Goal: Communication & Community: Answer question/provide support

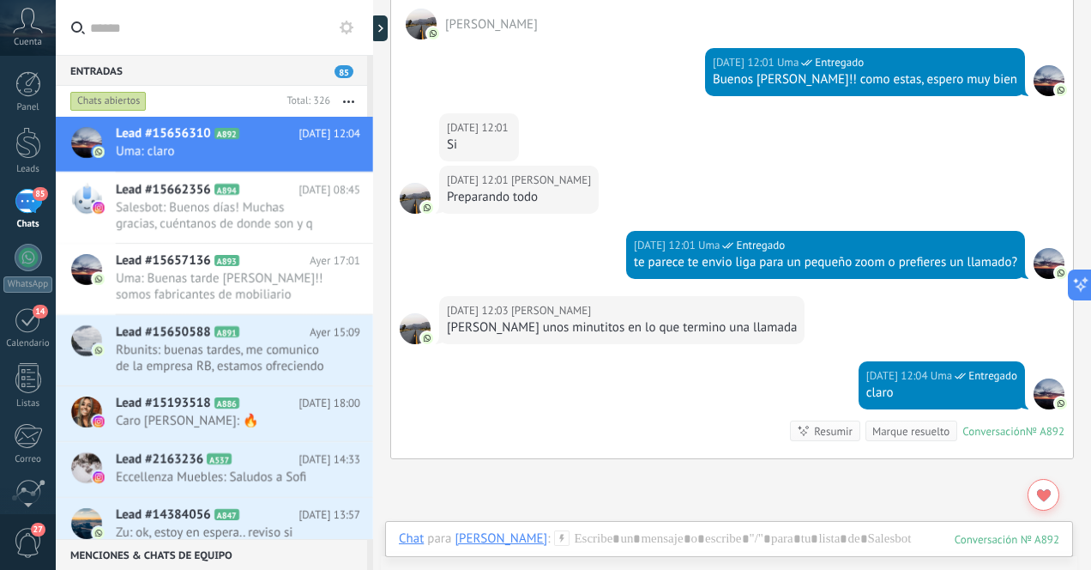
click at [20, 201] on div "85" at bounding box center [28, 201] width 27 height 25
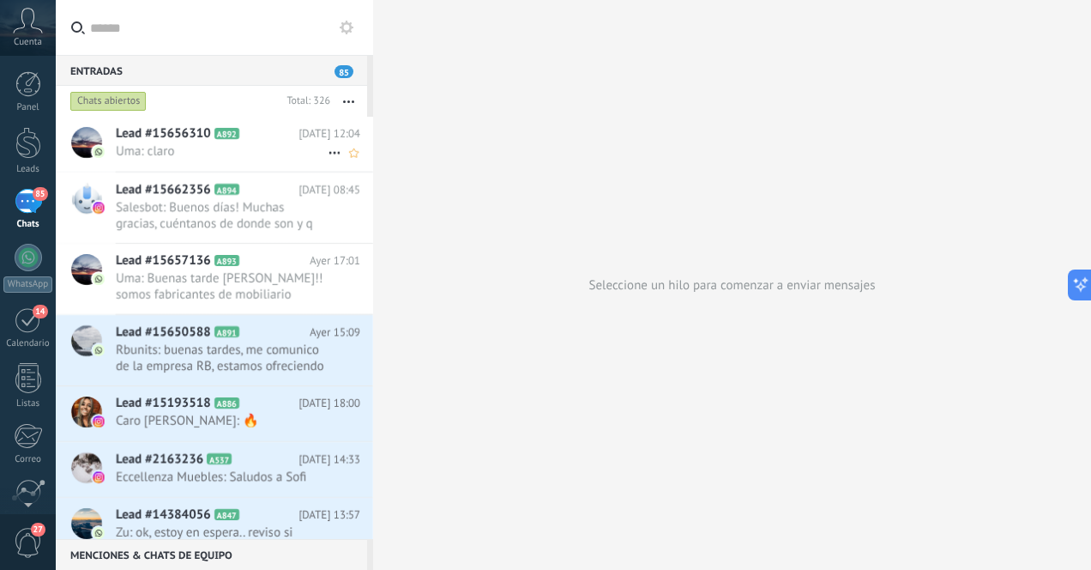
click at [160, 145] on span "Uma: claro" at bounding box center [222, 151] width 212 height 16
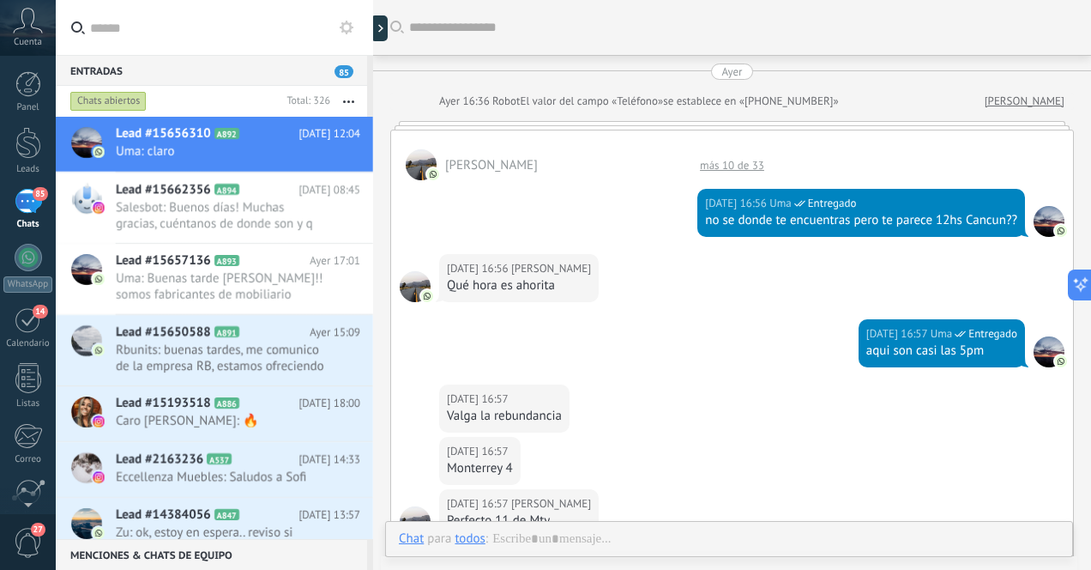
scroll to position [1019, 0]
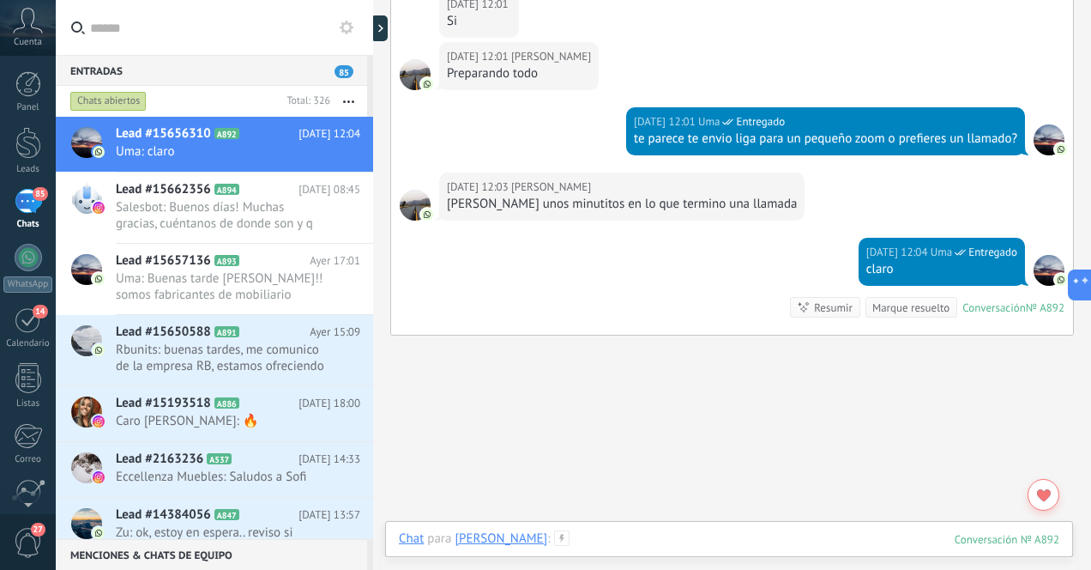
click at [730, 537] on div at bounding box center [729, 555] width 660 height 51
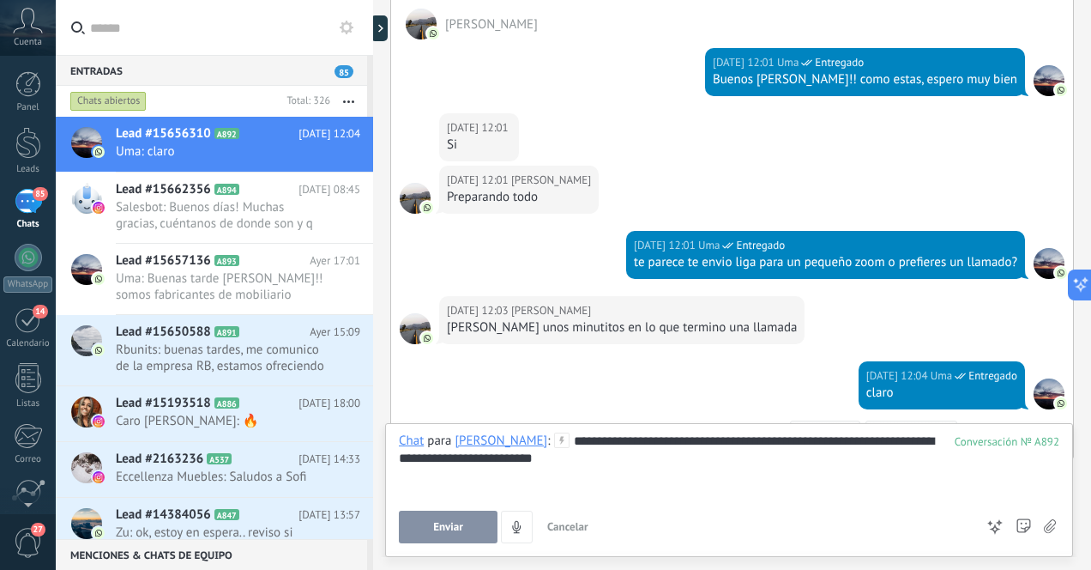
click at [461, 531] on span "Enviar" at bounding box center [448, 527] width 30 height 12
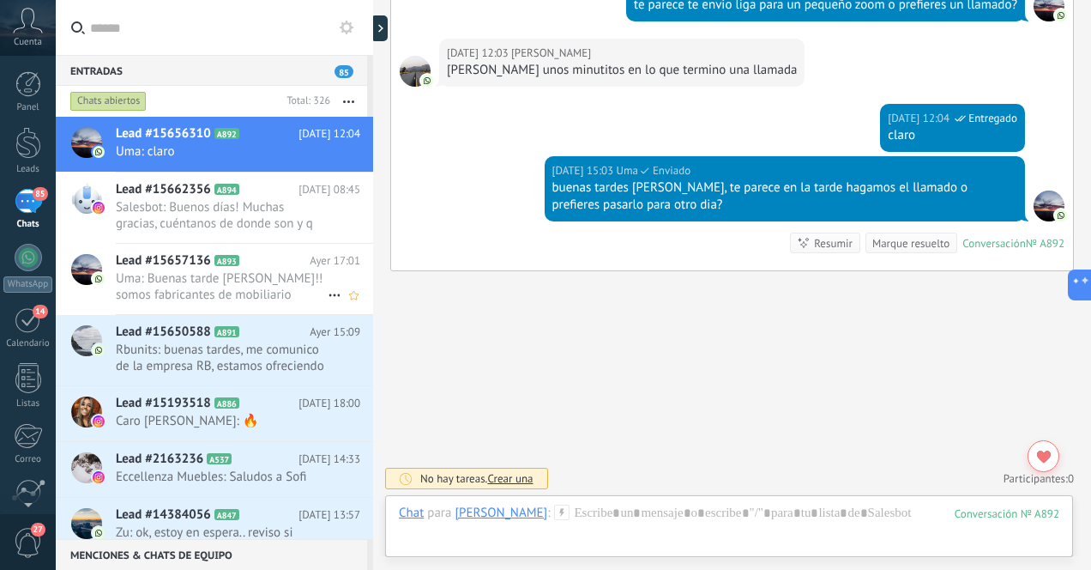
click at [217, 279] on span "Uma: Buenas tarde [PERSON_NAME]!! somos fabricantes de mobiliario artesanal bou…" at bounding box center [222, 286] width 212 height 33
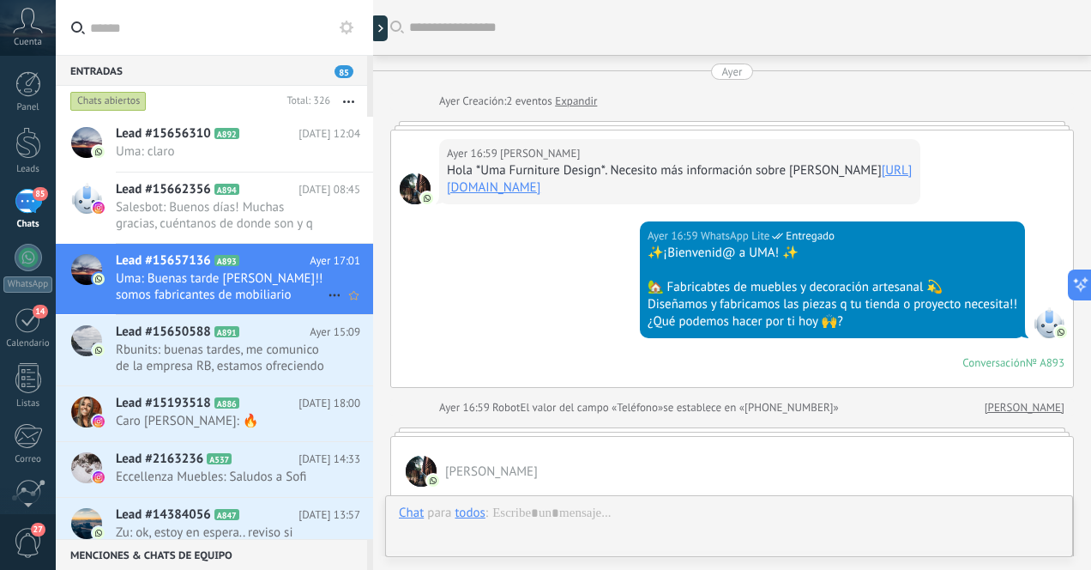
scroll to position [425, 0]
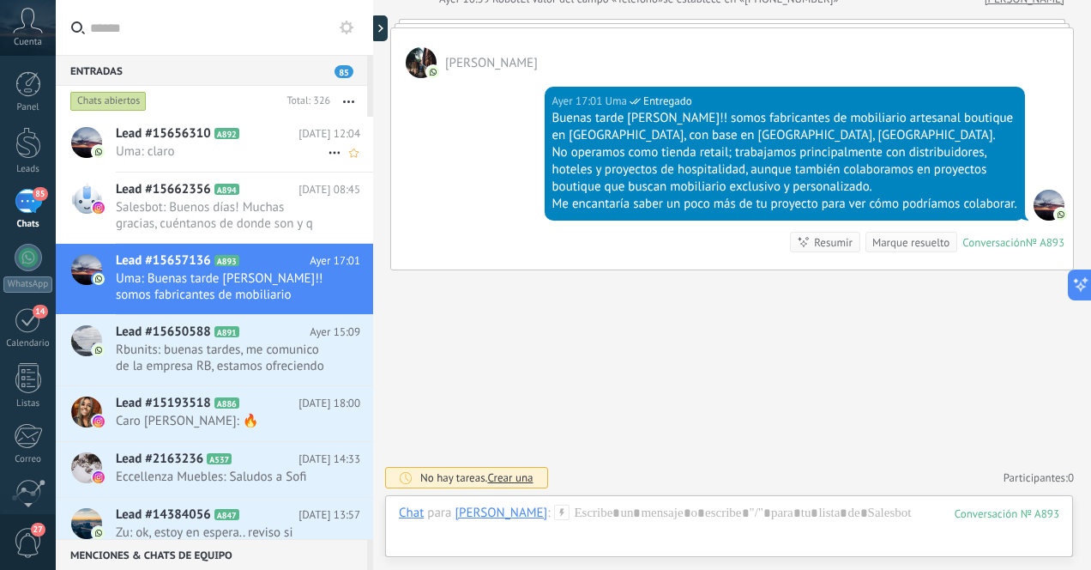
click at [180, 155] on span "Uma: claro" at bounding box center [222, 151] width 212 height 16
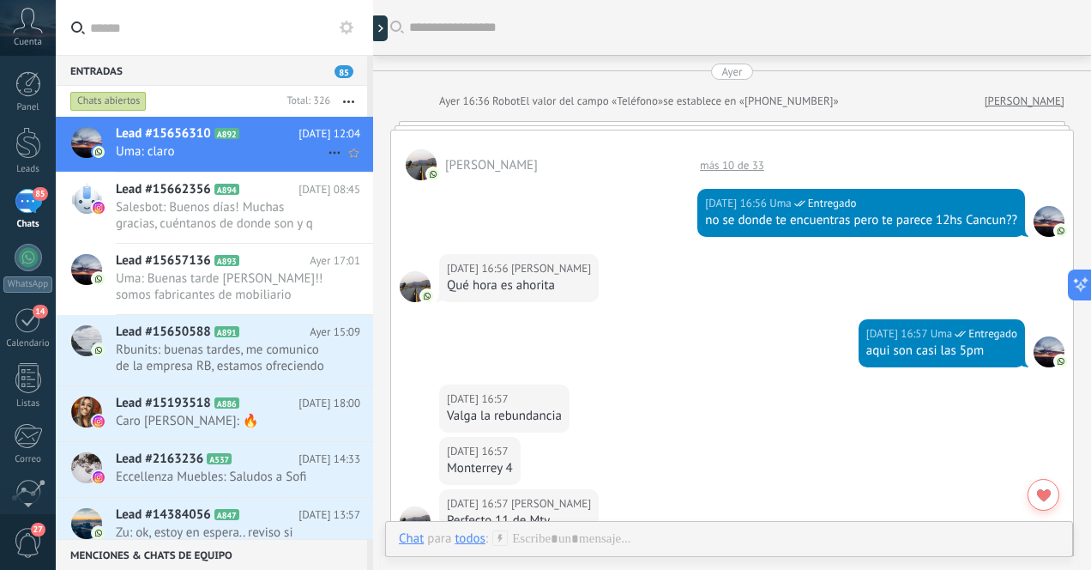
scroll to position [1080, 0]
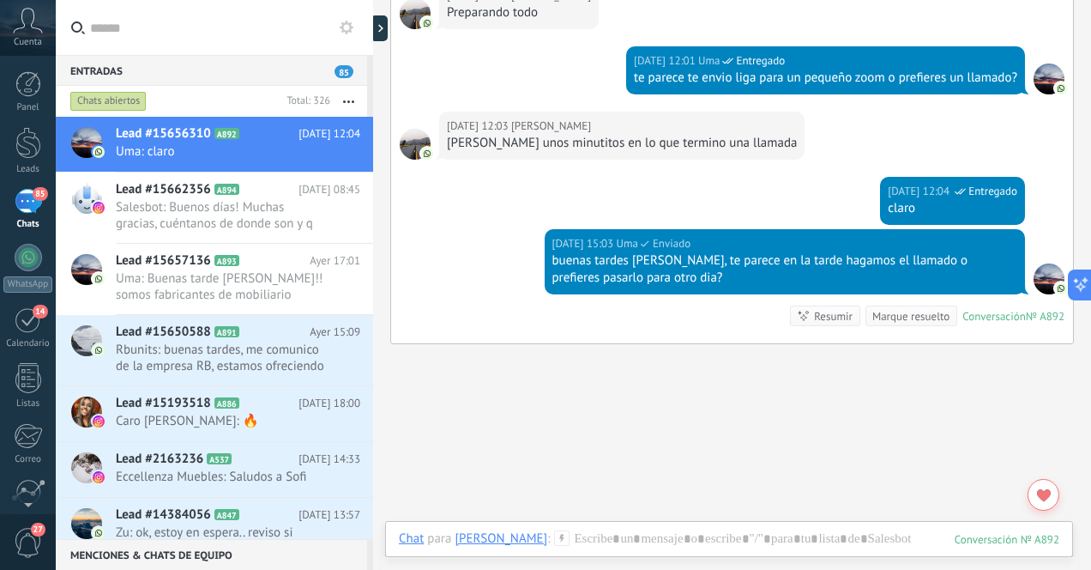
click at [27, 196] on div "85" at bounding box center [28, 201] width 27 height 25
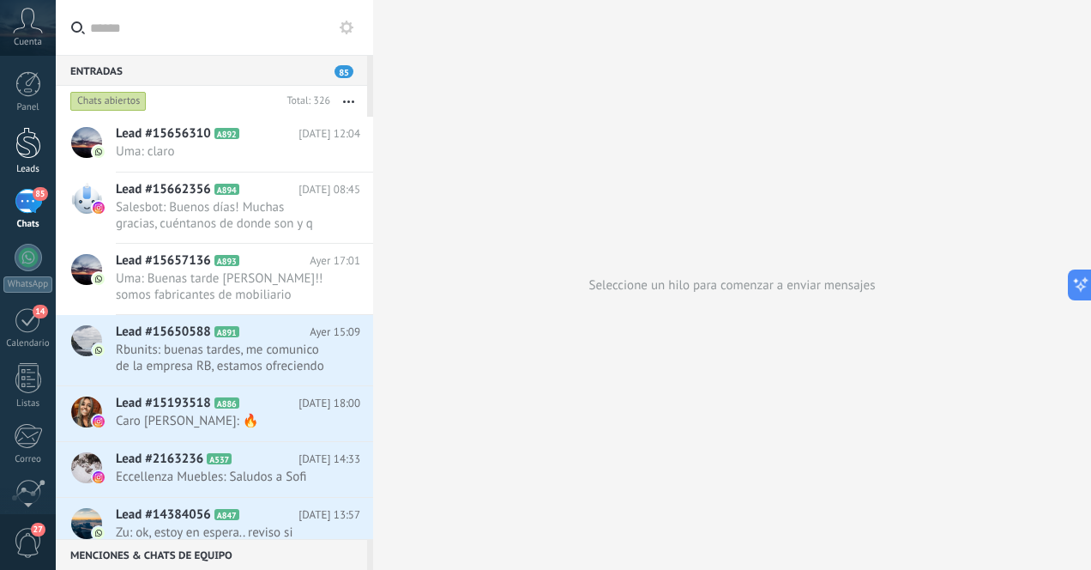
click at [23, 148] on div at bounding box center [28, 143] width 26 height 32
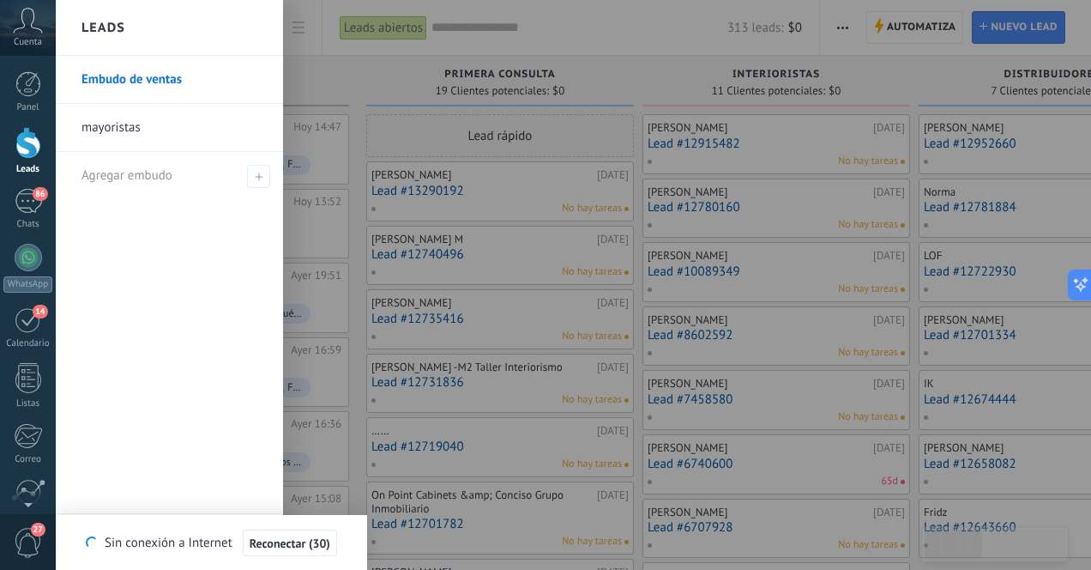
click at [27, 140] on div at bounding box center [28, 143] width 26 height 32
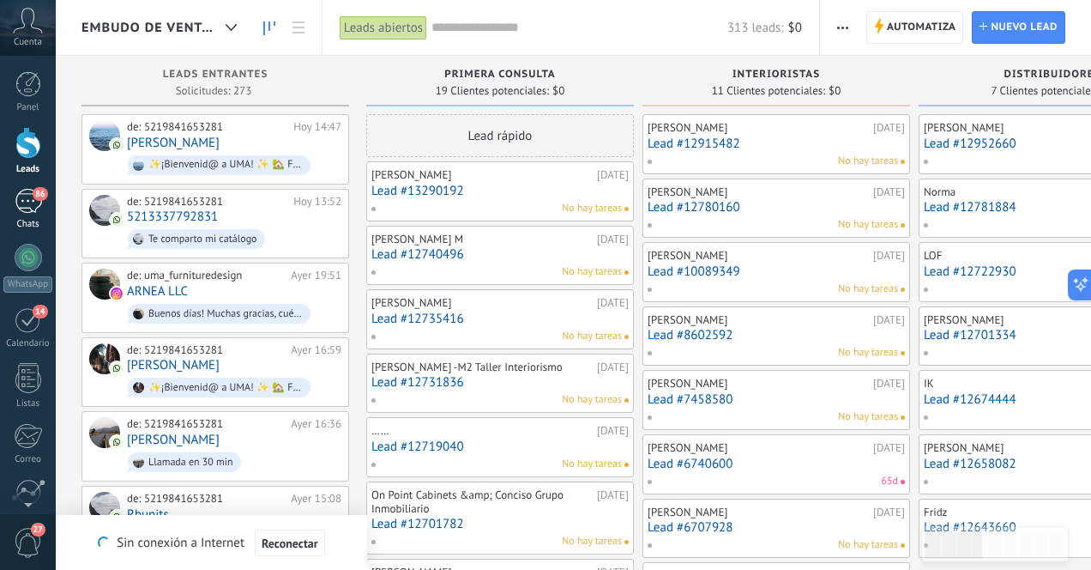
click at [25, 196] on div "86" at bounding box center [28, 201] width 27 height 25
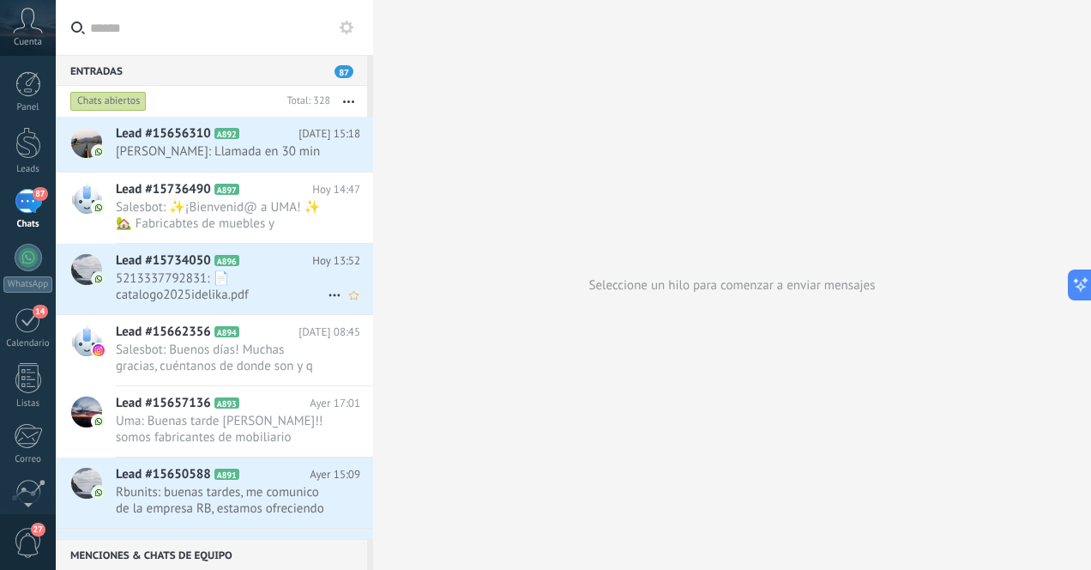
click at [236, 294] on span "5213337792831: 📄 catalogo2025idelika.pdf" at bounding box center [222, 286] width 212 height 33
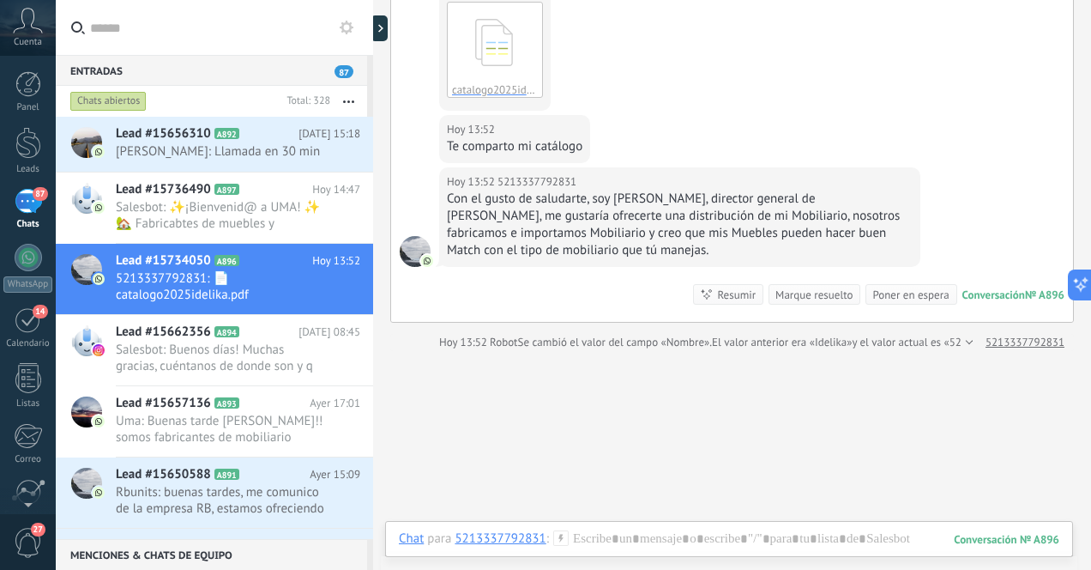
scroll to position [474, 0]
click at [264, 222] on span "Salesbot: ✨¡Bienvenid@ a UMA! ✨ 🏡 Fabricabtes de muebles y decoración artesanal…" at bounding box center [222, 215] width 212 height 33
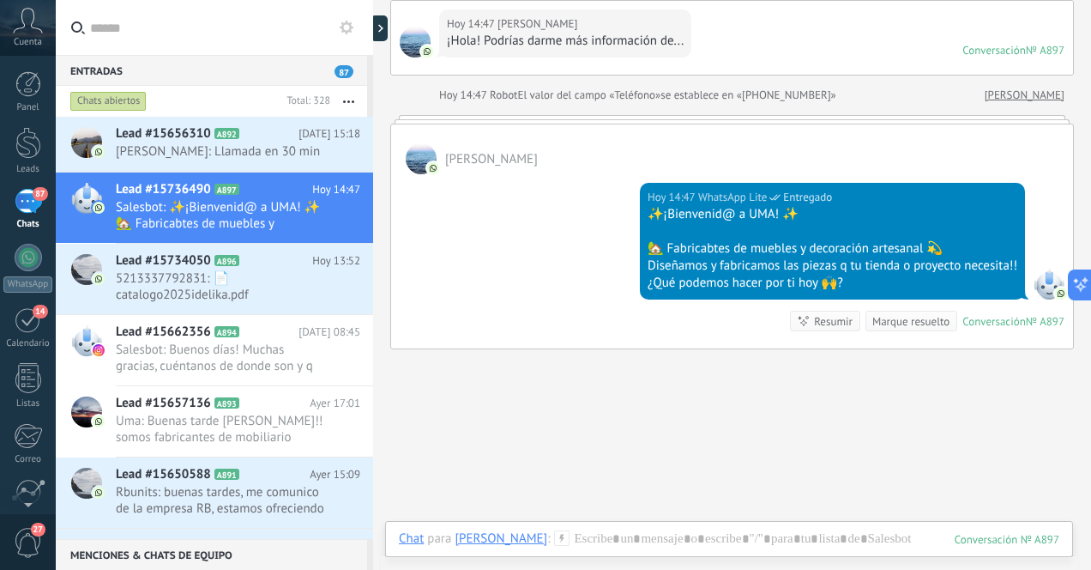
scroll to position [208, 0]
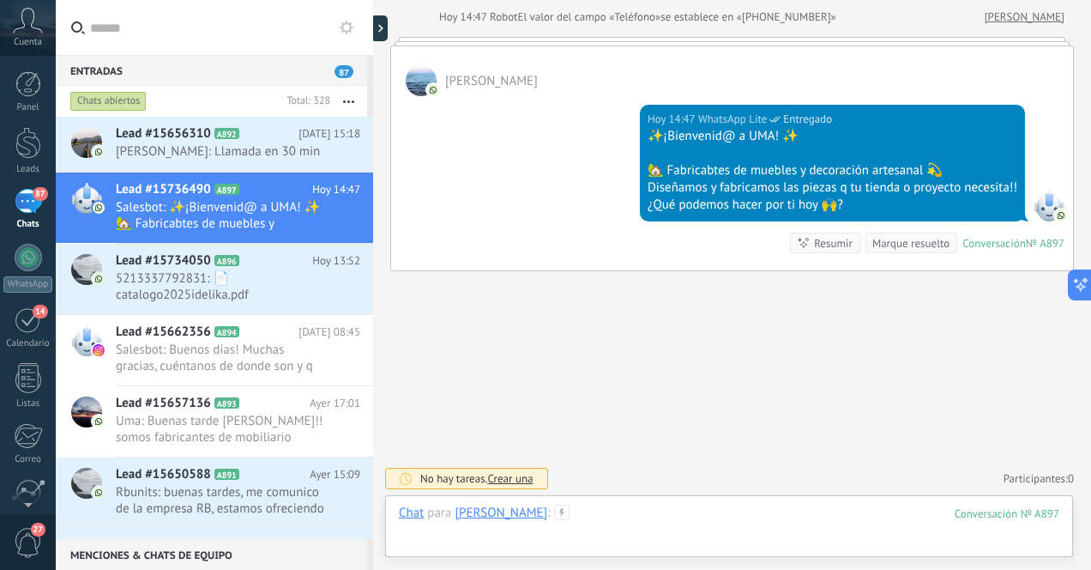
click at [678, 518] on div at bounding box center [729, 529] width 660 height 51
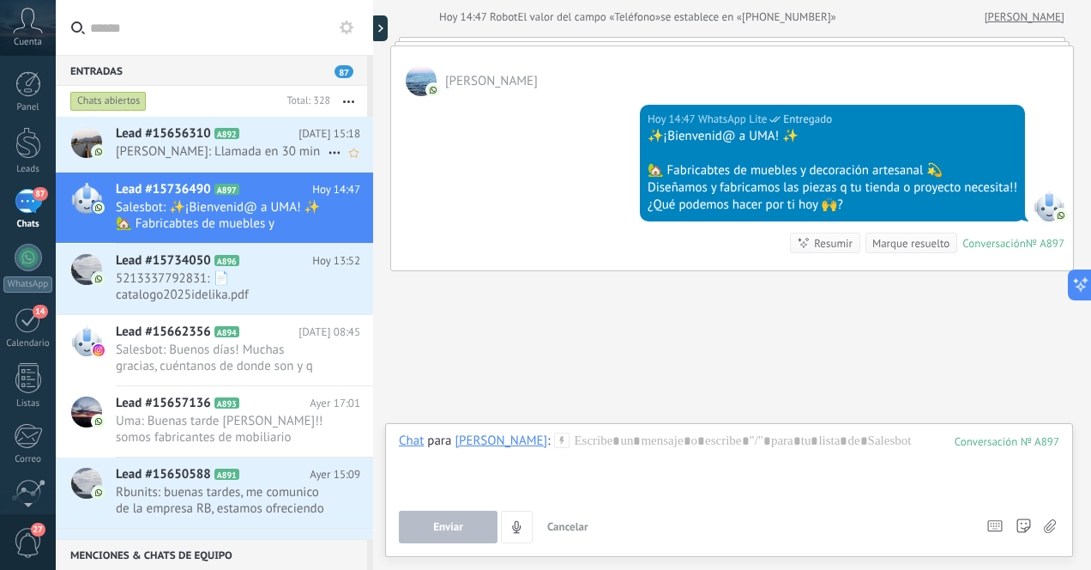
click at [249, 152] on span "[PERSON_NAME]: Llamada en 30 min" at bounding box center [222, 151] width 212 height 16
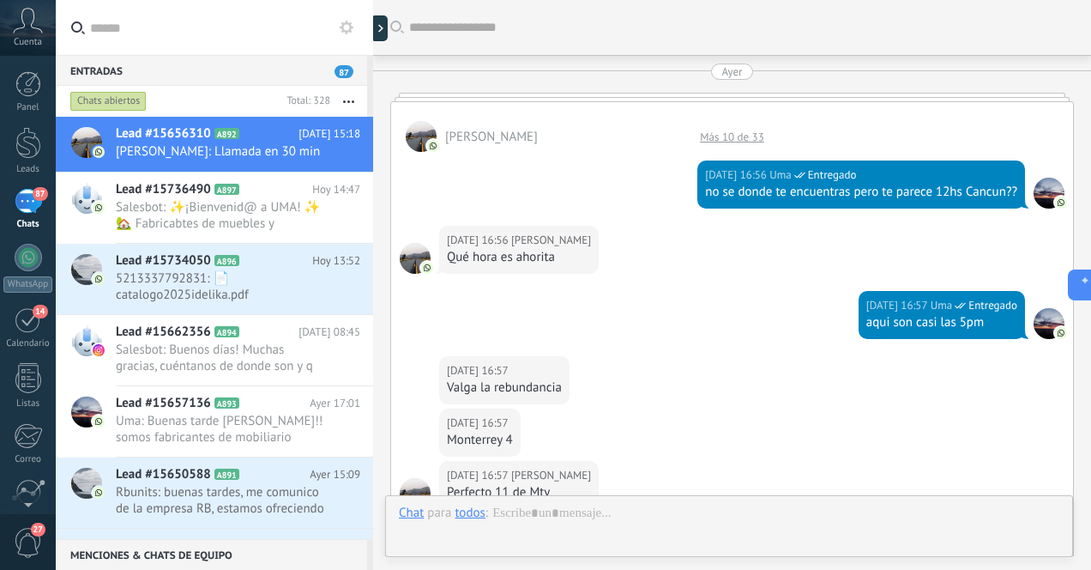
scroll to position [1084, 0]
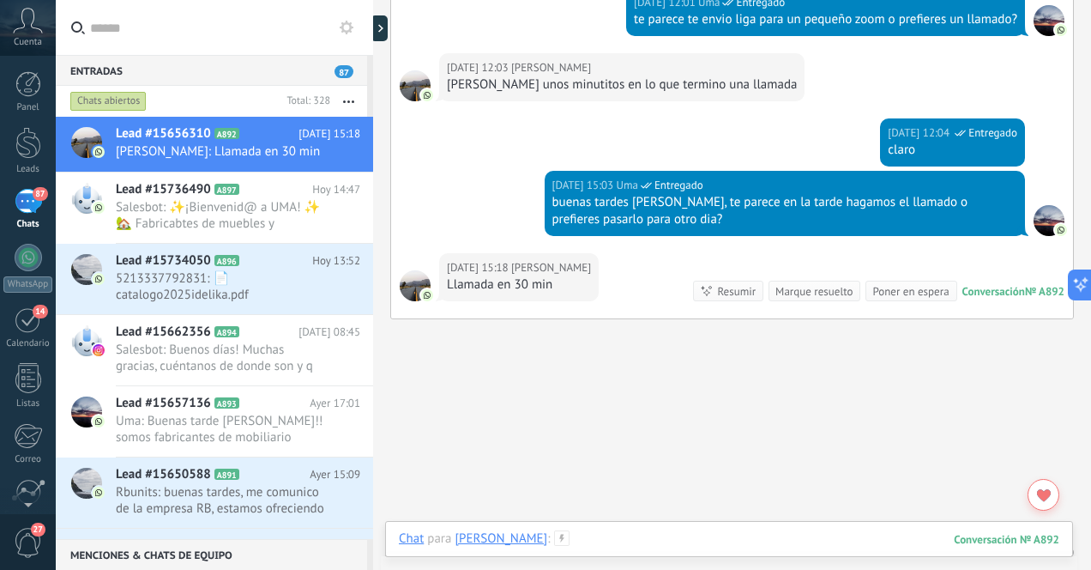
click at [710, 534] on div at bounding box center [729, 555] width 660 height 51
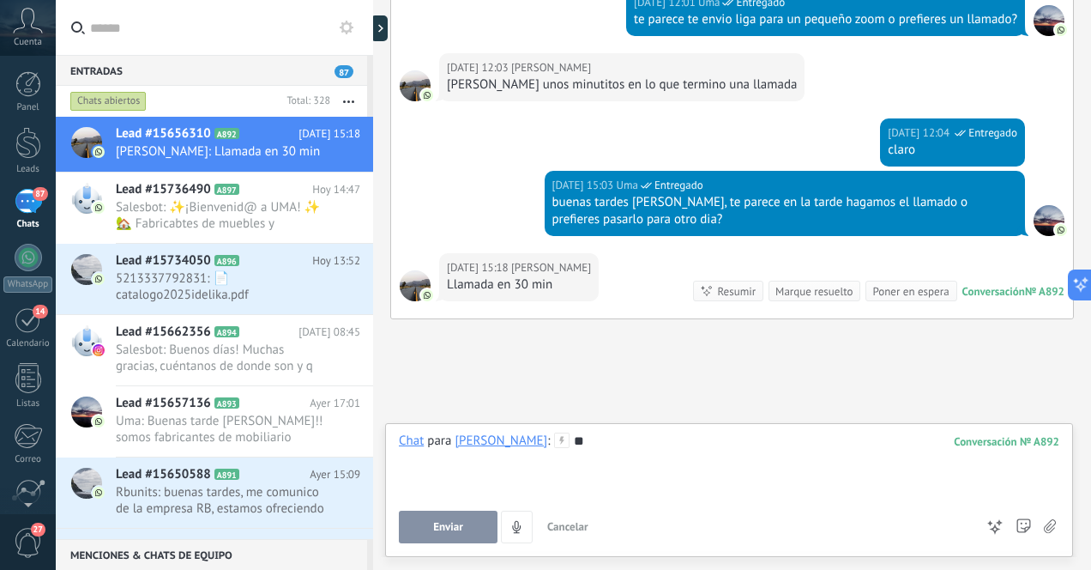
click at [472, 528] on button "Enviar" at bounding box center [448, 526] width 99 height 33
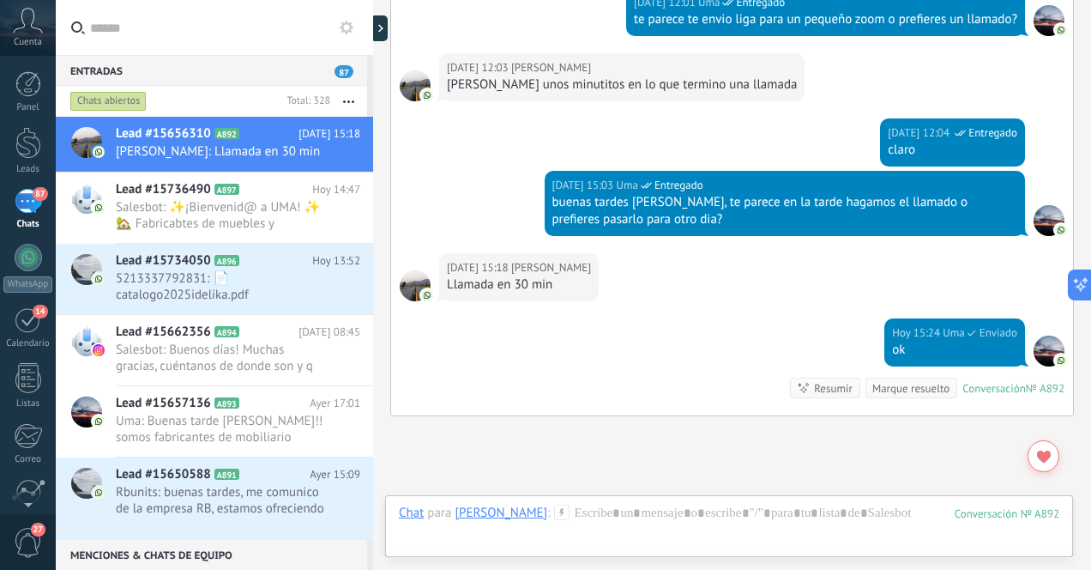
scroll to position [1229, 0]
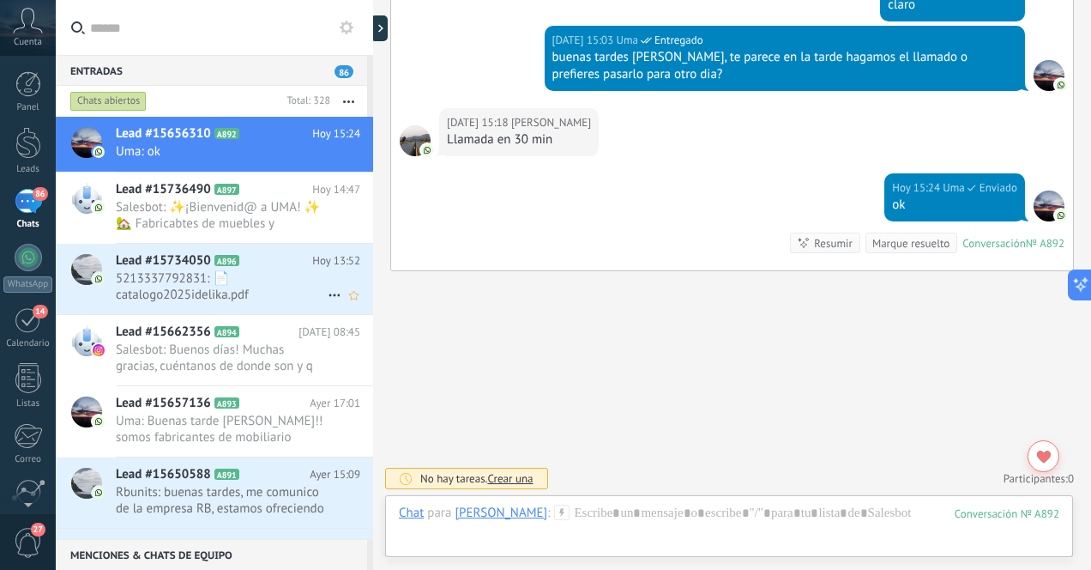
click at [283, 280] on span "5213337792831: 📄 catalogo2025idelika.pdf" at bounding box center [222, 286] width 212 height 33
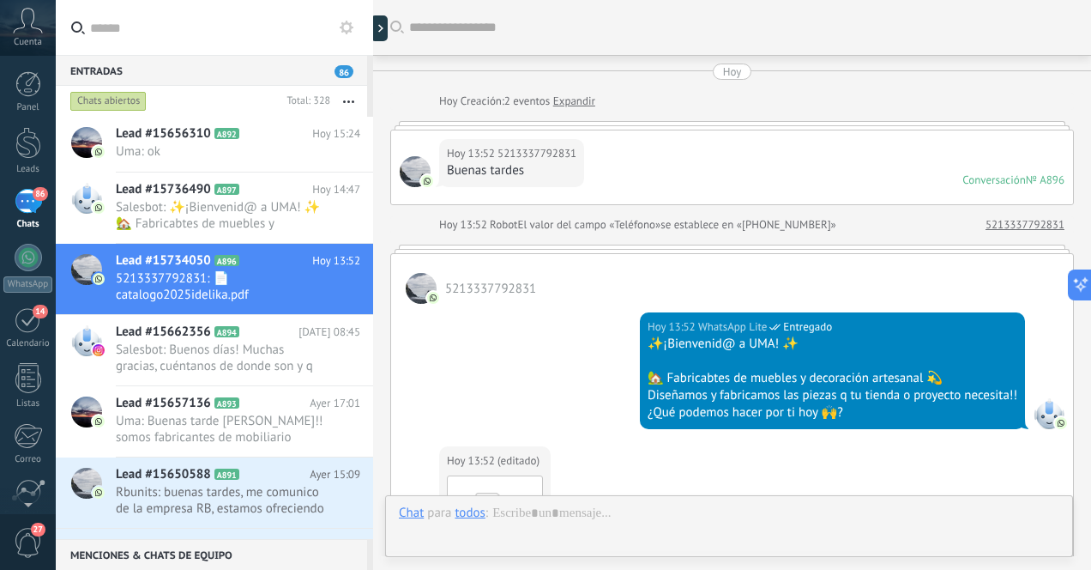
scroll to position [553, 0]
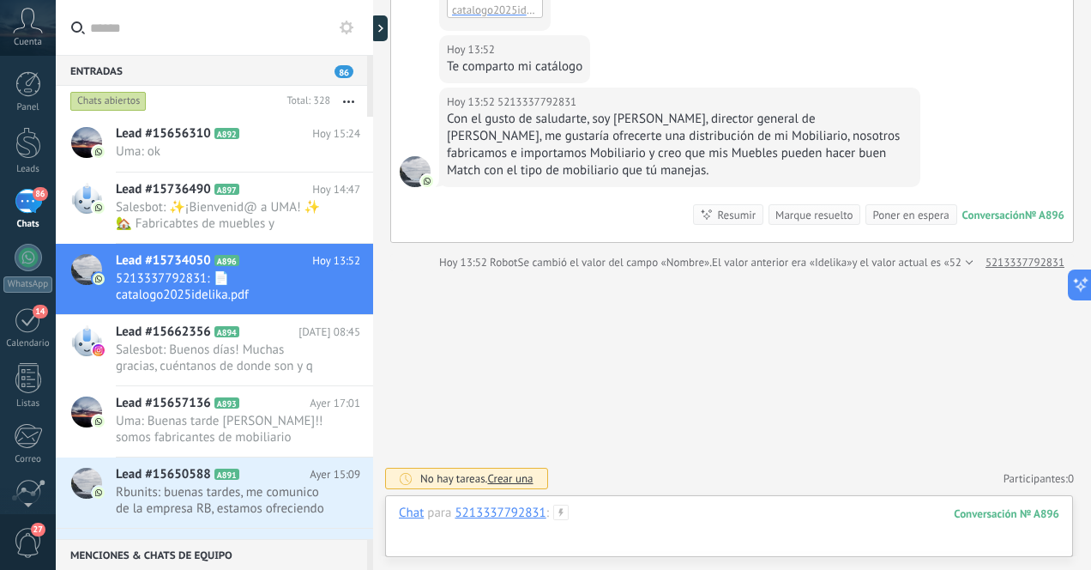
paste div
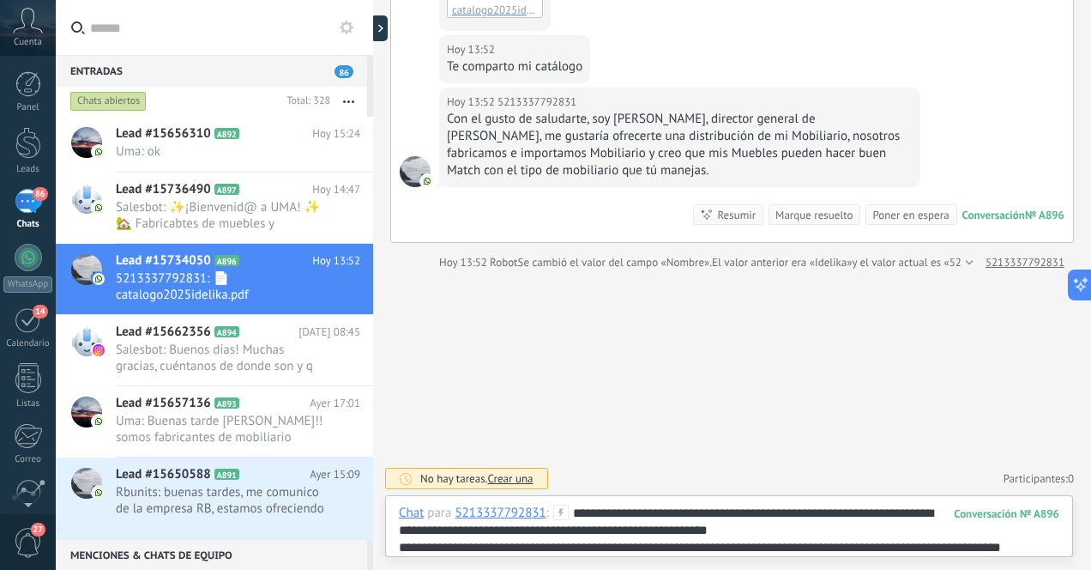
click at [652, 507] on div "**********" at bounding box center [729, 529] width 660 height 51
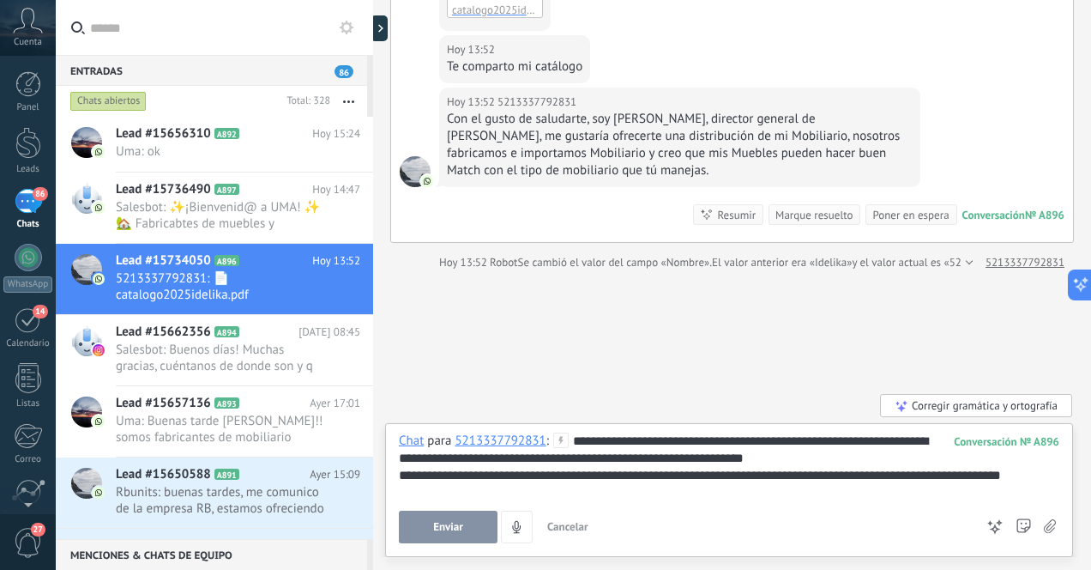
click at [1031, 481] on div "**********" at bounding box center [729, 475] width 660 height 17
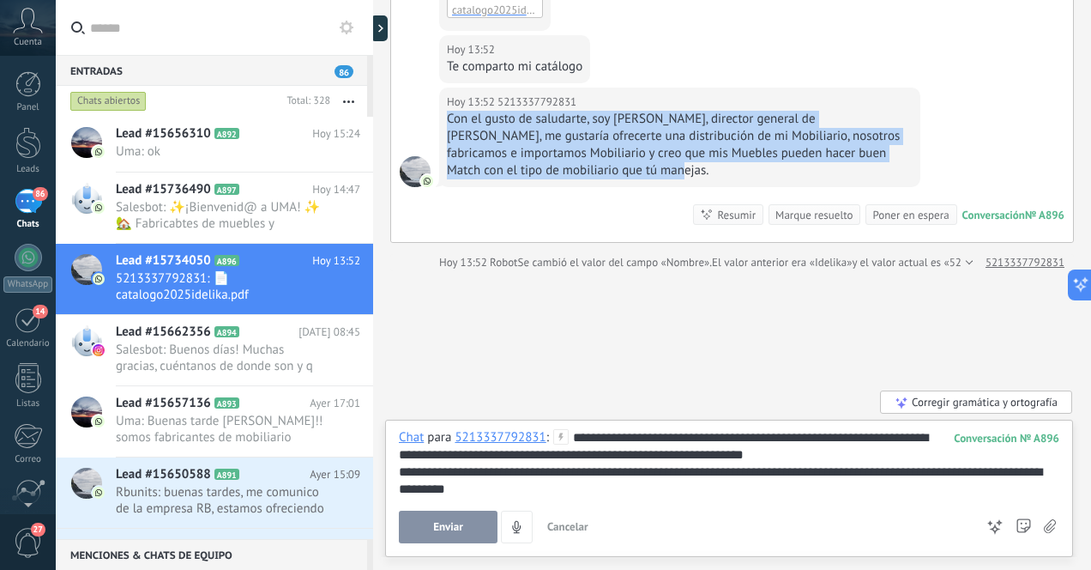
drag, startPoint x: 449, startPoint y: 118, endPoint x: 676, endPoint y: 177, distance: 234.7
click at [676, 177] on div "Con el gusto de saludarte, soy [PERSON_NAME], director general de [PERSON_NAME]…" at bounding box center [680, 145] width 466 height 69
copy div "Con el gusto de saludarte, soy [PERSON_NAME], director general de [PERSON_NAME]…"
click at [599, 437] on div "**********" at bounding box center [729, 463] width 660 height 69
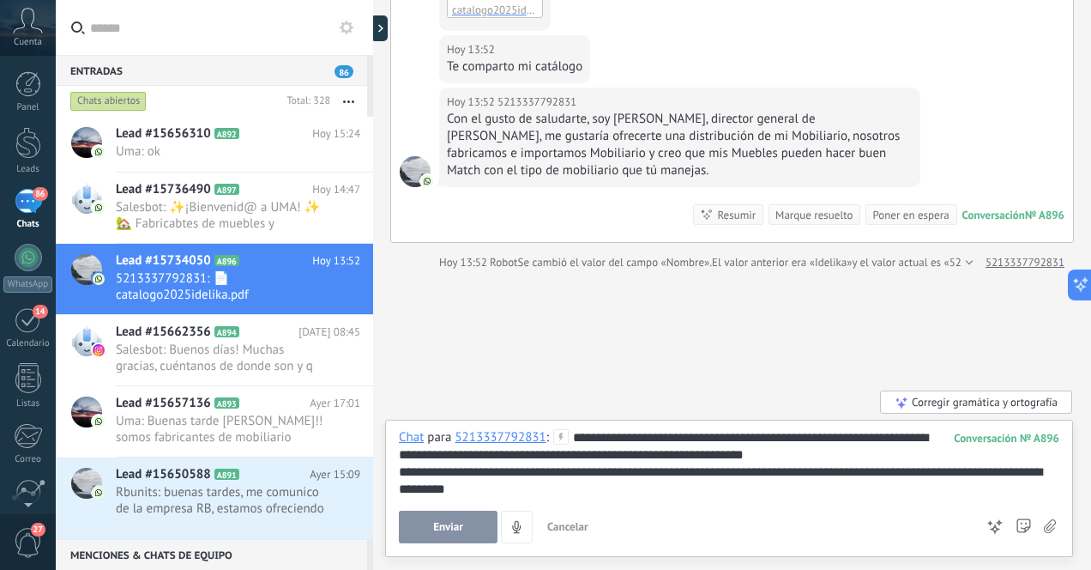
click at [601, 433] on div "**********" at bounding box center [729, 463] width 660 height 69
click at [446, 528] on span "Enviar" at bounding box center [448, 527] width 30 height 12
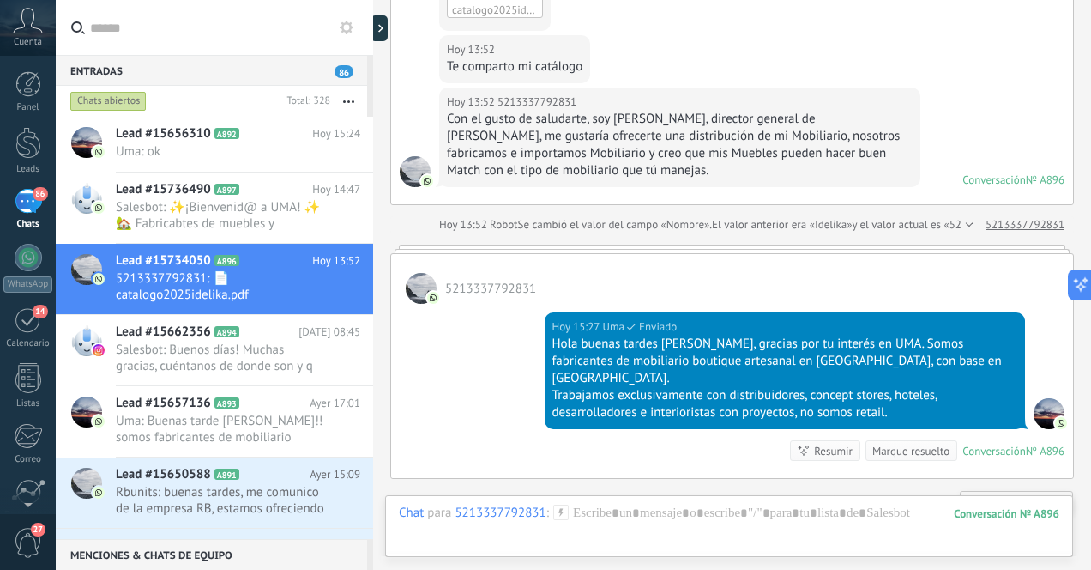
scroll to position [504, 0]
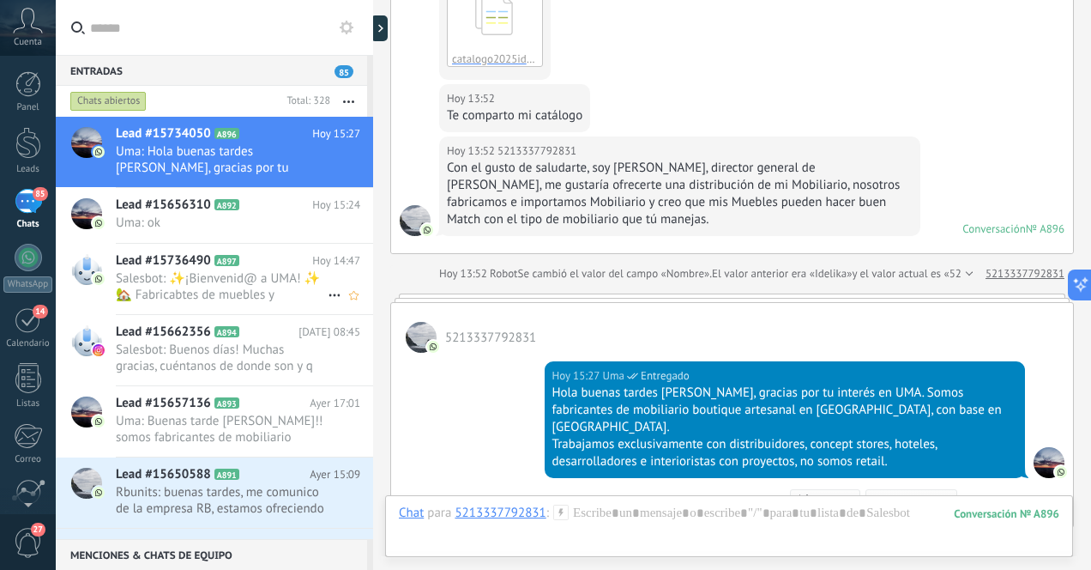
click at [266, 293] on span "Salesbot: ✨¡Bienvenid@ a UMA! ✨ 🏡 Fabricabtes de muebles y decoración artesanal…" at bounding box center [222, 286] width 212 height 33
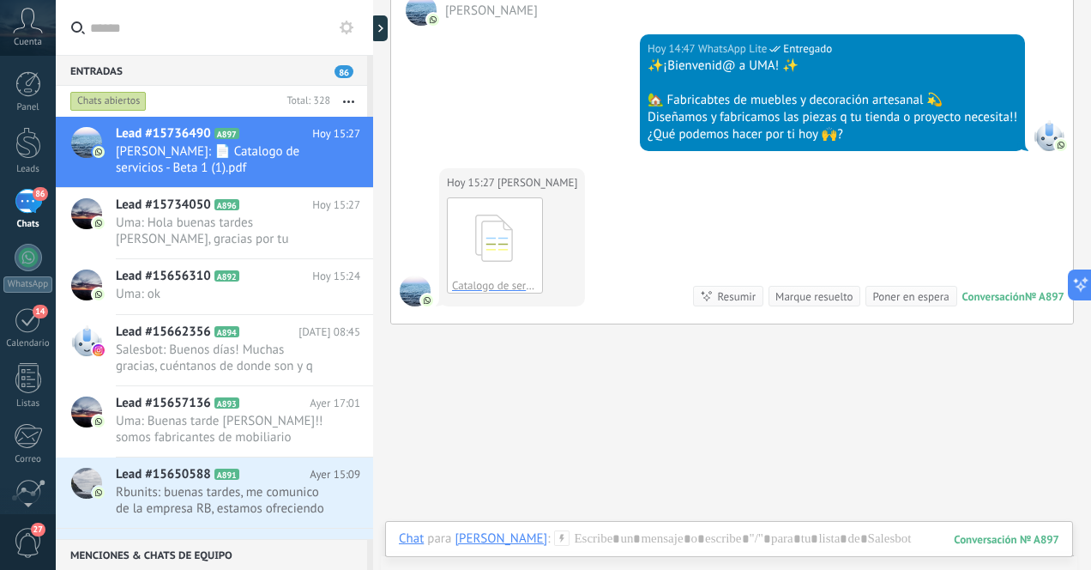
scroll to position [281, 0]
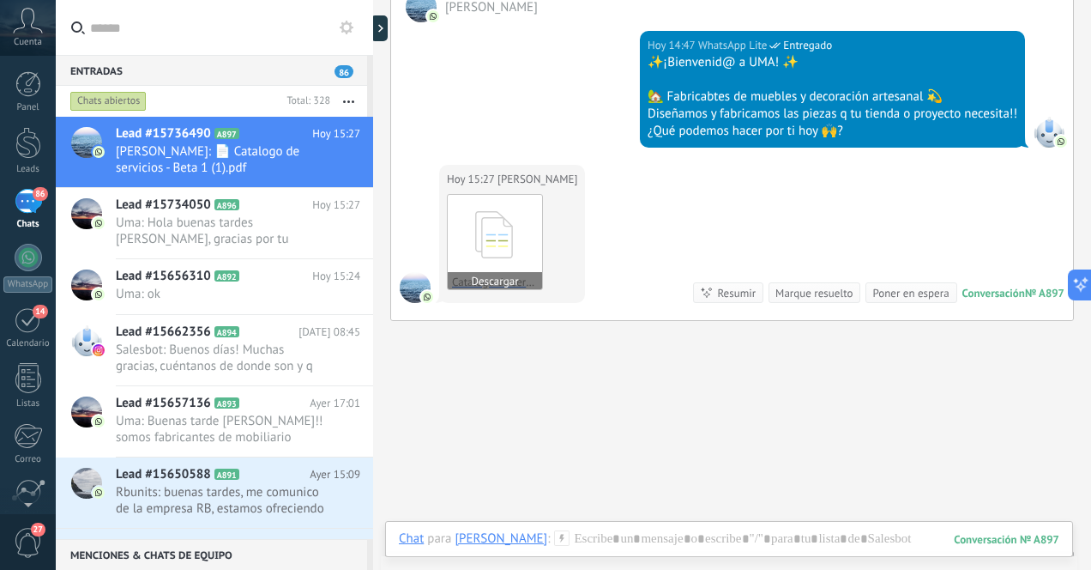
click at [504, 229] on icon at bounding box center [494, 234] width 67 height 71
click at [192, 235] on span "Uma: Hola buenas tardes [PERSON_NAME], gracias por tu interés en UMA. Somos fab…" at bounding box center [222, 230] width 212 height 33
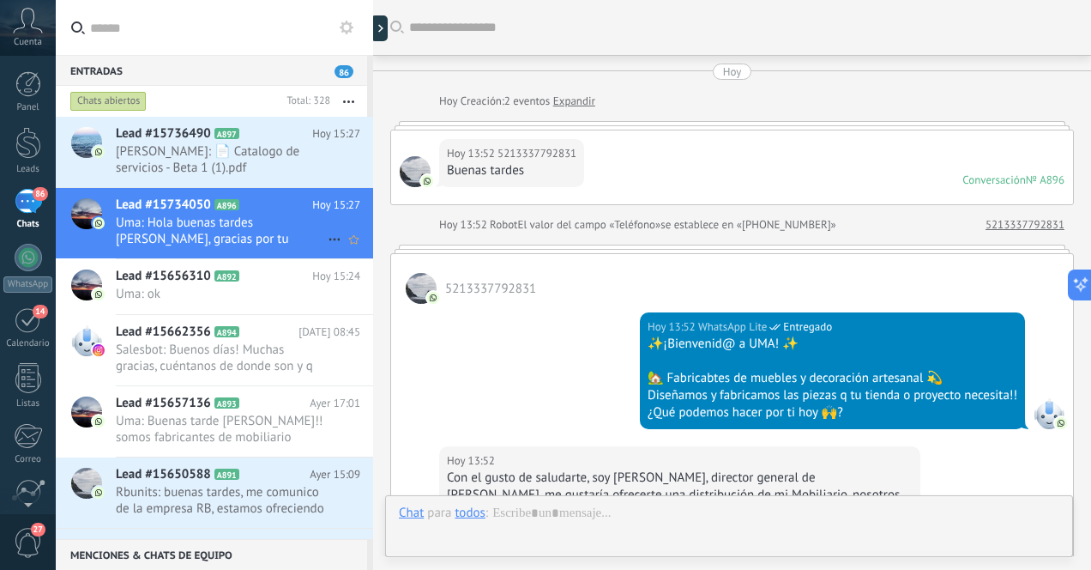
scroll to position [757, 0]
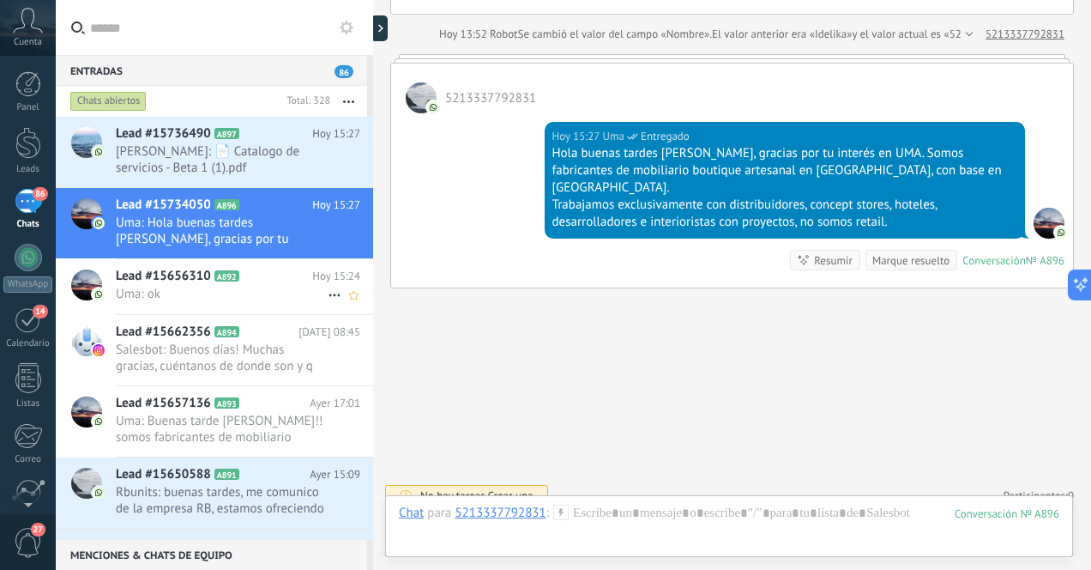
click at [274, 286] on span "Uma: ok" at bounding box center [222, 294] width 212 height 16
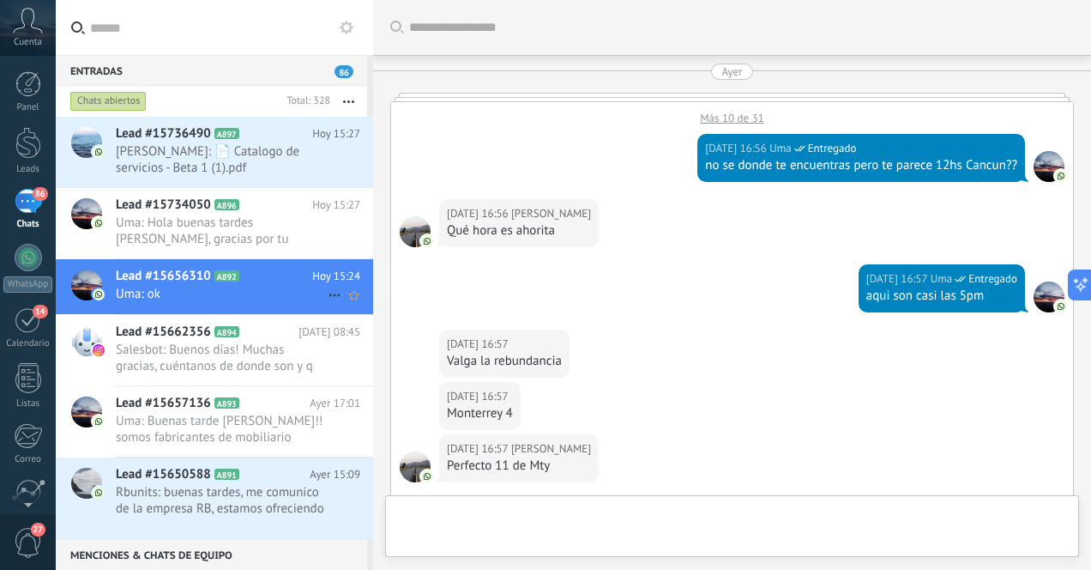
scroll to position [1203, 0]
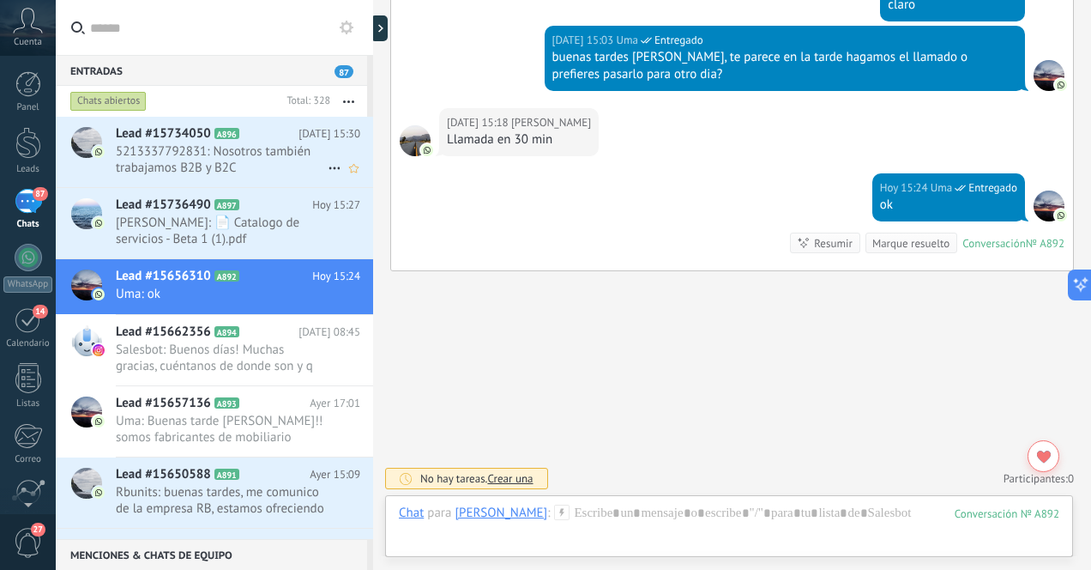
click at [280, 159] on span "5213337792831: Nosotros también trabajamos B2B y B2C" at bounding box center [222, 159] width 212 height 33
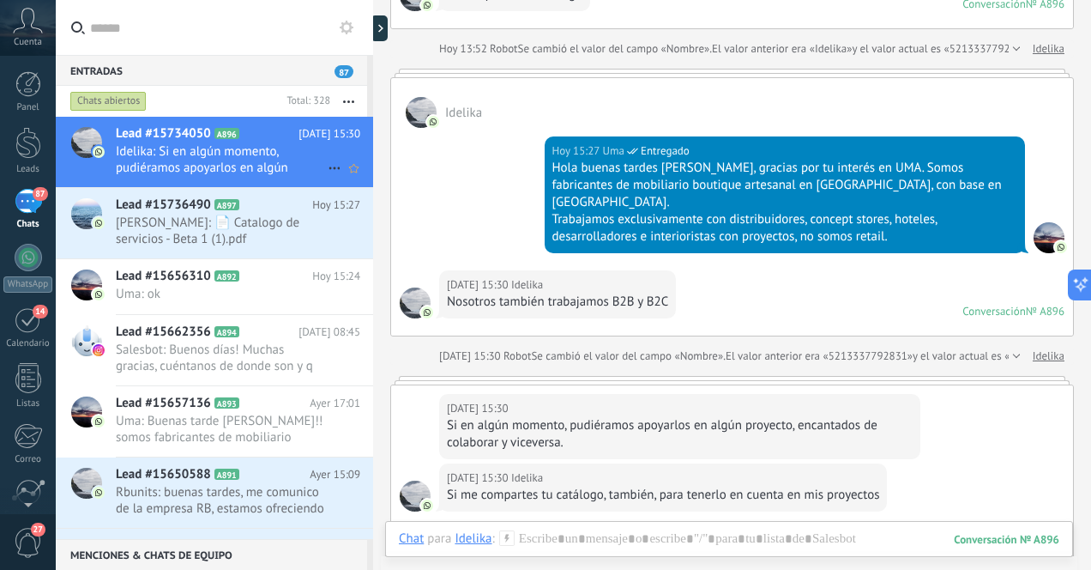
scroll to position [836, 0]
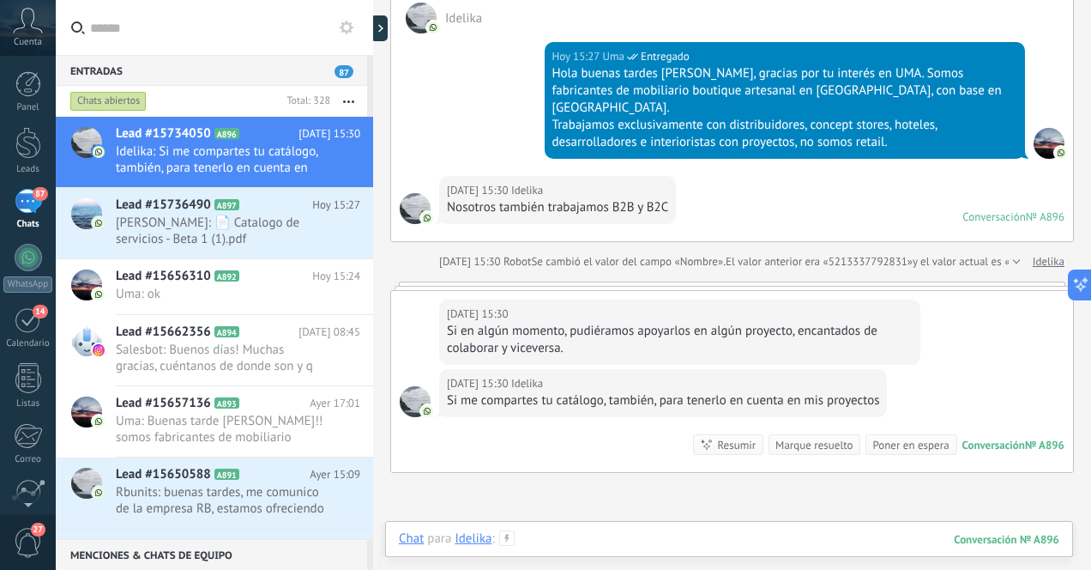
click at [670, 530] on div at bounding box center [729, 555] width 660 height 51
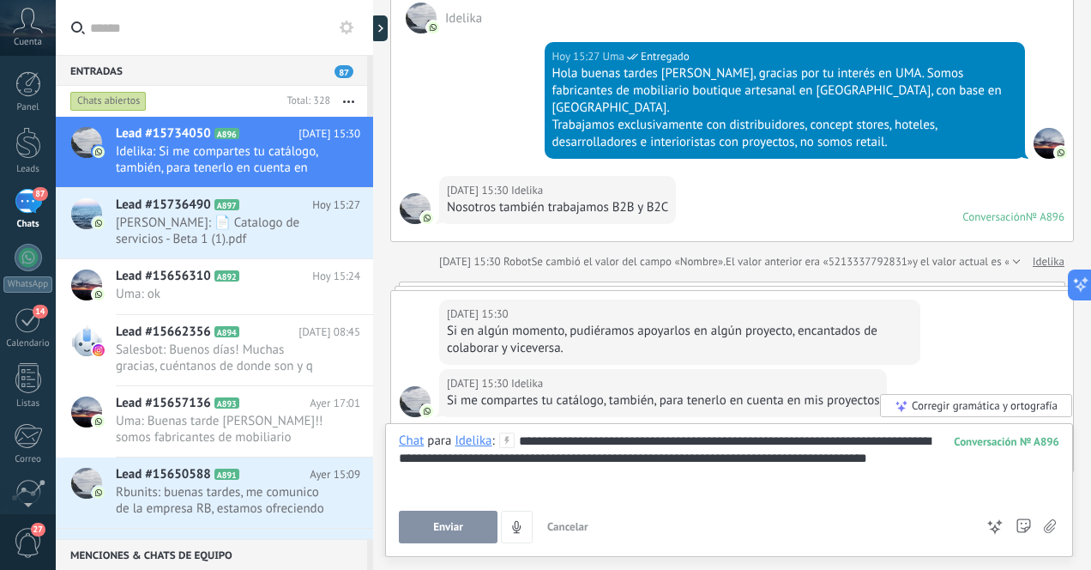
click at [455, 527] on span "Enviar" at bounding box center [448, 527] width 30 height 12
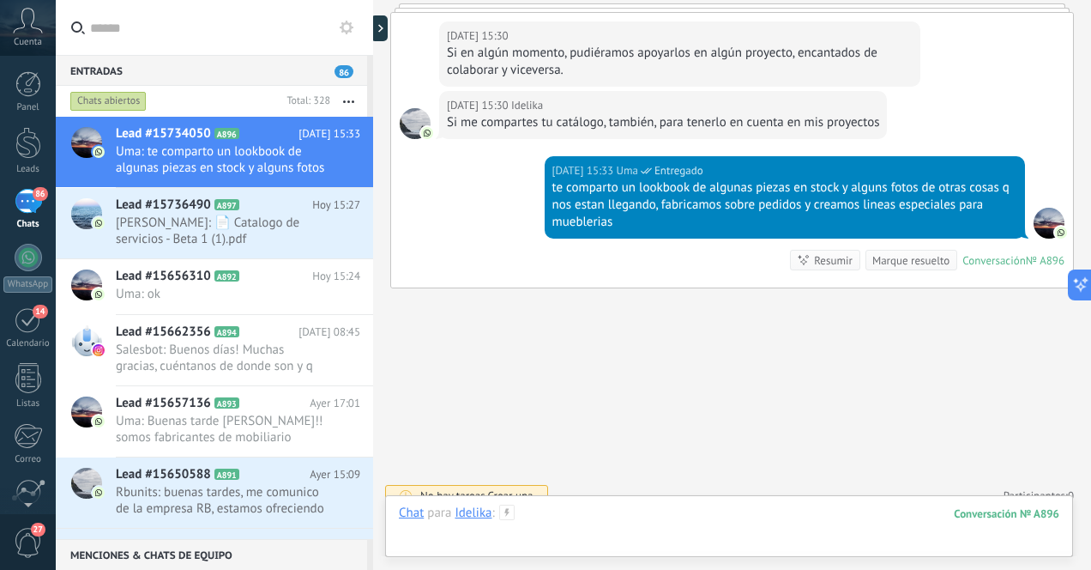
click at [683, 518] on div at bounding box center [729, 529] width 660 height 51
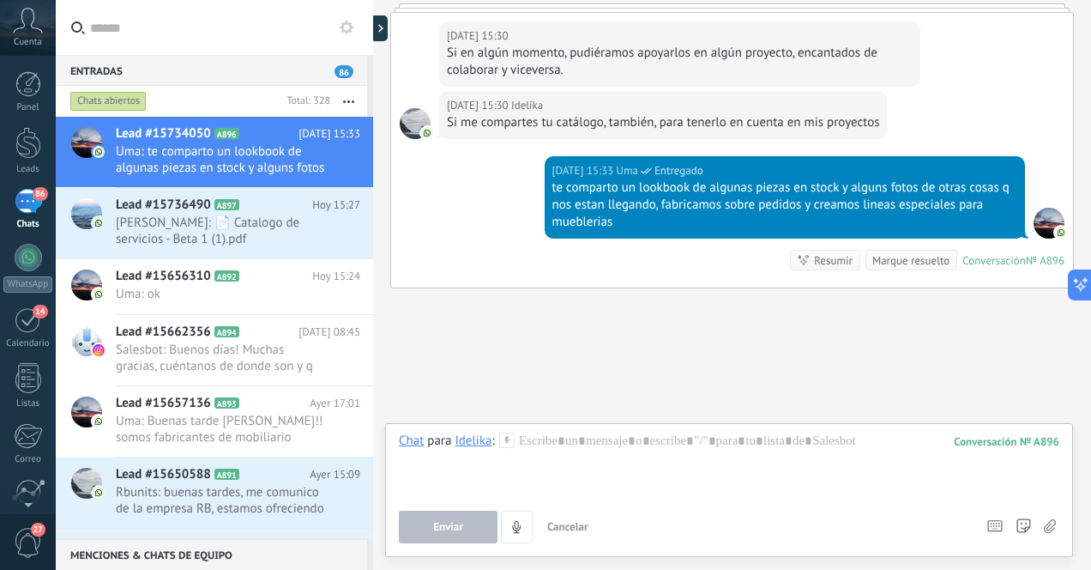
click at [1051, 526] on icon at bounding box center [1050, 526] width 12 height 15
click at [0, 0] on input "file" at bounding box center [0, 0] width 0 height 0
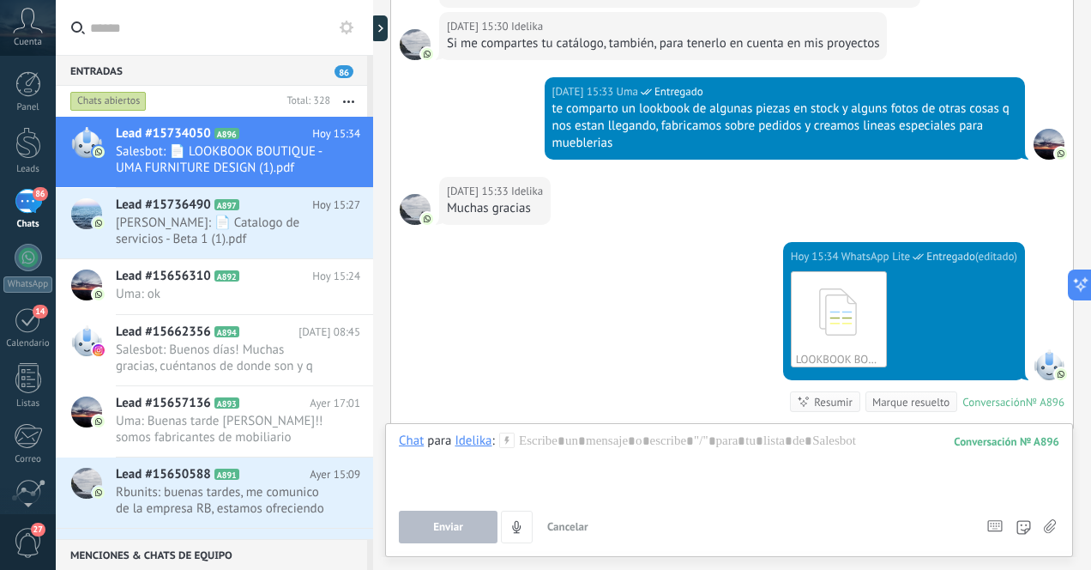
scroll to position [1335, 0]
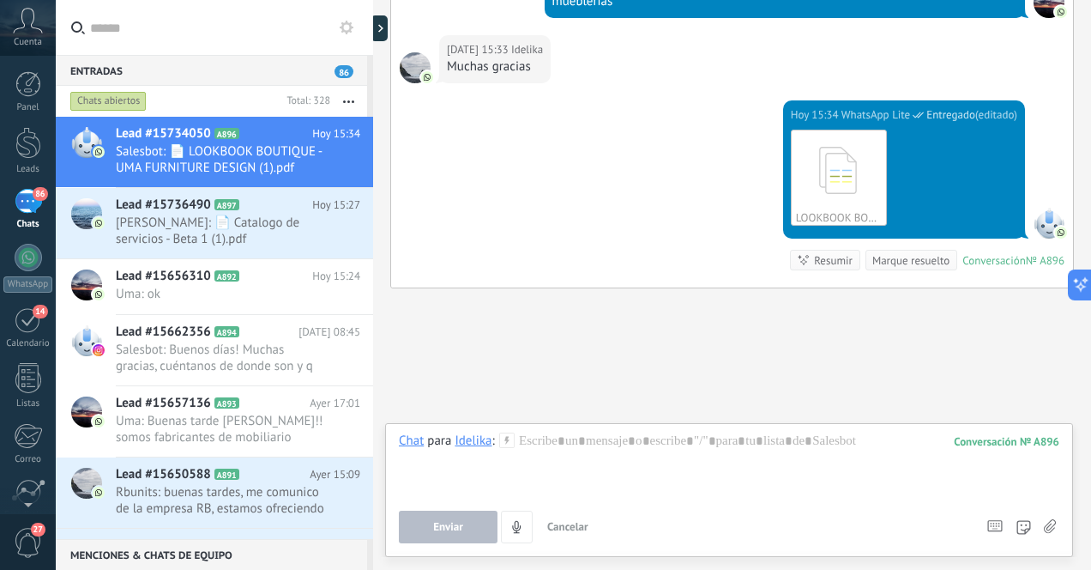
click at [1050, 527] on icon at bounding box center [1050, 526] width 12 height 15
click at [0, 0] on input "file" at bounding box center [0, 0] width 0 height 0
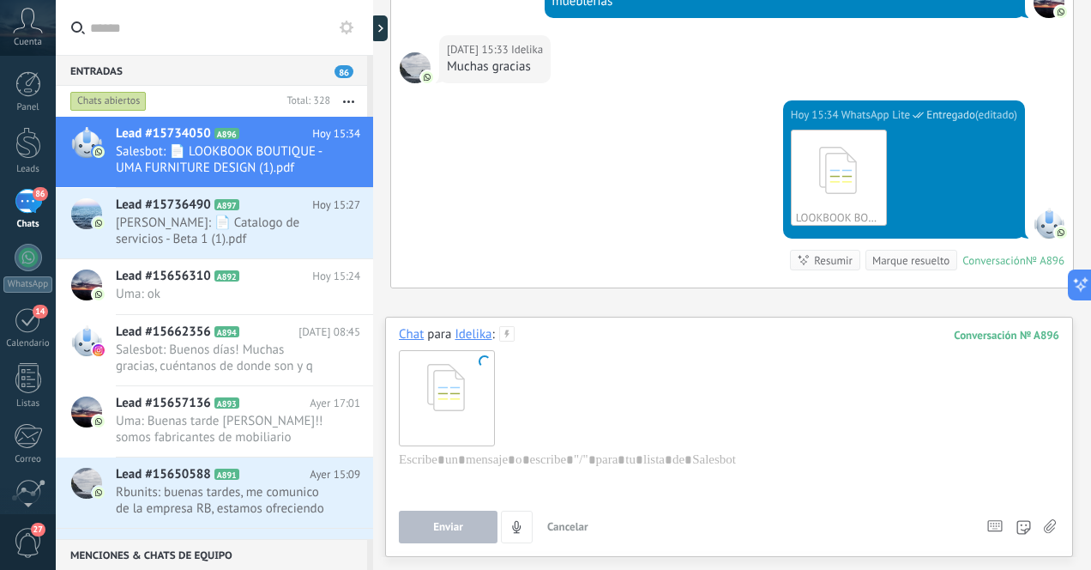
click at [579, 528] on span "Cancelar" at bounding box center [567, 526] width 41 height 15
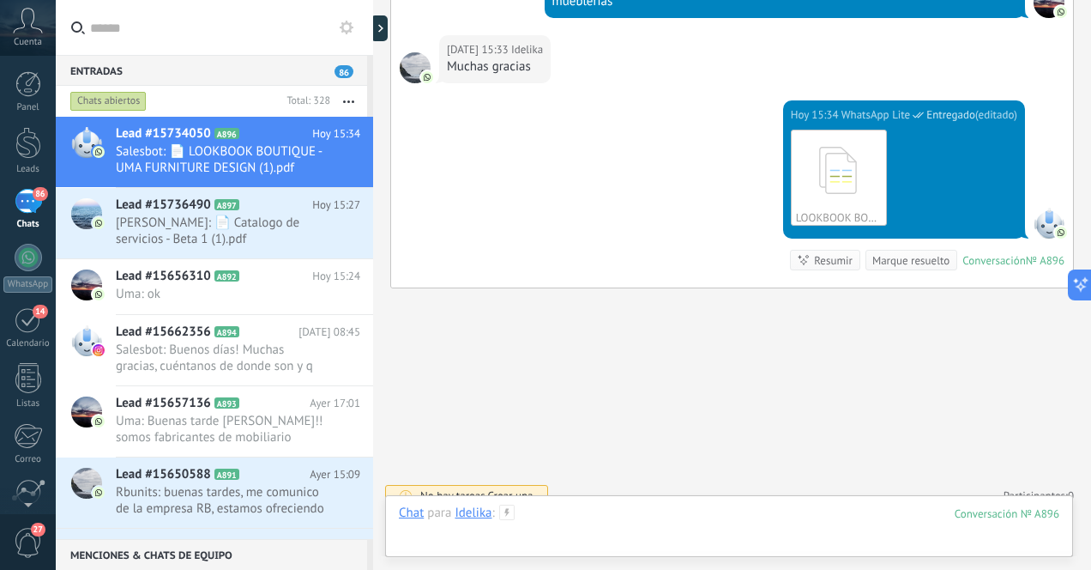
click at [789, 524] on div at bounding box center [729, 529] width 660 height 51
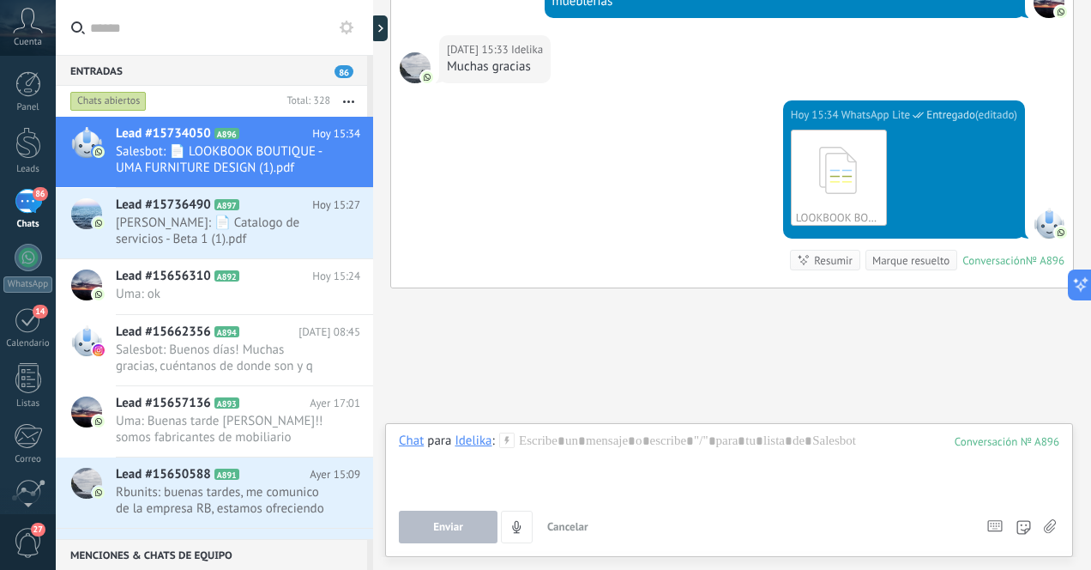
click at [1053, 526] on icon at bounding box center [1050, 526] width 12 height 15
click at [0, 0] on input "file" at bounding box center [0, 0] width 0 height 0
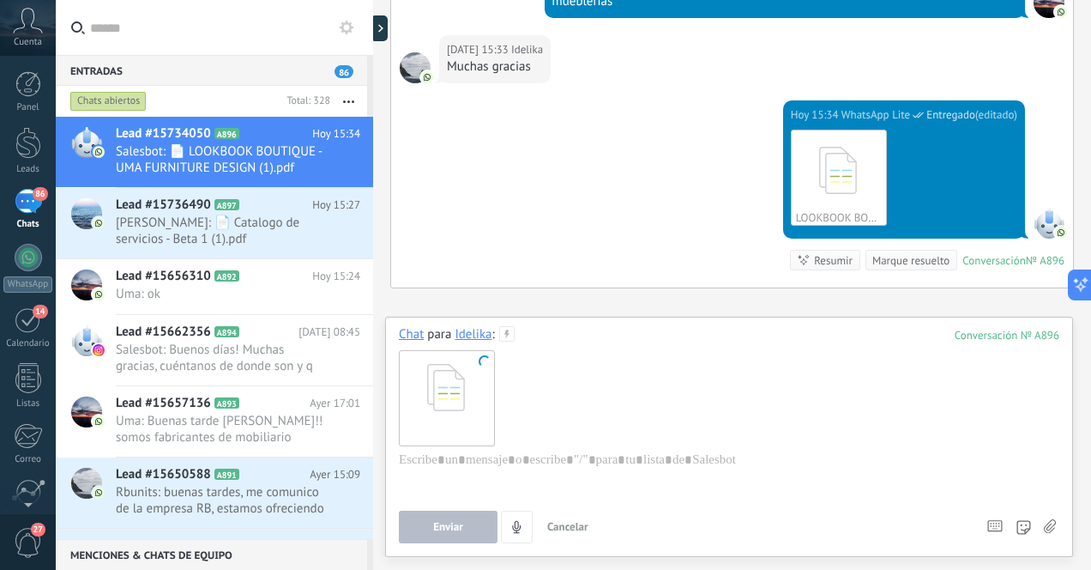
click at [1052, 528] on icon at bounding box center [1050, 526] width 12 height 15
click at [0, 0] on input "file" at bounding box center [0, 0] width 0 height 0
click at [1052, 528] on icon at bounding box center [1050, 526] width 12 height 15
click at [0, 0] on input "file" at bounding box center [0, 0] width 0 height 0
click at [570, 523] on span "Cancelar" at bounding box center [567, 526] width 41 height 15
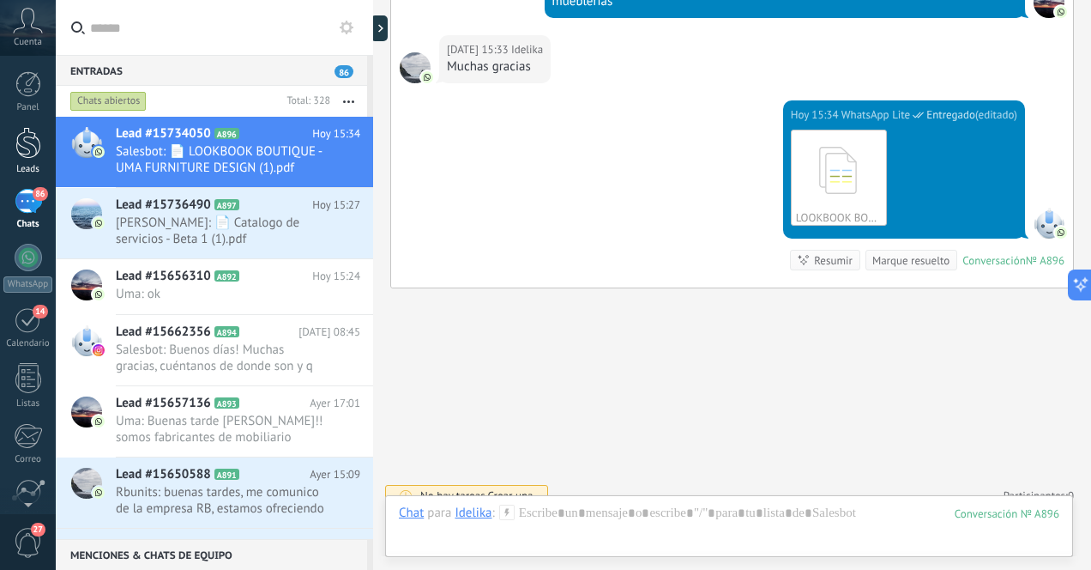
click at [36, 148] on div at bounding box center [28, 143] width 26 height 32
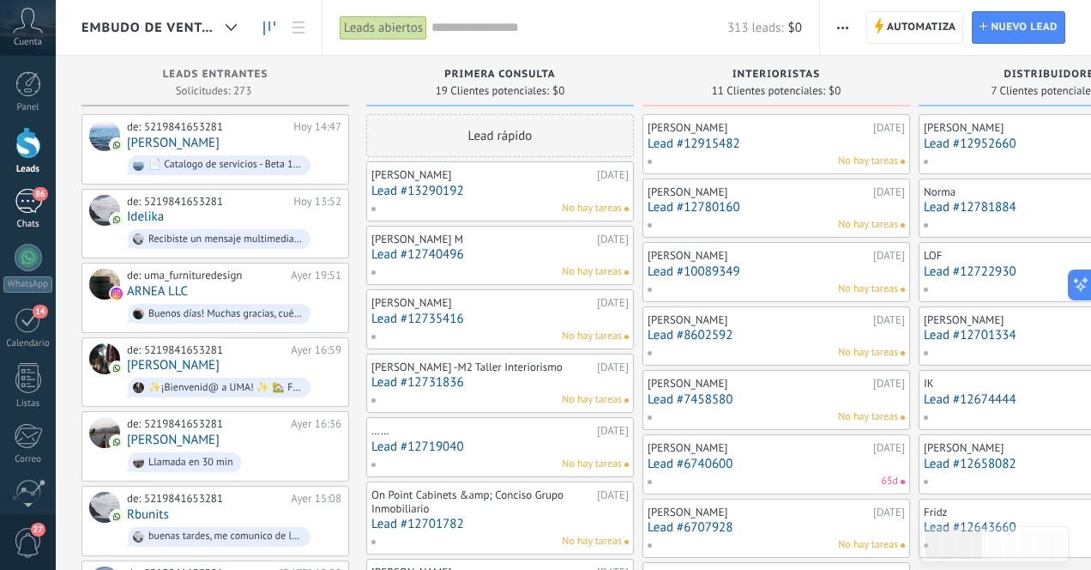
click at [30, 193] on div "86" at bounding box center [28, 201] width 27 height 25
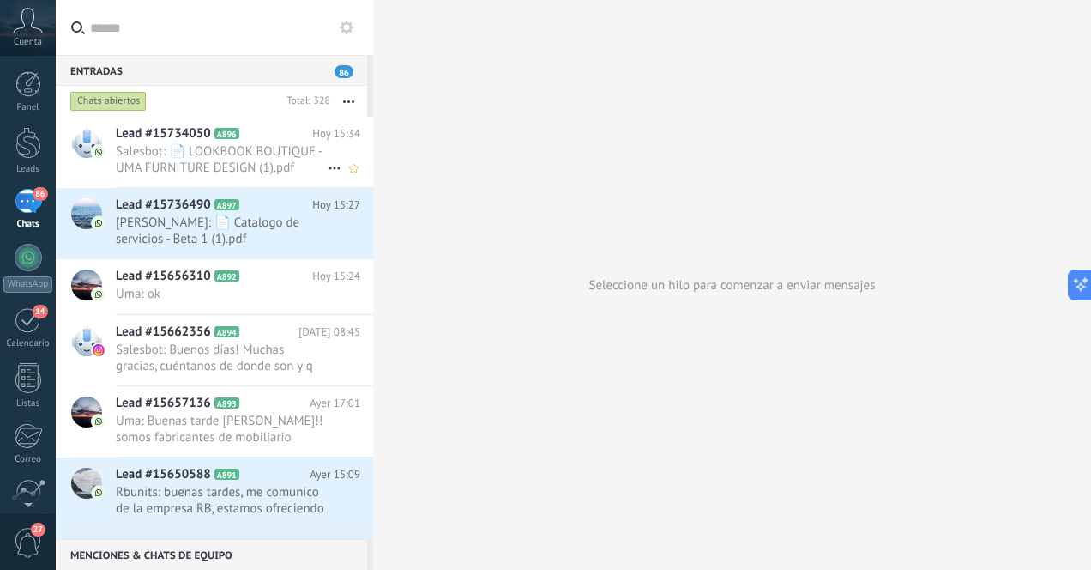
click at [239, 162] on span "Salesbot: 📄 LOOKBOOK BOUTIQUE - UMA FURNITURE DESIGN (1).pdf" at bounding box center [222, 159] width 212 height 33
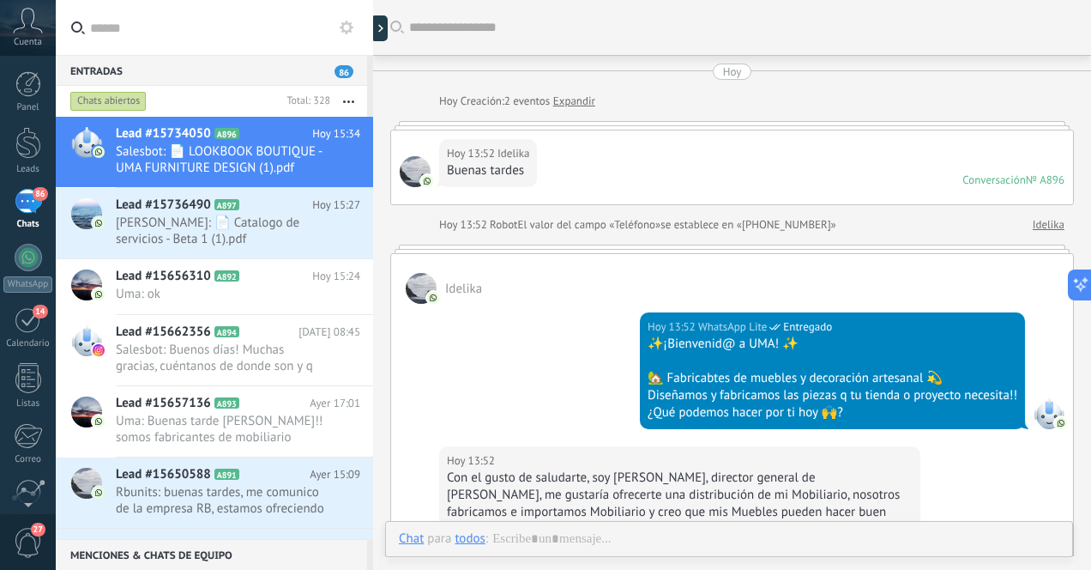
scroll to position [1226, 0]
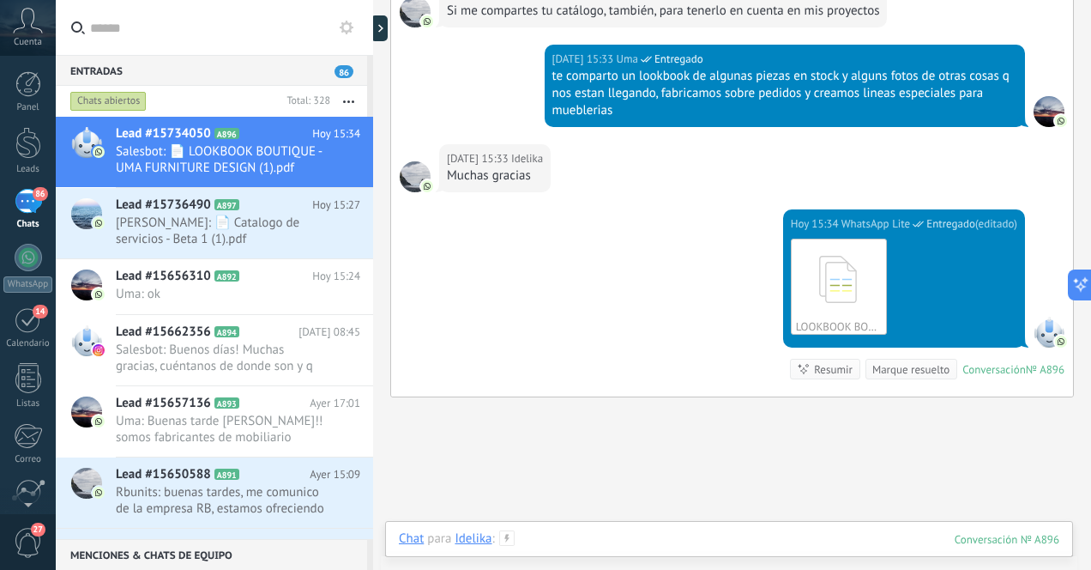
click at [771, 537] on div at bounding box center [729, 555] width 660 height 51
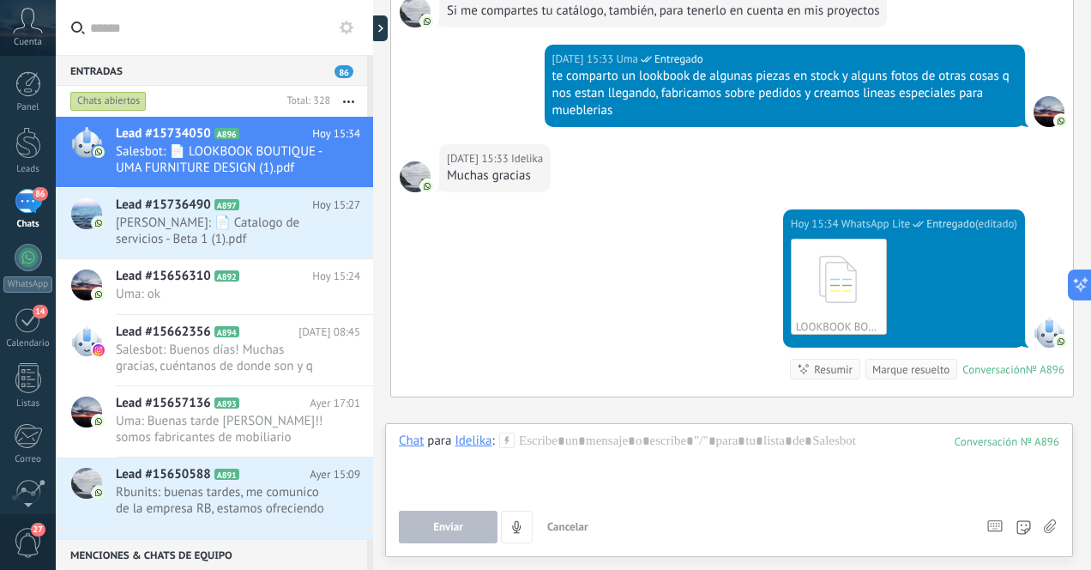
click at [1052, 528] on use at bounding box center [1050, 526] width 12 height 14
click at [0, 0] on input "file" at bounding box center [0, 0] width 0 height 0
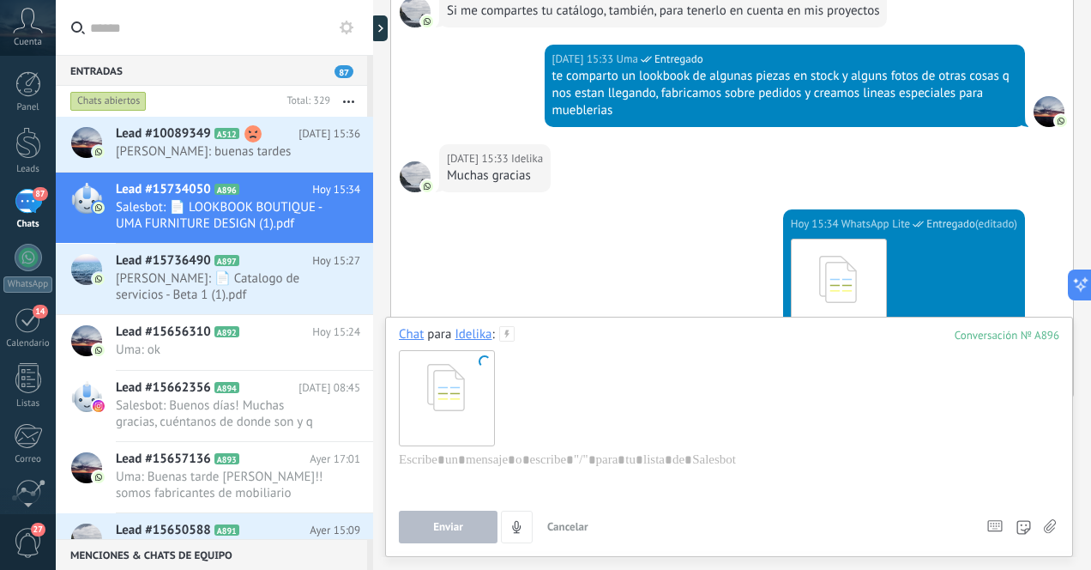
click at [574, 528] on span "Cancelar" at bounding box center [567, 526] width 41 height 15
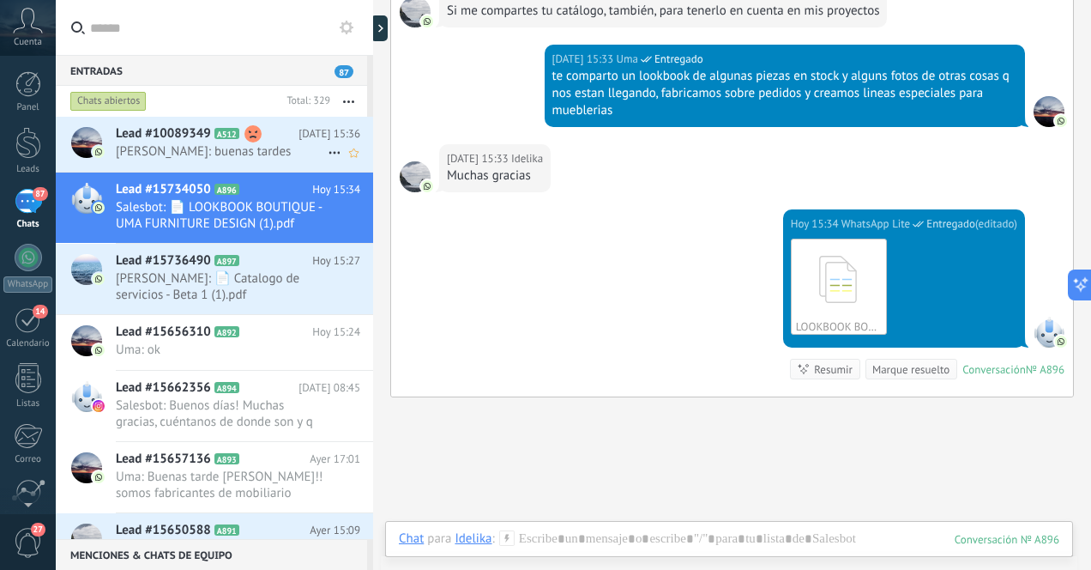
click at [280, 155] on span "[PERSON_NAME]: buenas tardes" at bounding box center [222, 151] width 212 height 16
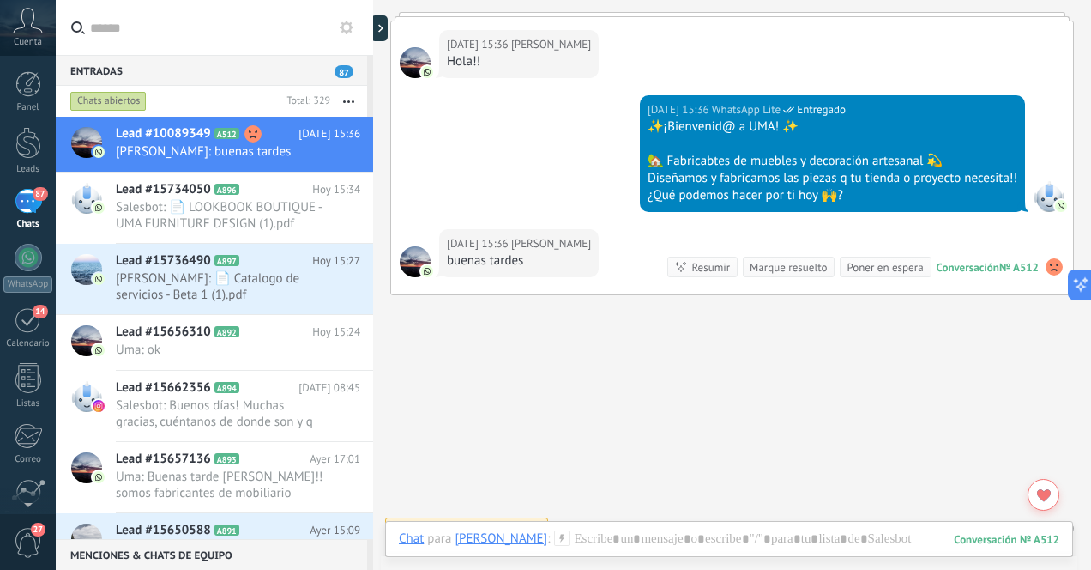
scroll to position [3998, 0]
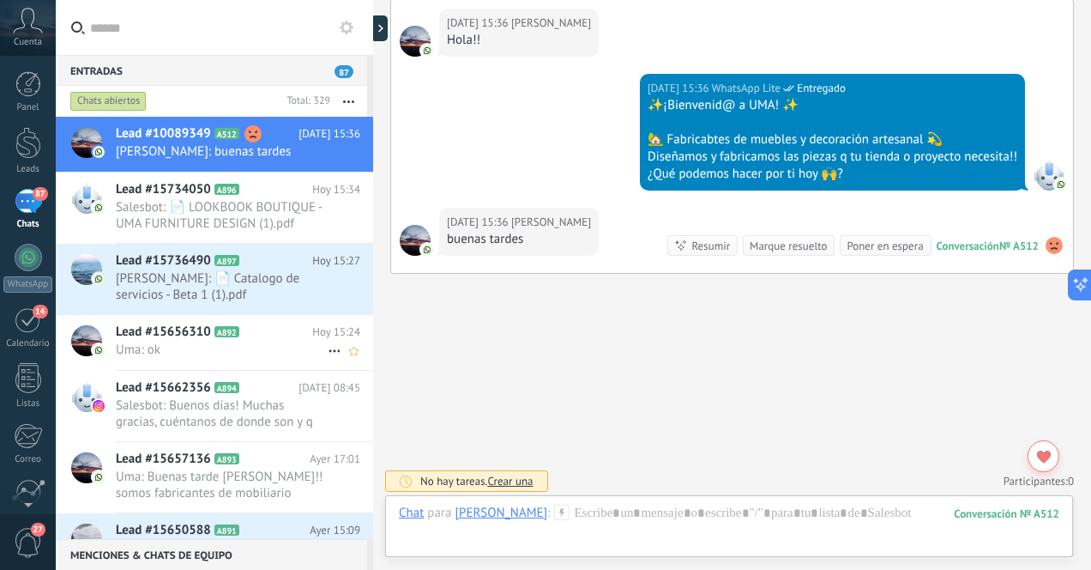
click at [276, 345] on span "Uma: ok" at bounding box center [222, 349] width 212 height 16
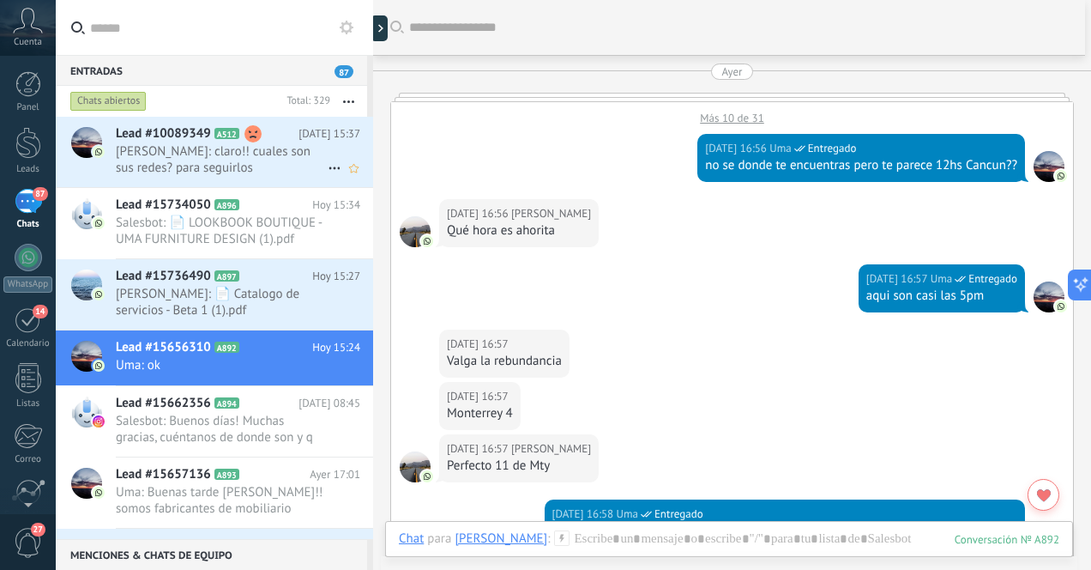
click at [289, 163] on span "[PERSON_NAME]: claro!! cuales son sus redes? para seguirlos" at bounding box center [222, 159] width 212 height 33
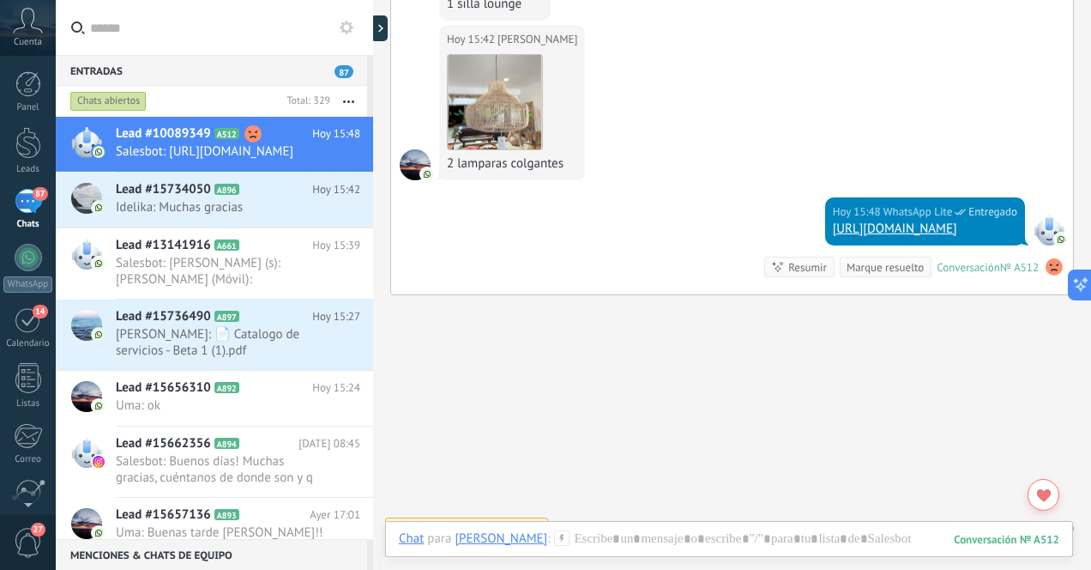
scroll to position [7517, 0]
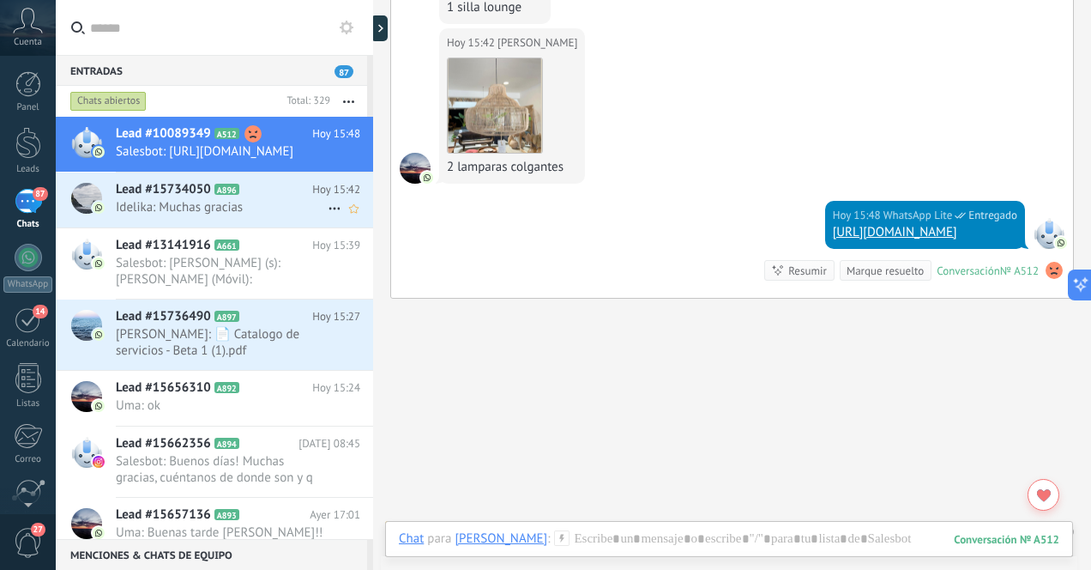
click at [274, 215] on span "Idelika: Muchas gracias" at bounding box center [222, 207] width 212 height 16
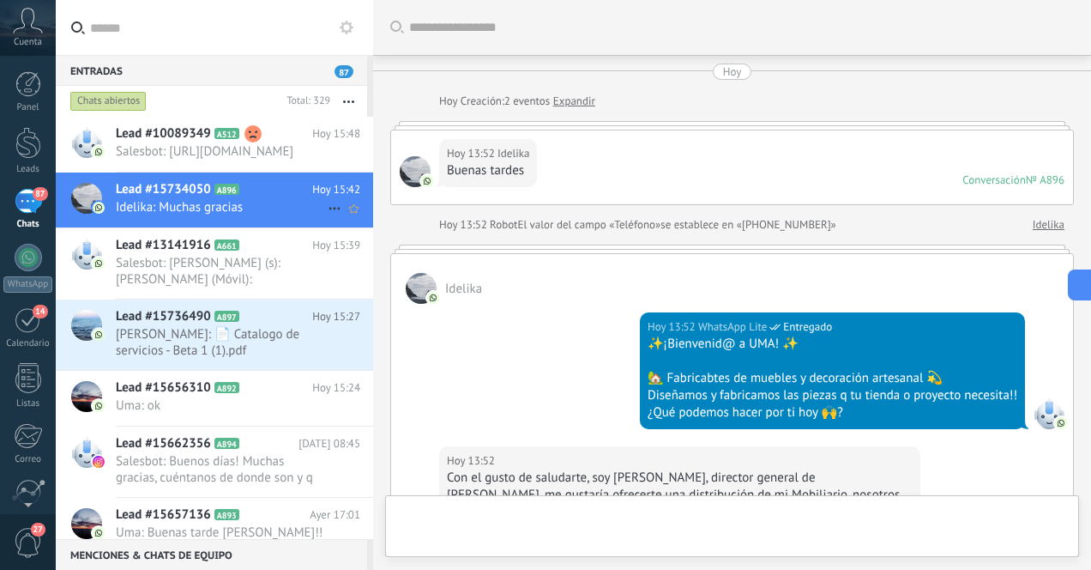
scroll to position [1368, 0]
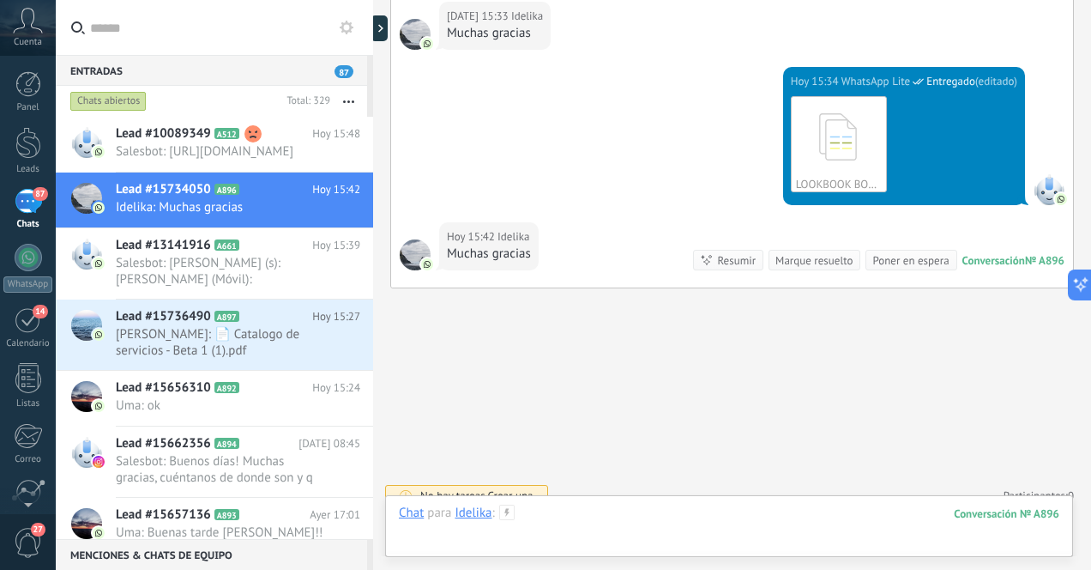
click at [577, 515] on div at bounding box center [729, 529] width 660 height 51
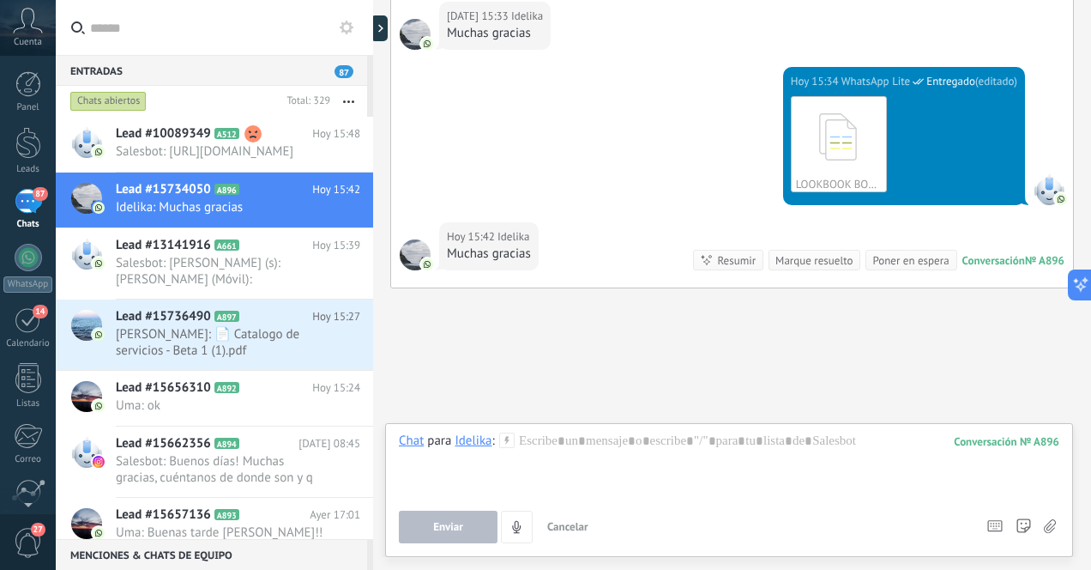
click at [1051, 523] on use at bounding box center [1050, 526] width 12 height 14
click at [0, 0] on input "file" at bounding box center [0, 0] width 0 height 0
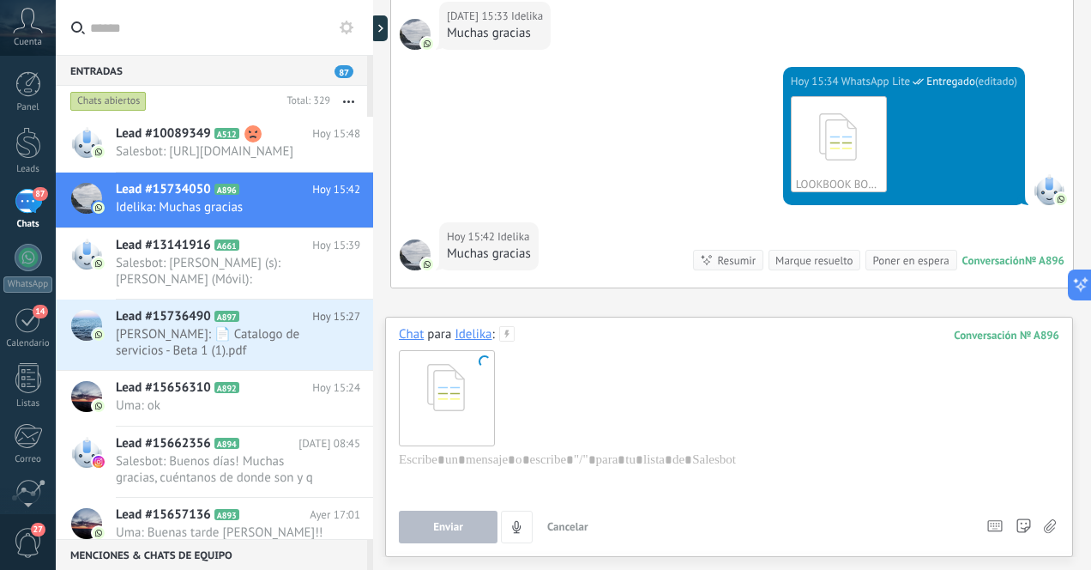
click at [483, 361] on span at bounding box center [484, 361] width 16 height 16
click at [453, 393] on div at bounding box center [446, 397] width 94 height 94
click at [516, 393] on div at bounding box center [729, 397] width 660 height 108
click at [579, 522] on span "Cancelar" at bounding box center [567, 526] width 41 height 15
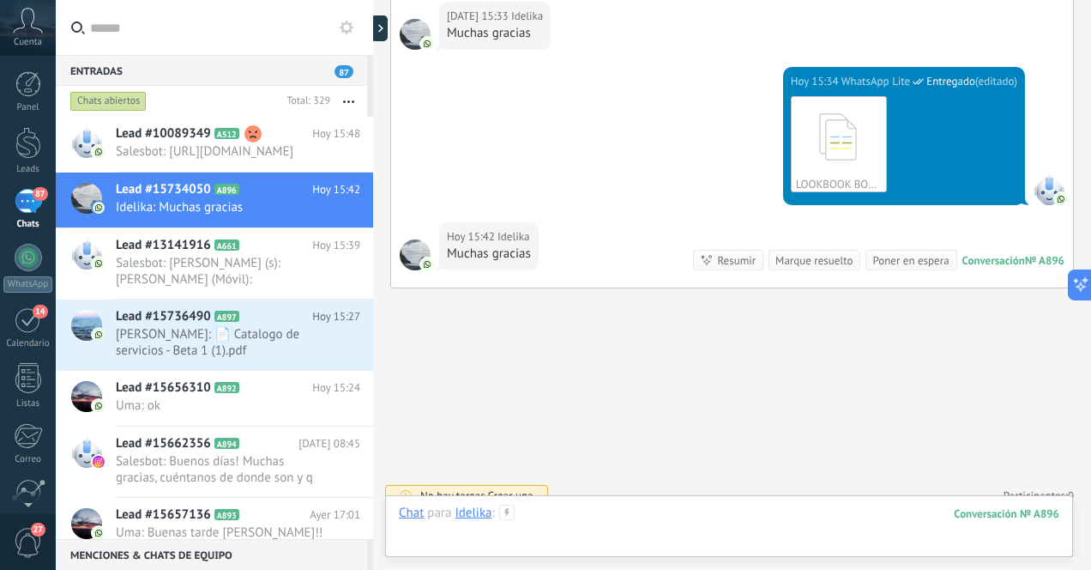
click at [661, 514] on div at bounding box center [729, 529] width 660 height 51
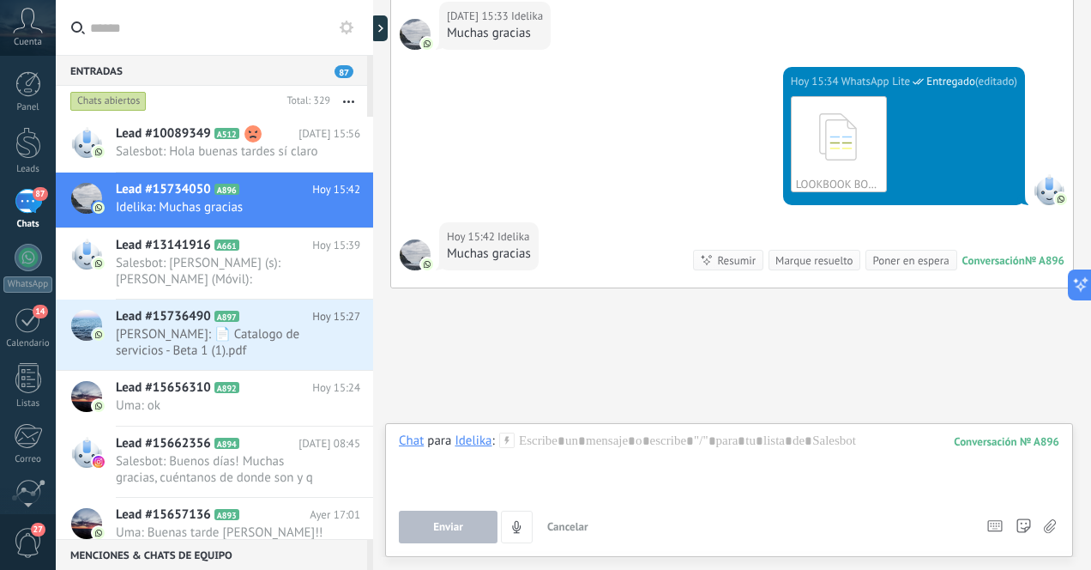
click at [1049, 526] on icon at bounding box center [1050, 526] width 12 height 15
click at [0, 0] on input "file" at bounding box center [0, 0] width 0 height 0
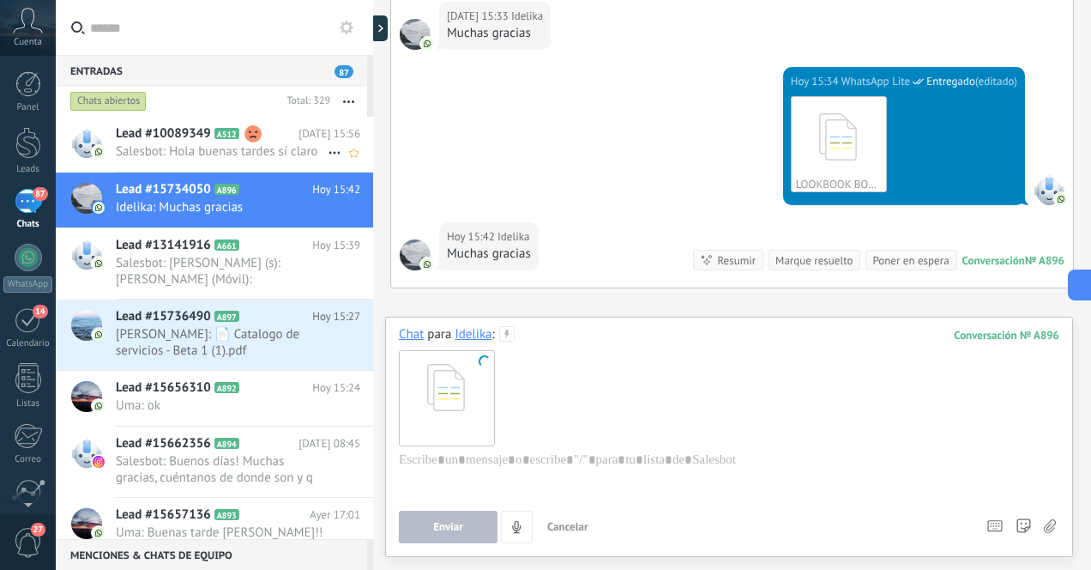
click at [311, 148] on span "Salesbot: Hola buenas tardes sí claro" at bounding box center [222, 151] width 212 height 16
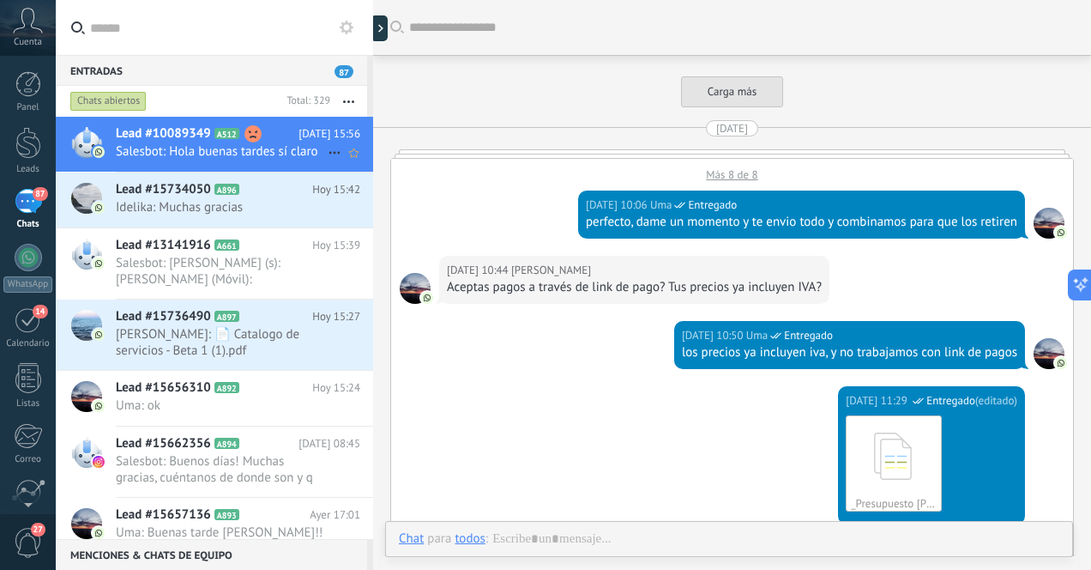
scroll to position [4068, 0]
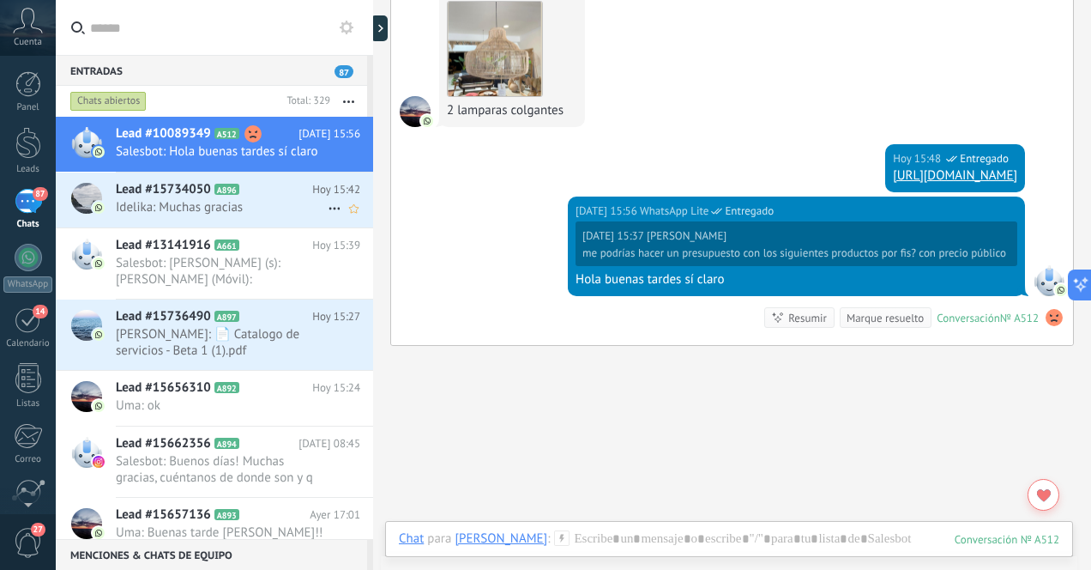
click at [273, 214] on span "Idelika: Muchas gracias" at bounding box center [222, 207] width 212 height 16
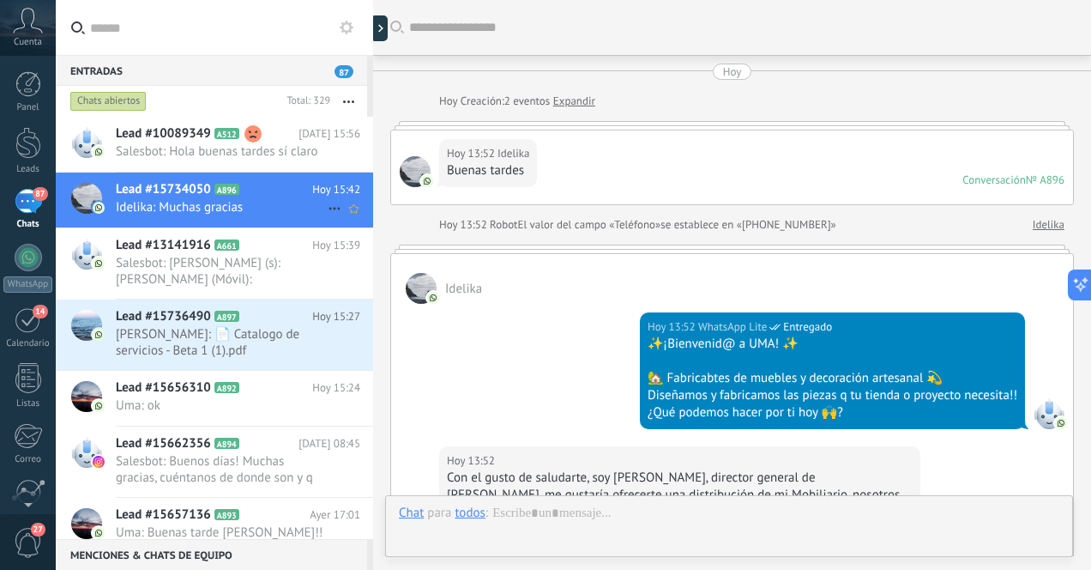
scroll to position [1368, 0]
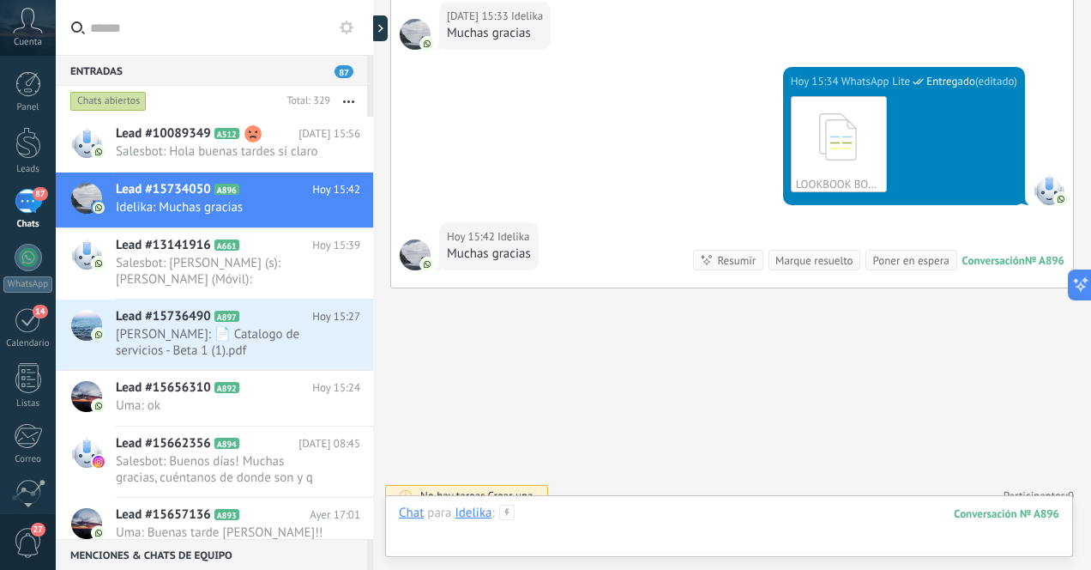
click at [620, 517] on div at bounding box center [729, 529] width 660 height 51
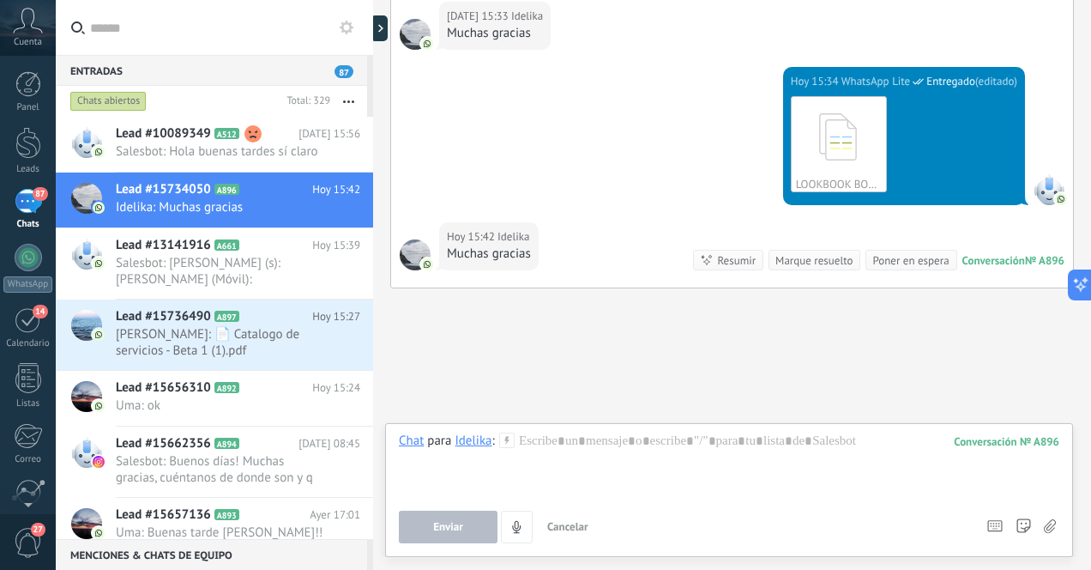
click at [1052, 527] on icon at bounding box center [1050, 526] width 12 height 15
click at [0, 0] on input "file" at bounding box center [0, 0] width 0 height 0
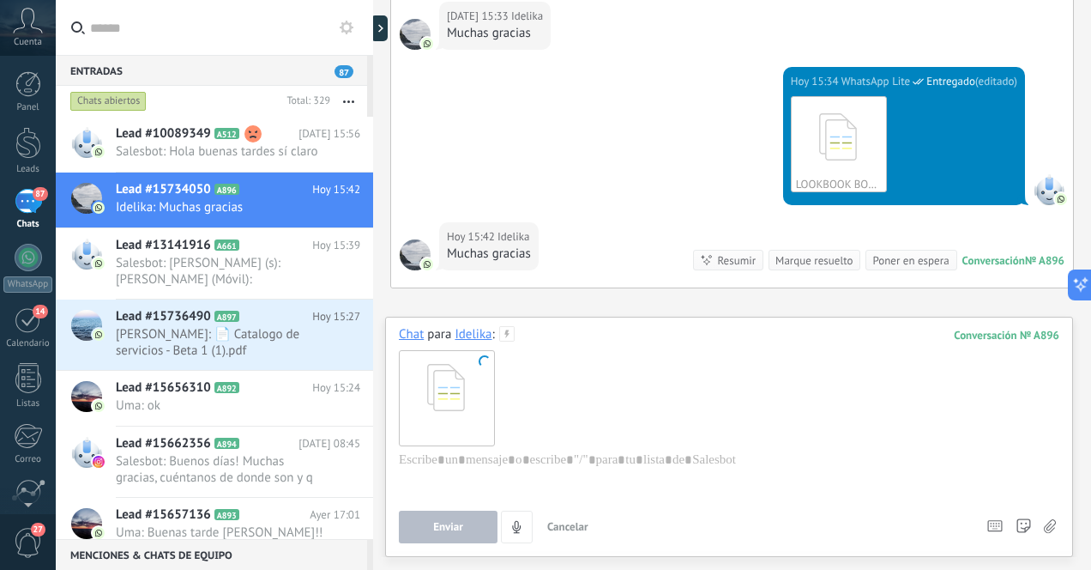
click at [573, 529] on span "Cancelar" at bounding box center [567, 526] width 41 height 15
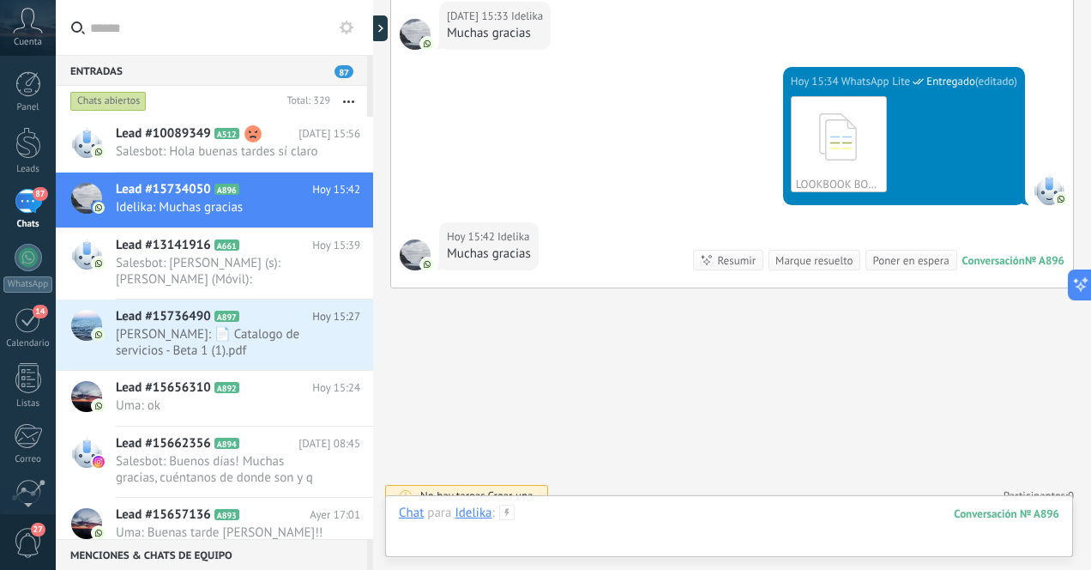
click at [642, 515] on div at bounding box center [729, 529] width 660 height 51
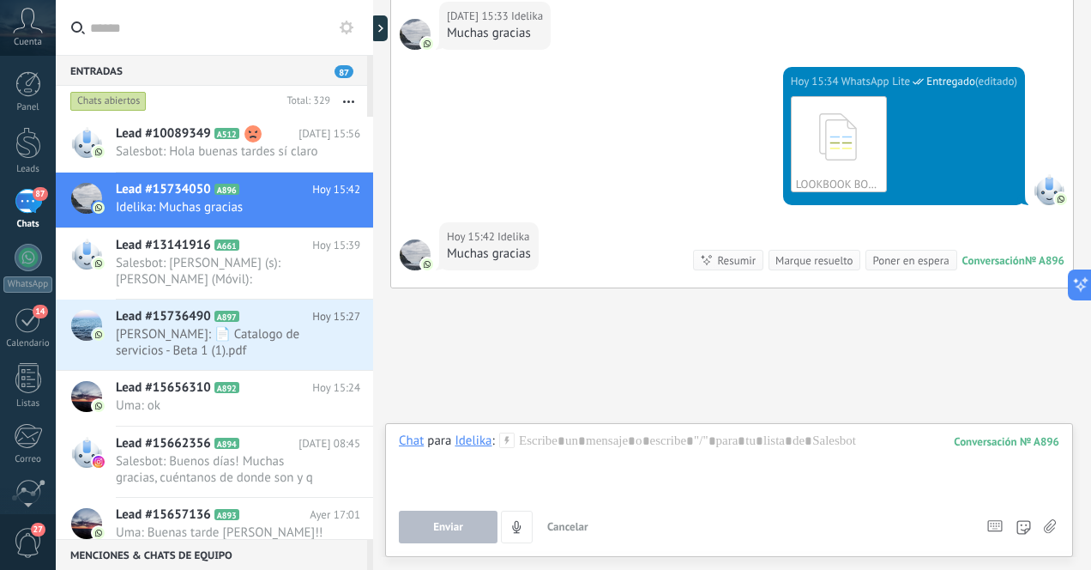
click at [1052, 526] on icon at bounding box center [1050, 526] width 12 height 15
click at [0, 0] on input "file" at bounding box center [0, 0] width 0 height 0
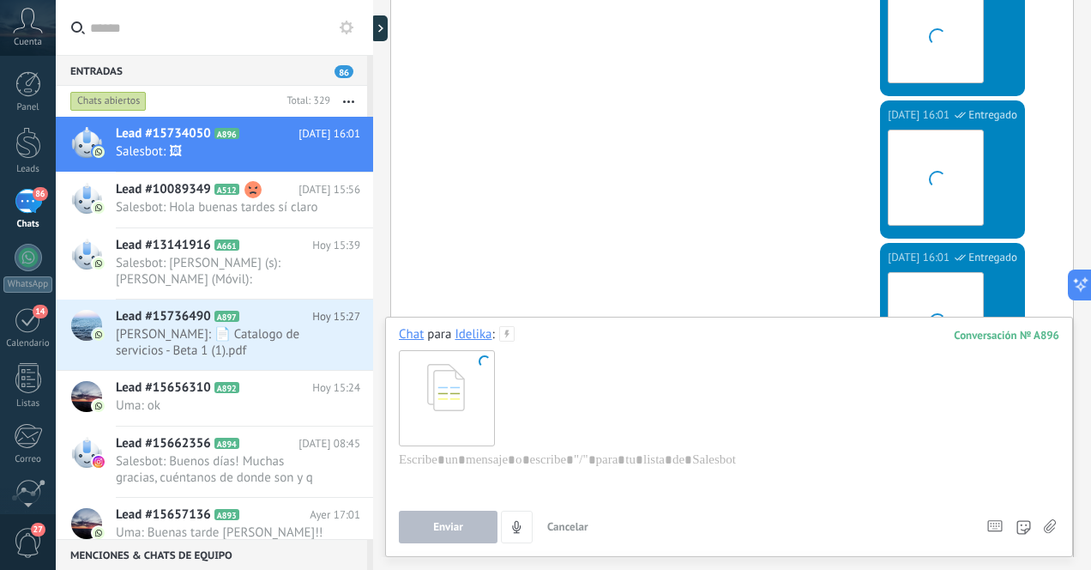
scroll to position [4118, 0]
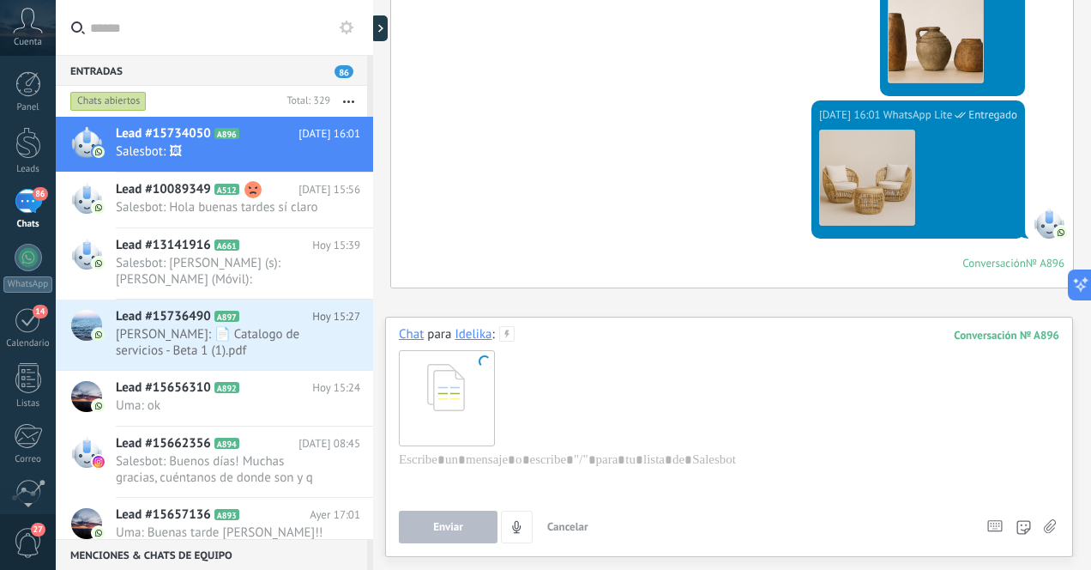
click at [565, 526] on span "Cancelar" at bounding box center [567, 526] width 41 height 15
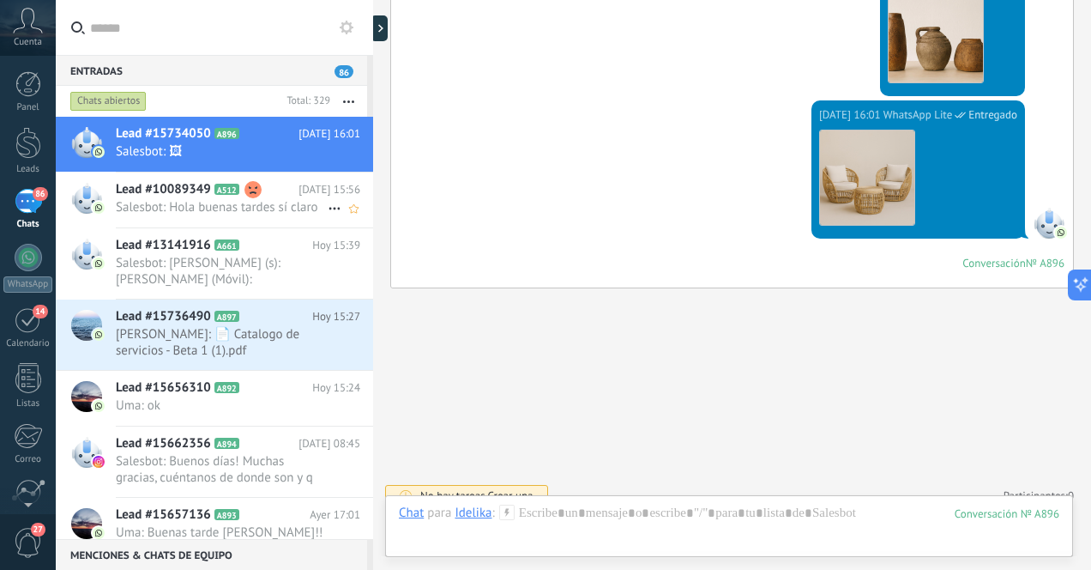
click at [222, 212] on span "Salesbot: Hola buenas tardes sí claro" at bounding box center [222, 207] width 212 height 16
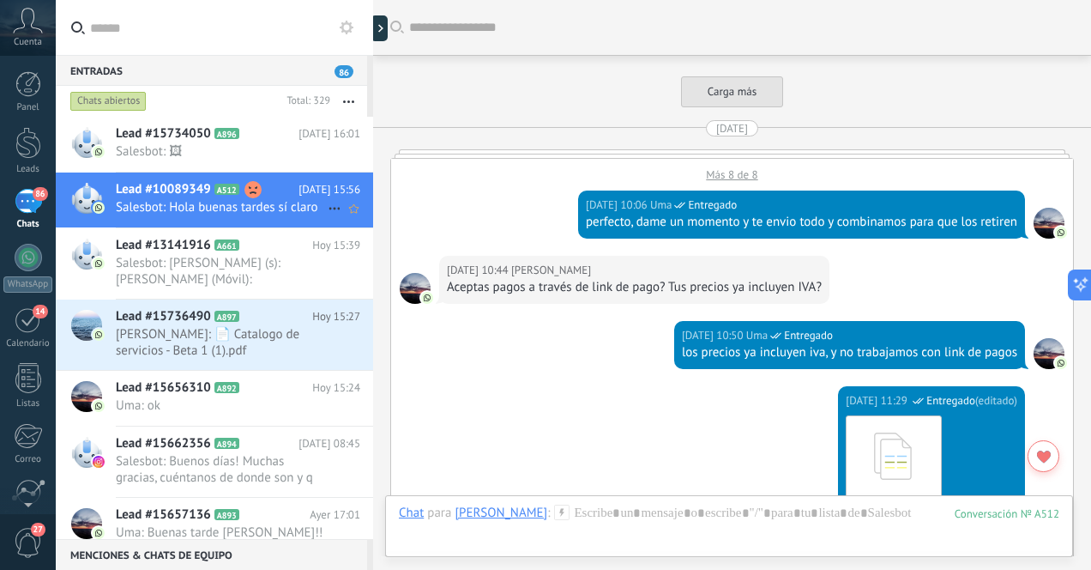
scroll to position [4158, 0]
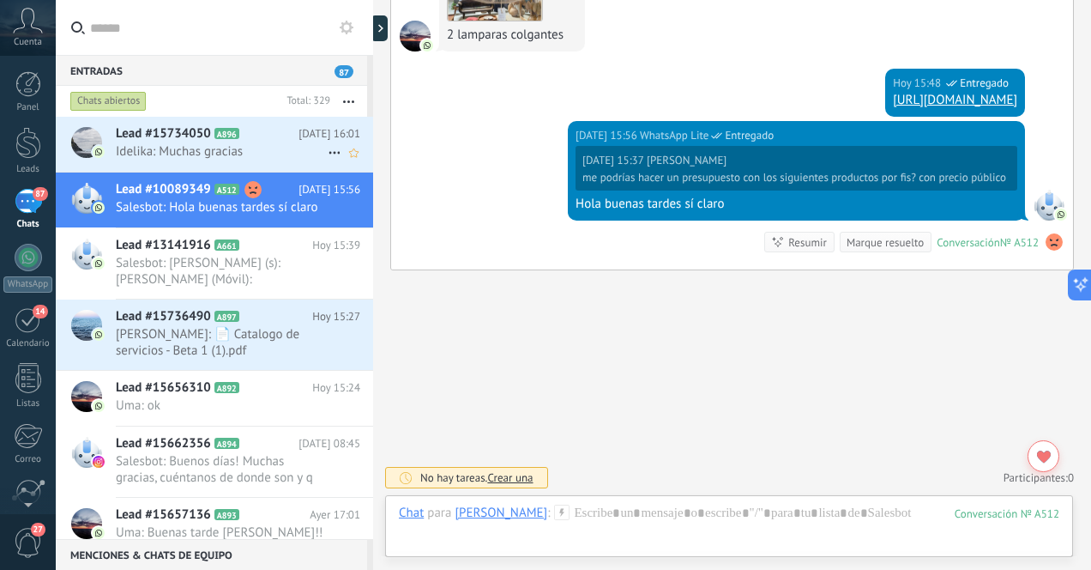
click at [255, 157] on span "Idelika: Muchas gracias" at bounding box center [222, 151] width 212 height 16
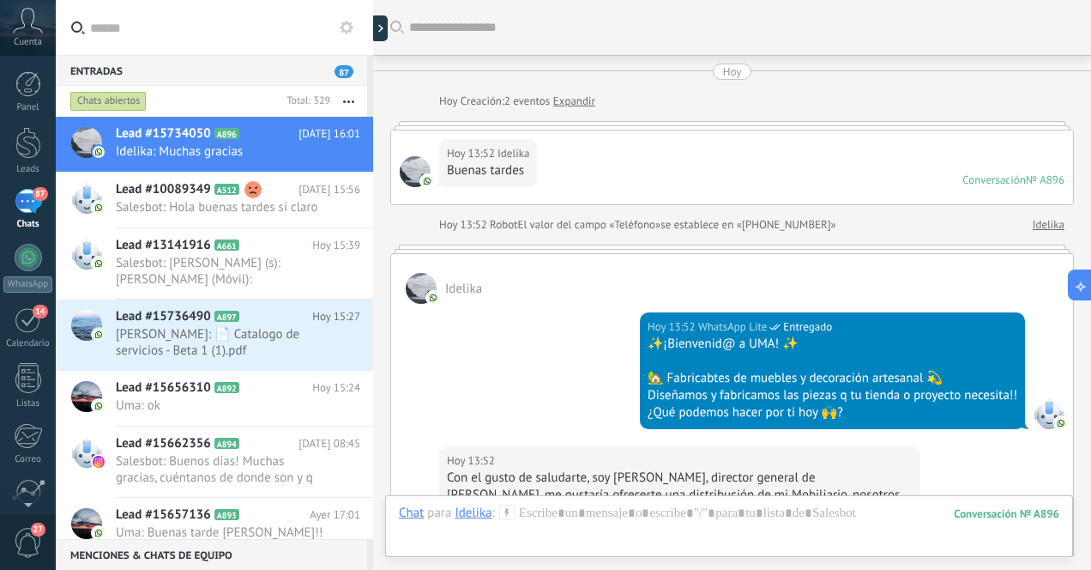
scroll to position [2231, 0]
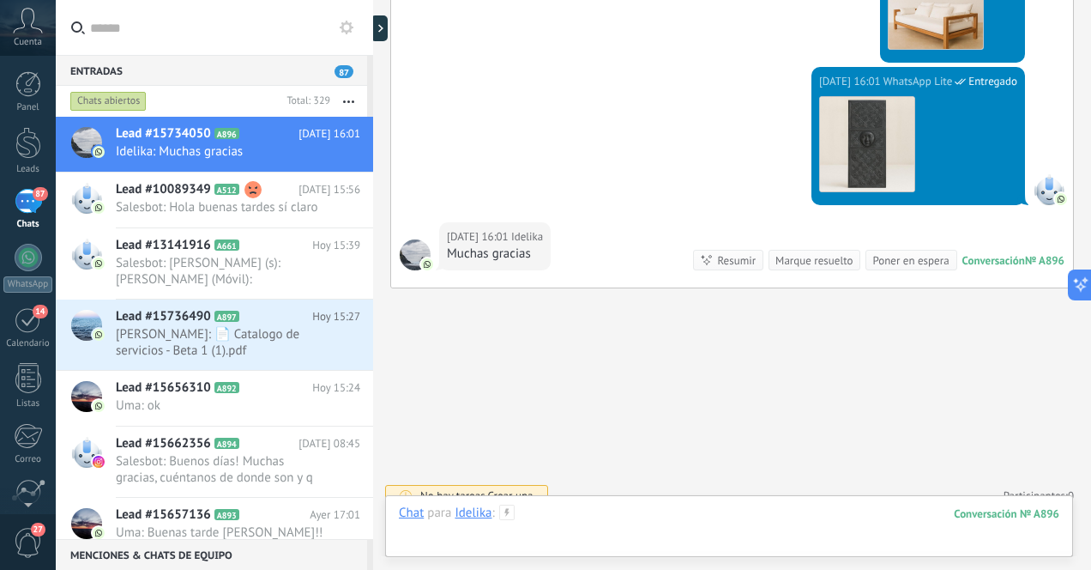
click at [697, 522] on div at bounding box center [729, 529] width 660 height 51
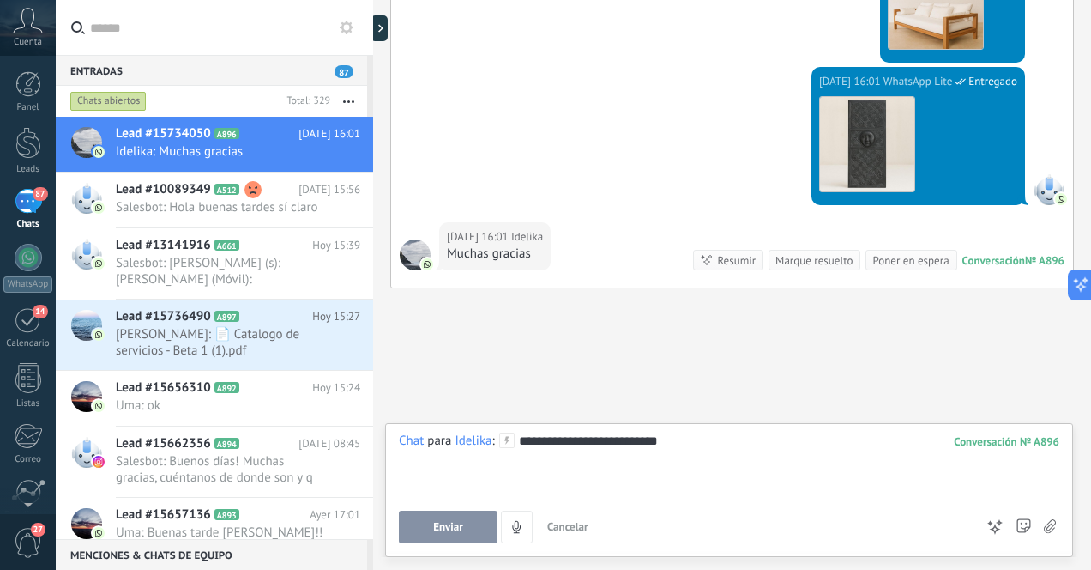
click at [456, 517] on button "Enviar" at bounding box center [448, 526] width 99 height 33
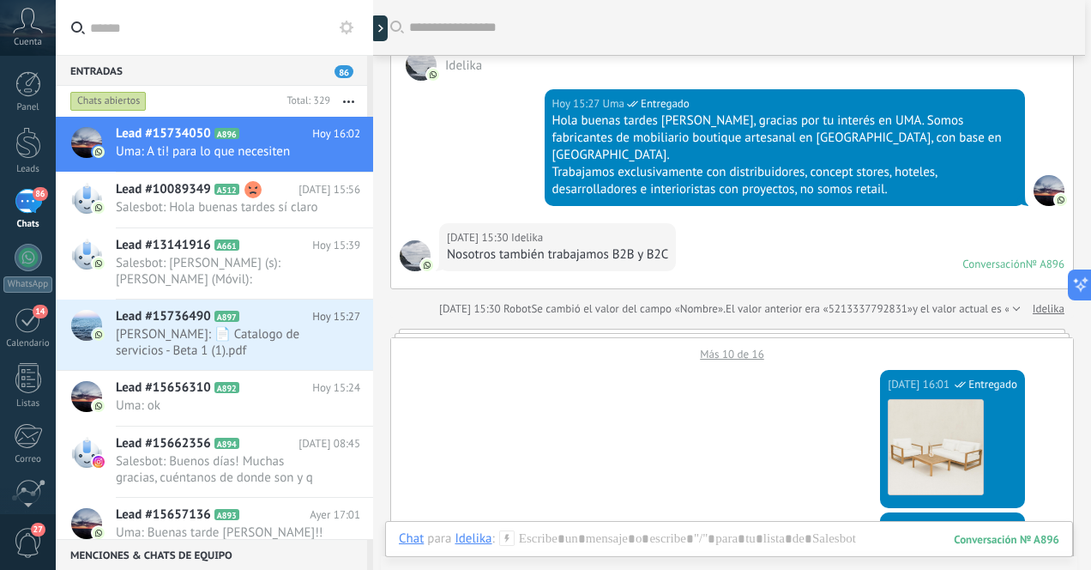
scroll to position [786, 0]
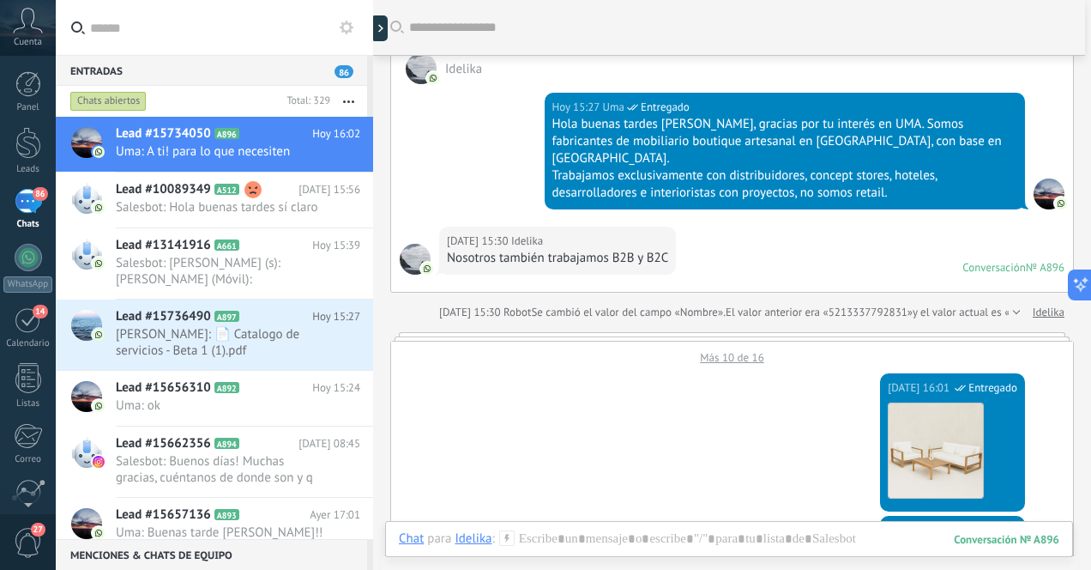
click at [37, 207] on div "86" at bounding box center [28, 201] width 27 height 25
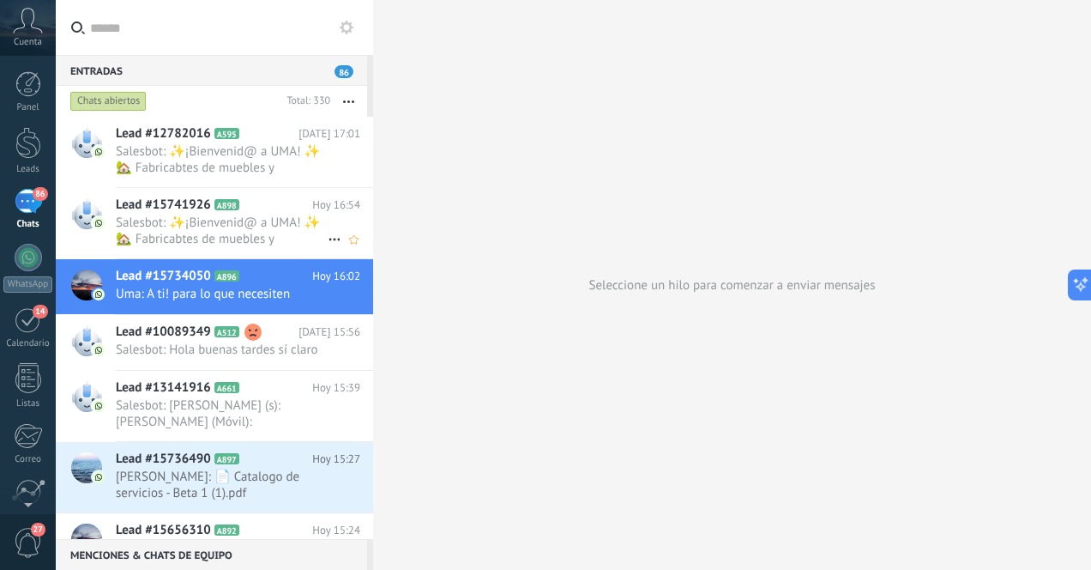
click at [195, 239] on span "Salesbot: ✨¡Bienvenid@ a UMA! ✨ 🏡 Fabricabtes de muebles y decoración artesanal…" at bounding box center [222, 230] width 212 height 33
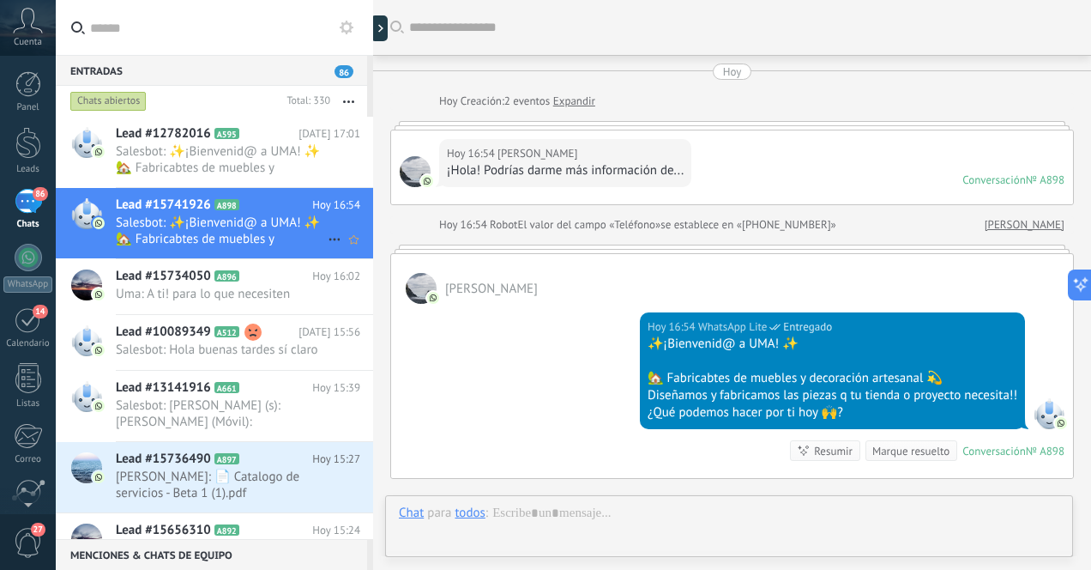
scroll to position [208, 0]
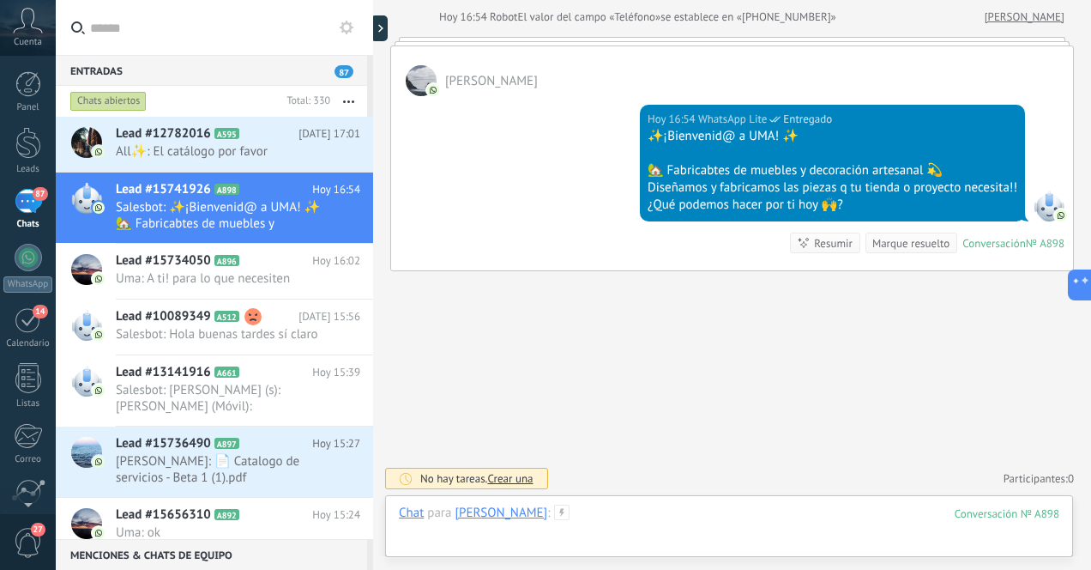
paste div
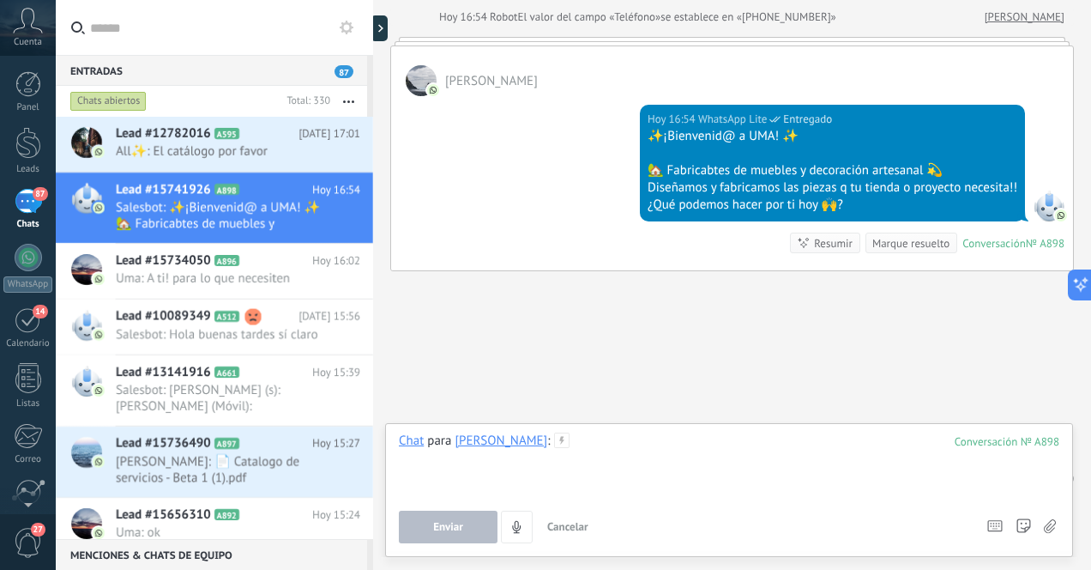
paste div
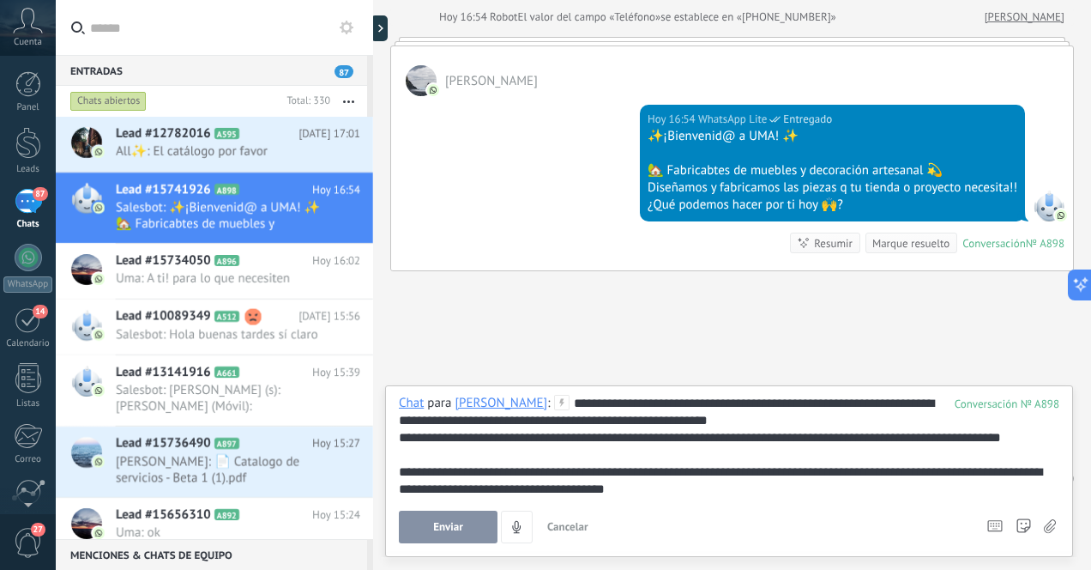
click at [677, 407] on div "**********" at bounding box center [729, 446] width 660 height 103
click at [461, 528] on span "Enviar" at bounding box center [448, 527] width 30 height 12
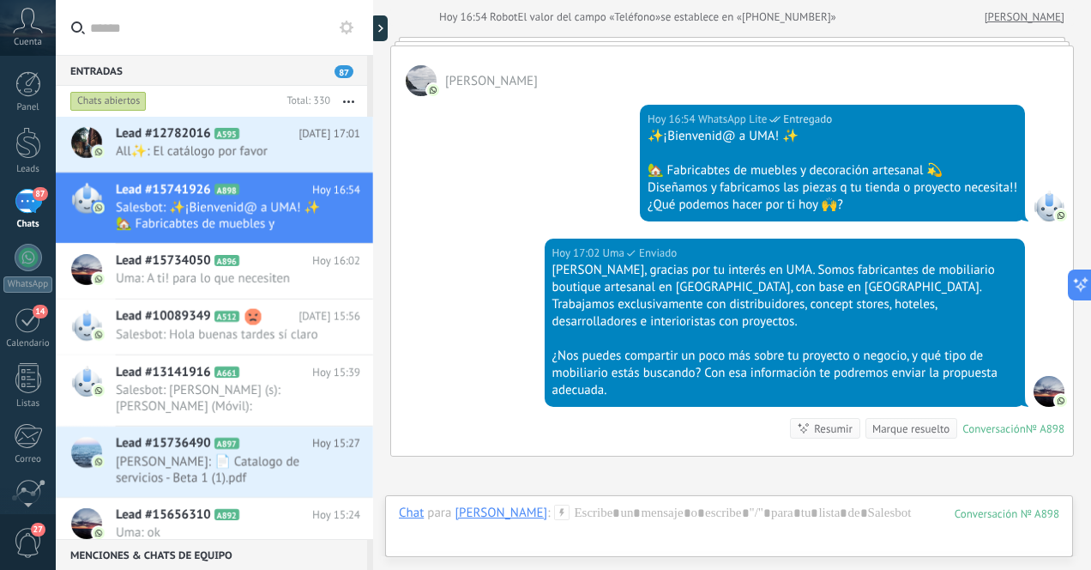
scroll to position [393, 0]
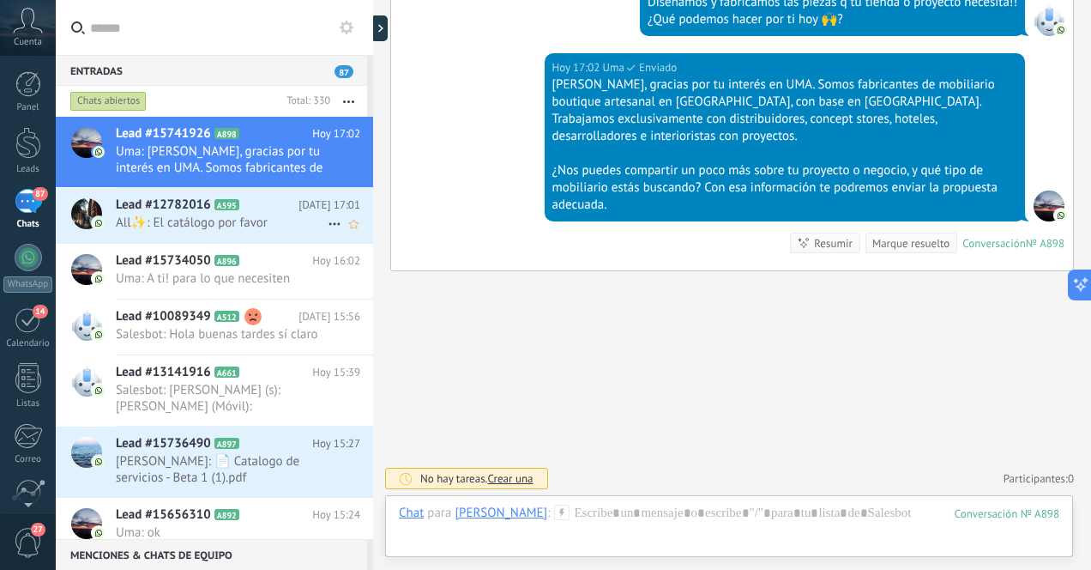
click at [267, 225] on span "All✨: El catálogo por favor" at bounding box center [222, 222] width 212 height 16
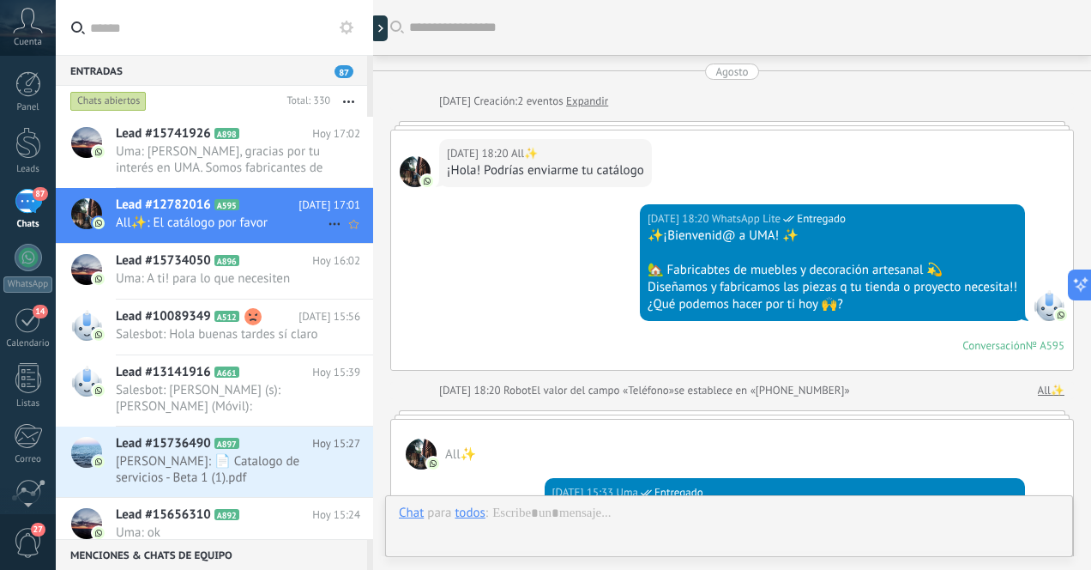
scroll to position [648, 0]
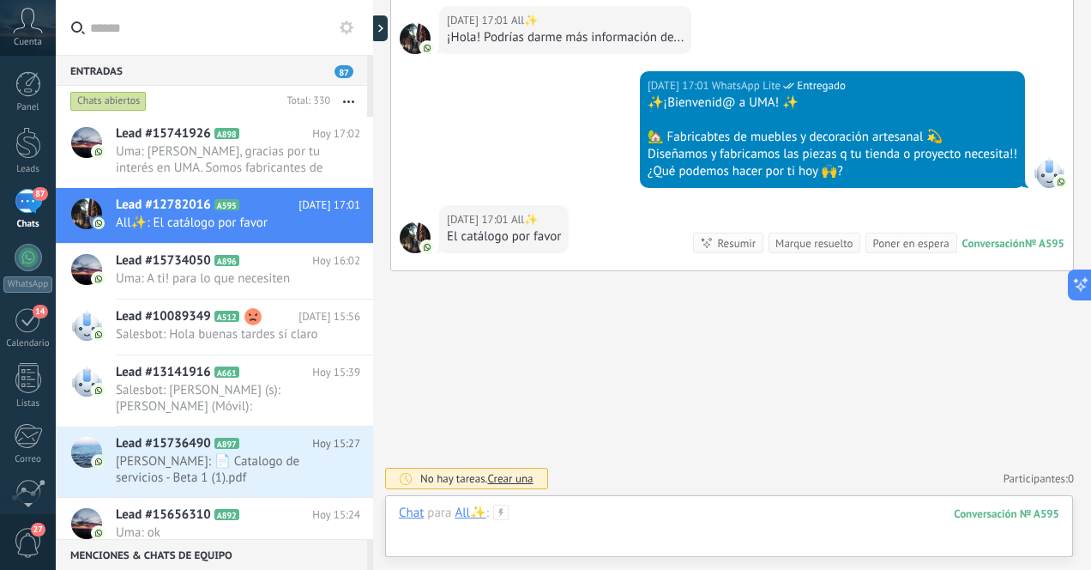
click at [637, 519] on div at bounding box center [729, 529] width 660 height 51
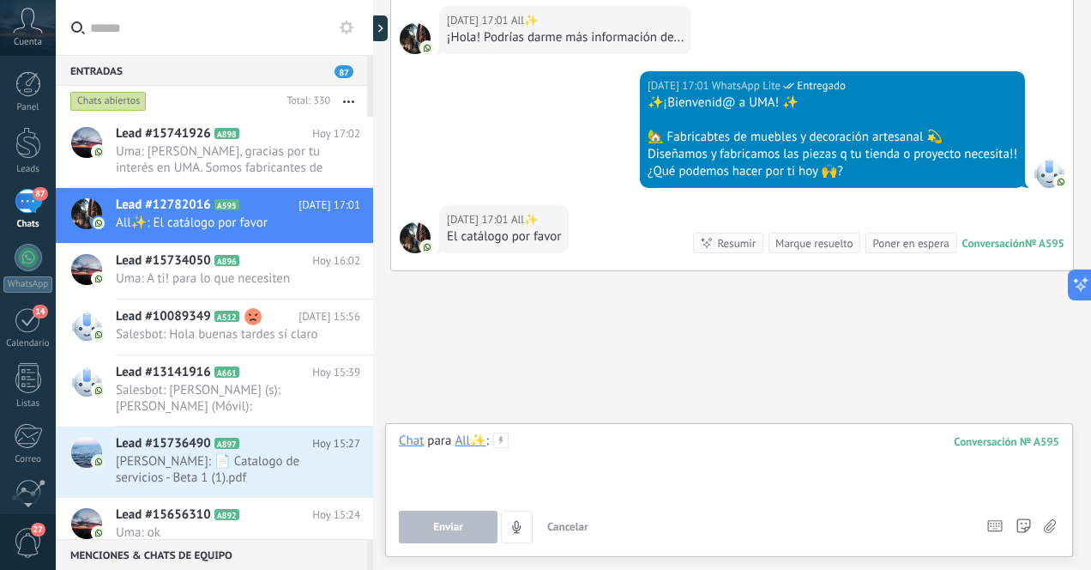
paste div
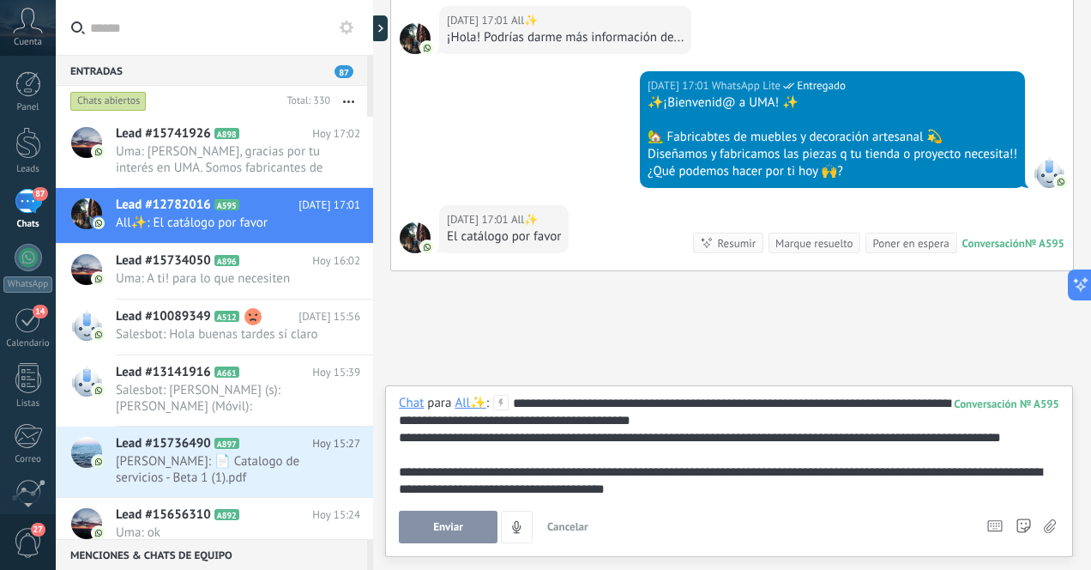
click at [589, 407] on div "**********" at bounding box center [729, 446] width 660 height 103
click at [459, 529] on span "Enviar" at bounding box center [448, 527] width 30 height 12
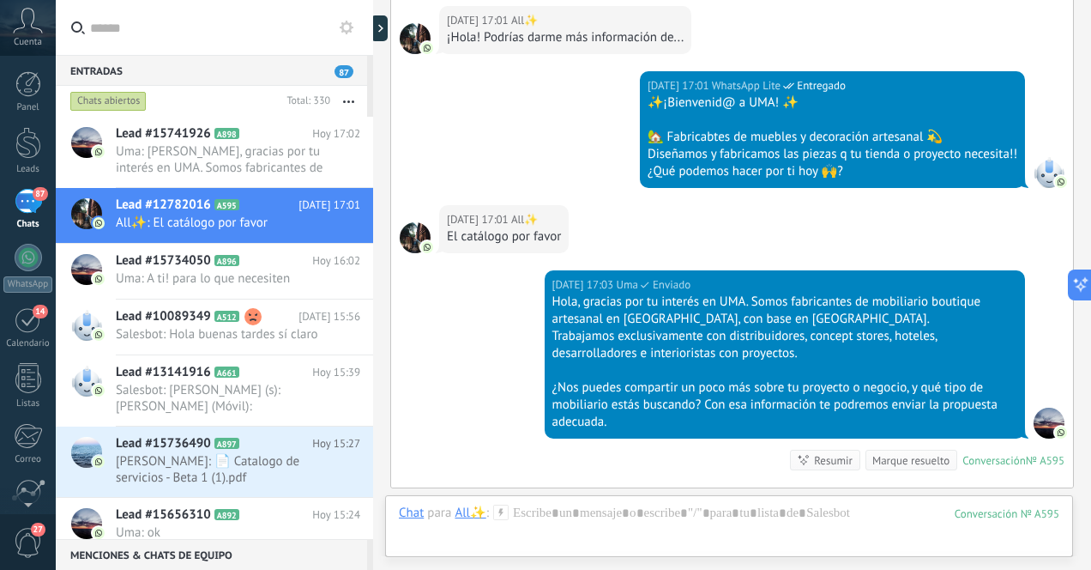
scroll to position [865, 0]
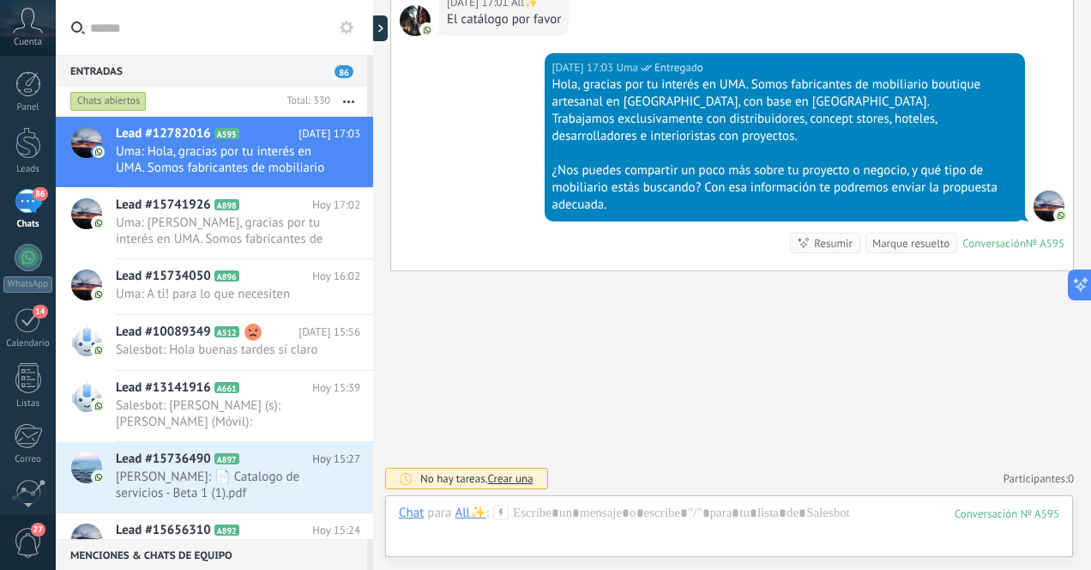
click at [22, 209] on div "86" at bounding box center [28, 201] width 27 height 25
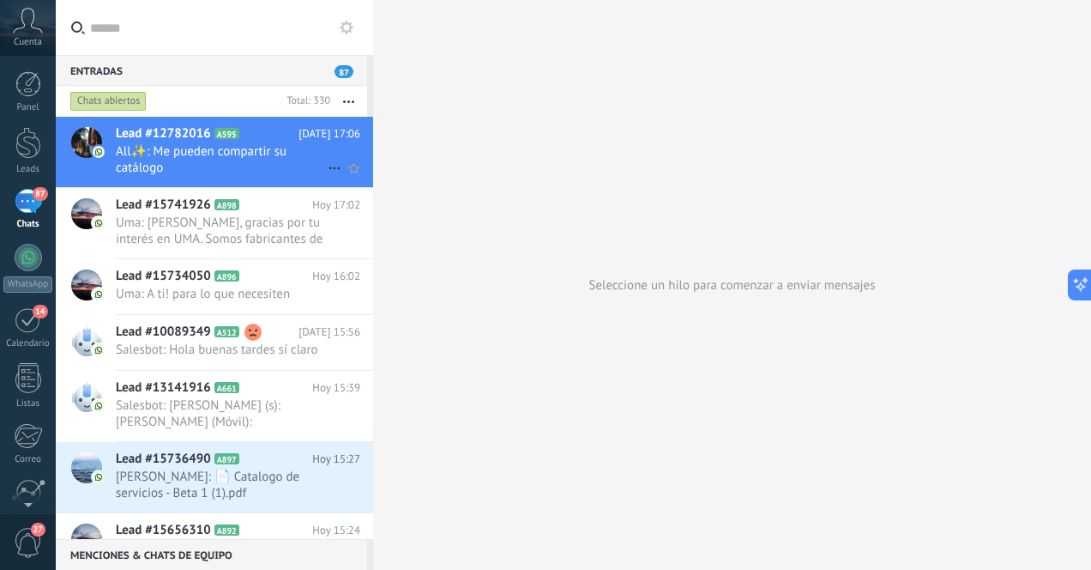
click at [207, 164] on span "All✨: Me pueden compartir su catálogo" at bounding box center [222, 159] width 212 height 33
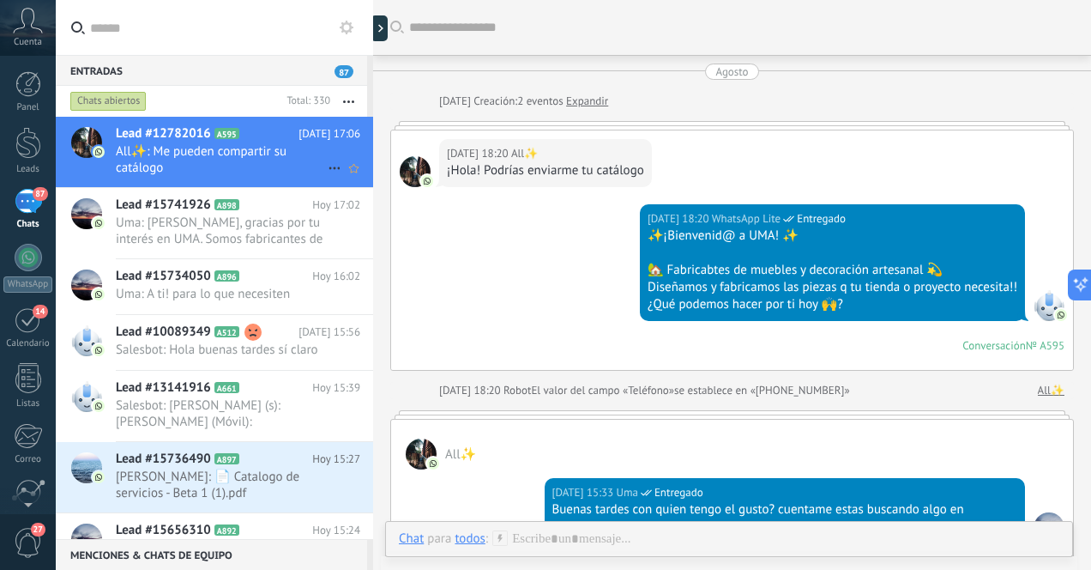
scroll to position [955, 0]
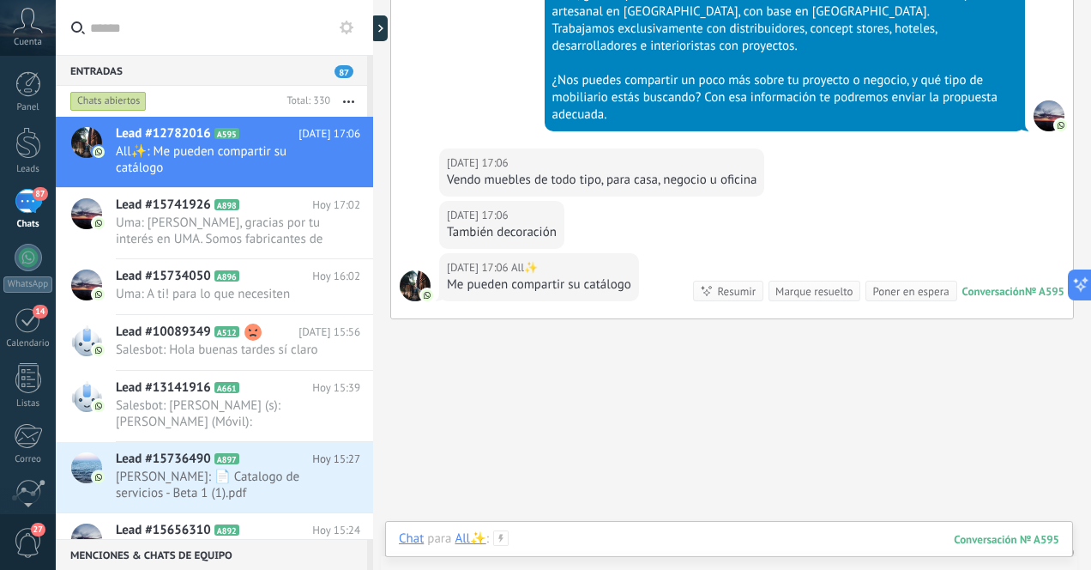
click at [632, 543] on div at bounding box center [729, 555] width 660 height 51
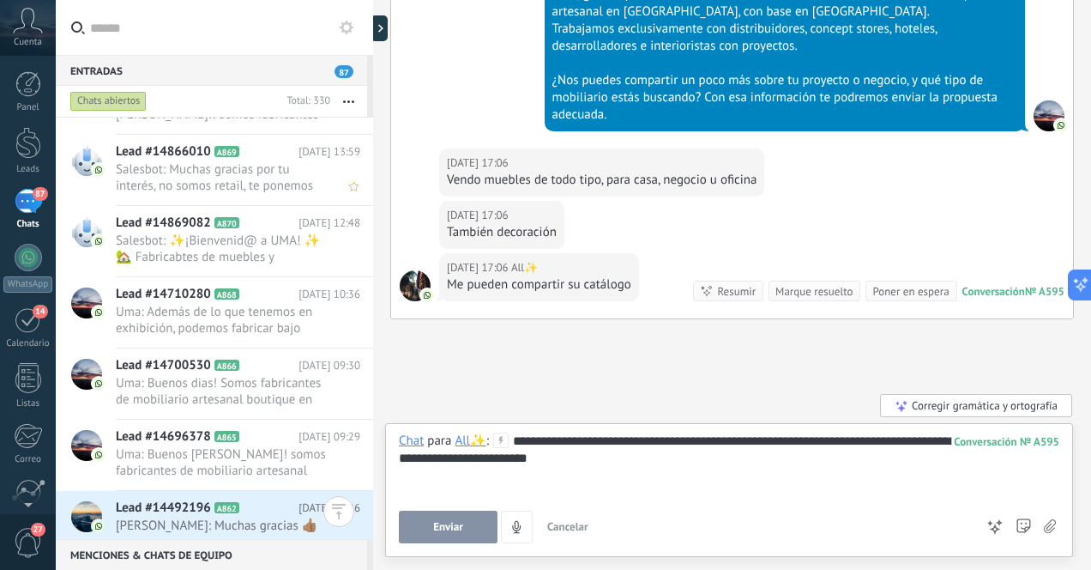
scroll to position [2216, 0]
click at [217, 178] on span "Salesbot: Muchas gracias por tu interés, no somos retail, te ponemos en contact…" at bounding box center [222, 176] width 212 height 33
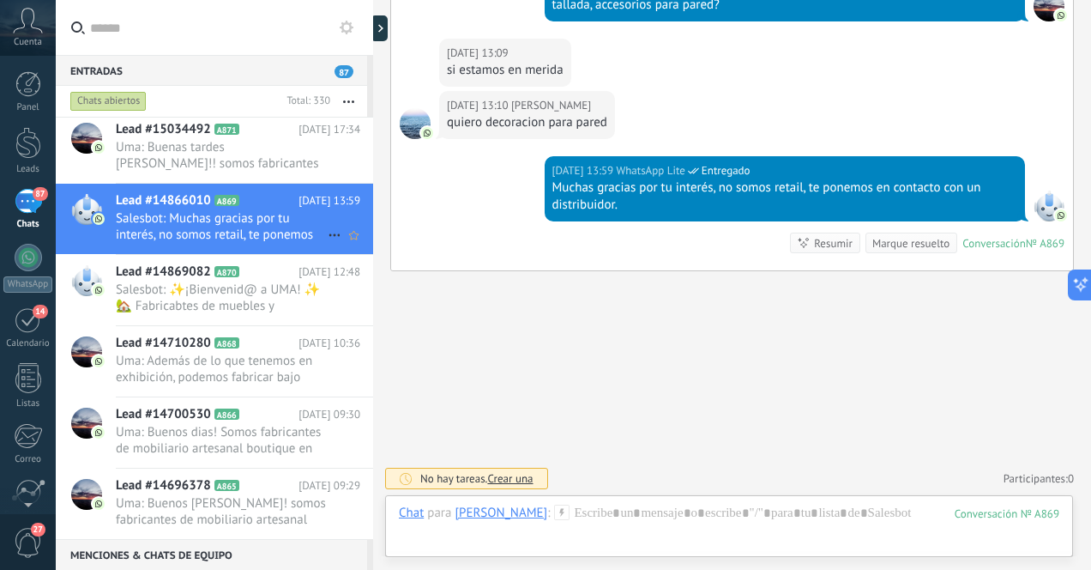
scroll to position [2162, 0]
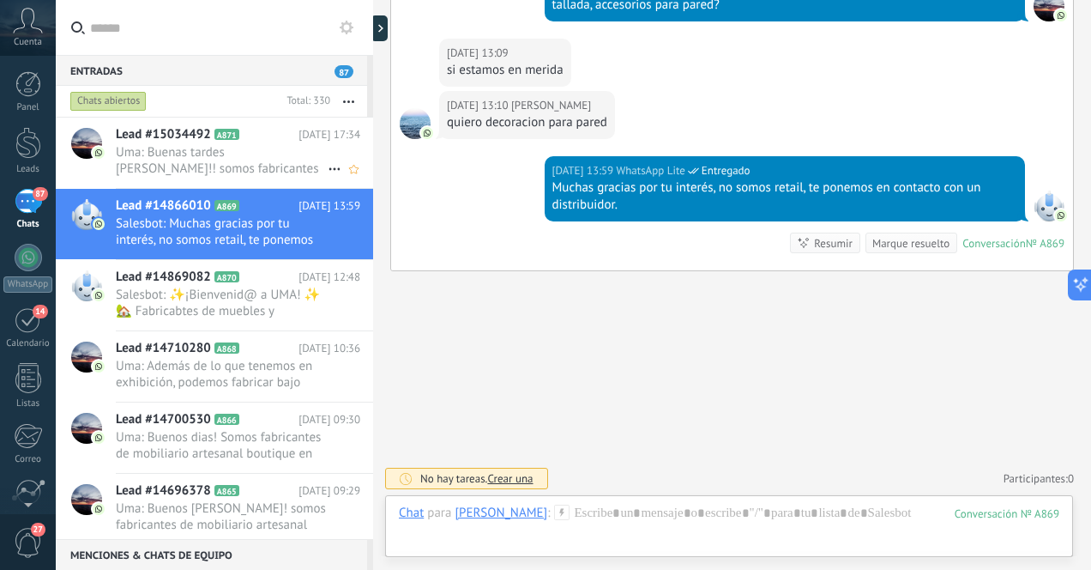
click at [214, 167] on span "Uma: Buenas tardes Alison!! somos fabricantes de mobiliario artesanal boutique …" at bounding box center [222, 160] width 212 height 33
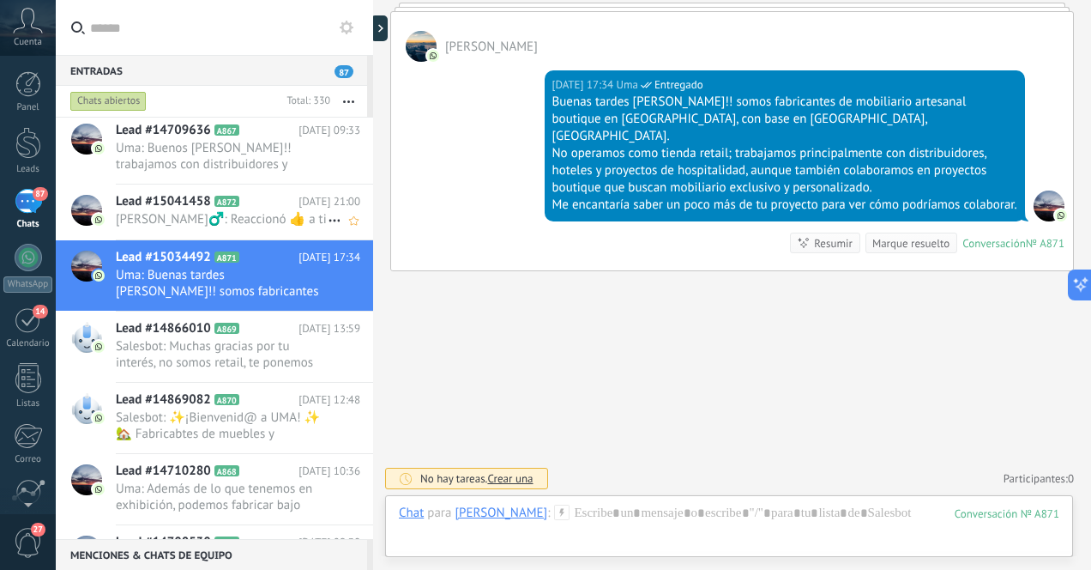
scroll to position [2077, 0]
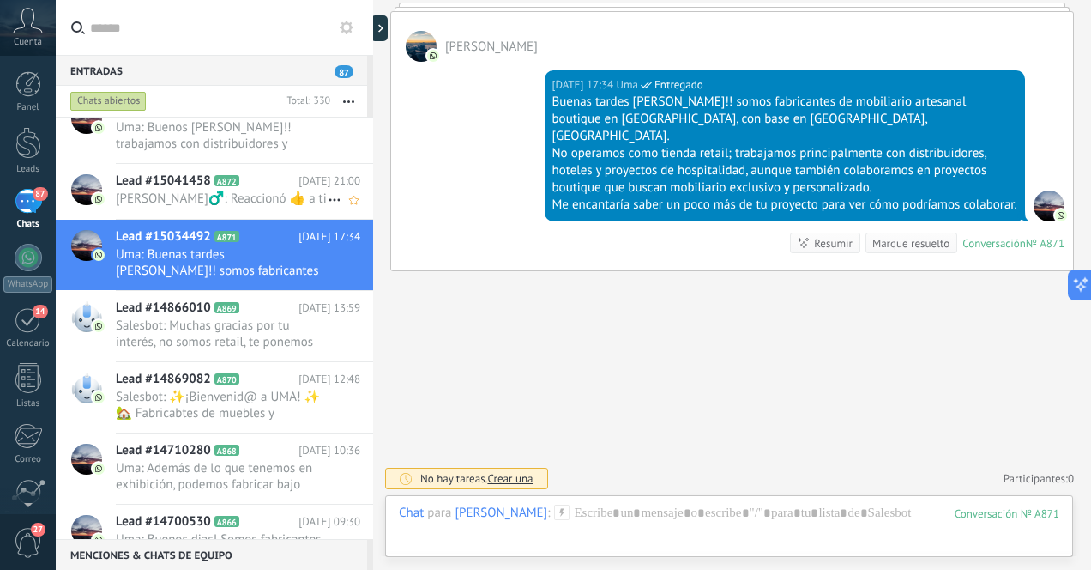
click at [208, 201] on span "Alejandro ‍♂️: Reaccionó 👍 a ti" at bounding box center [222, 198] width 212 height 16
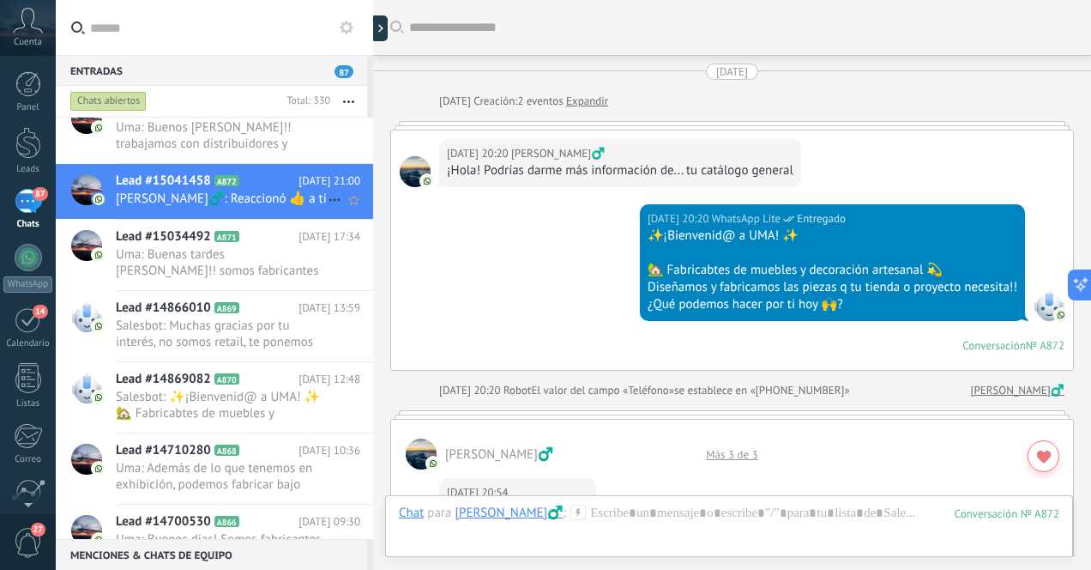
scroll to position [831, 0]
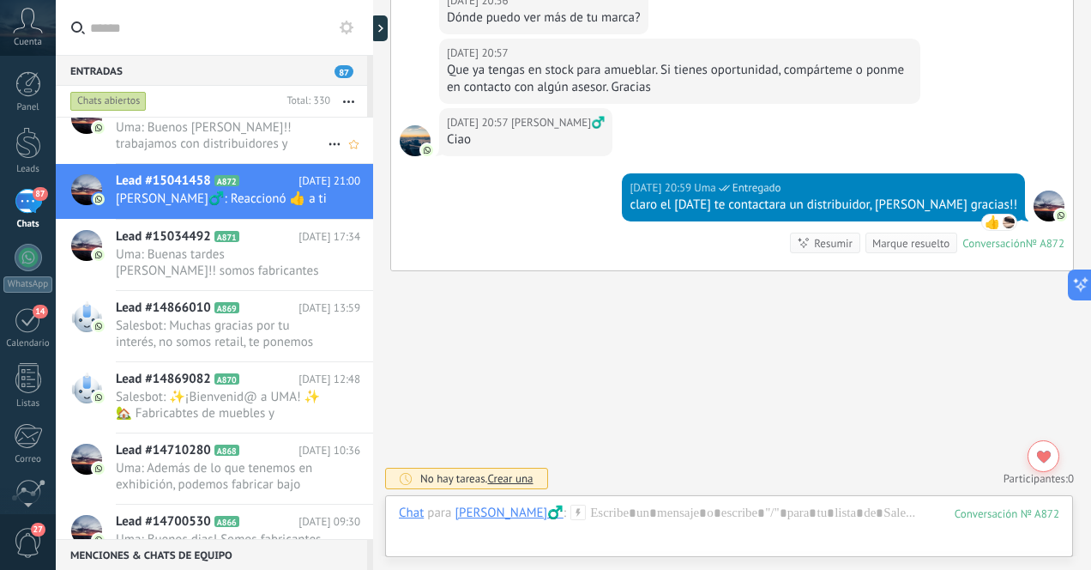
click at [202, 142] on span "Uma: Buenos dias Andres!! trabajamos con distribuidores y proyectos que buscan …" at bounding box center [222, 135] width 212 height 33
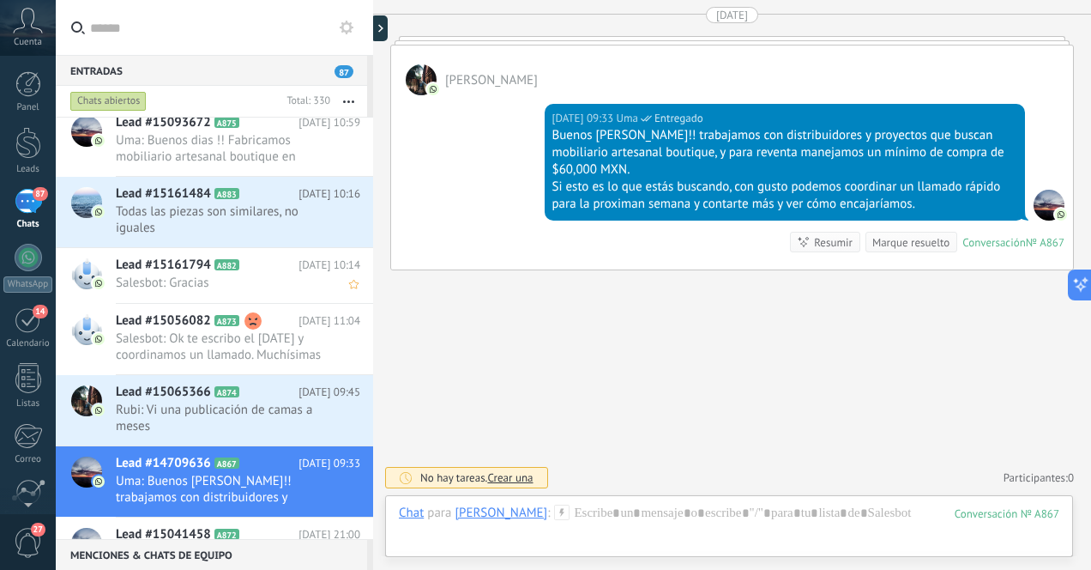
scroll to position [1797, 0]
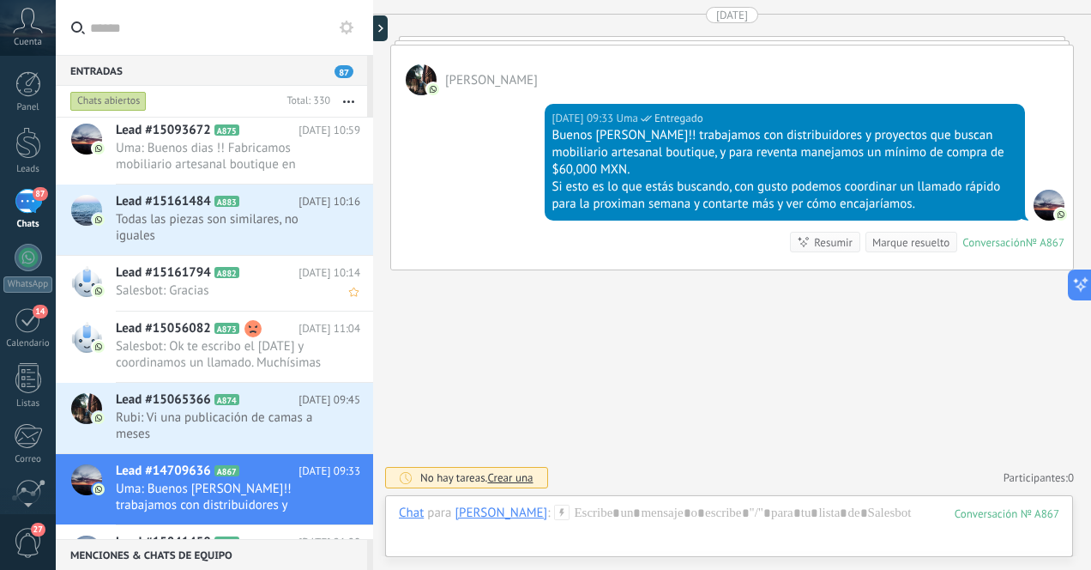
click at [193, 286] on span "Salesbot: Gracias" at bounding box center [222, 290] width 212 height 16
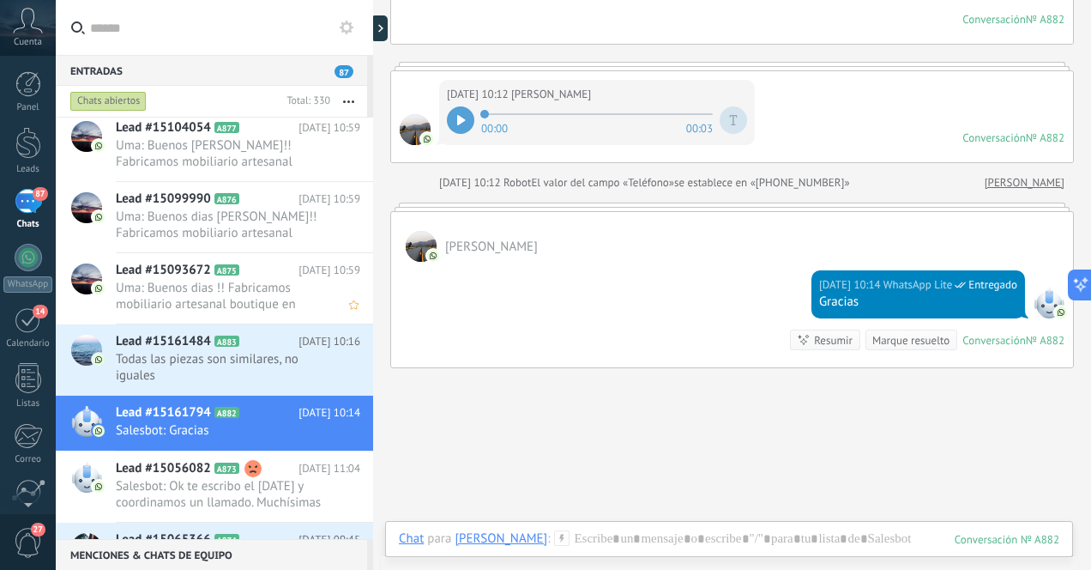
scroll to position [1672, 0]
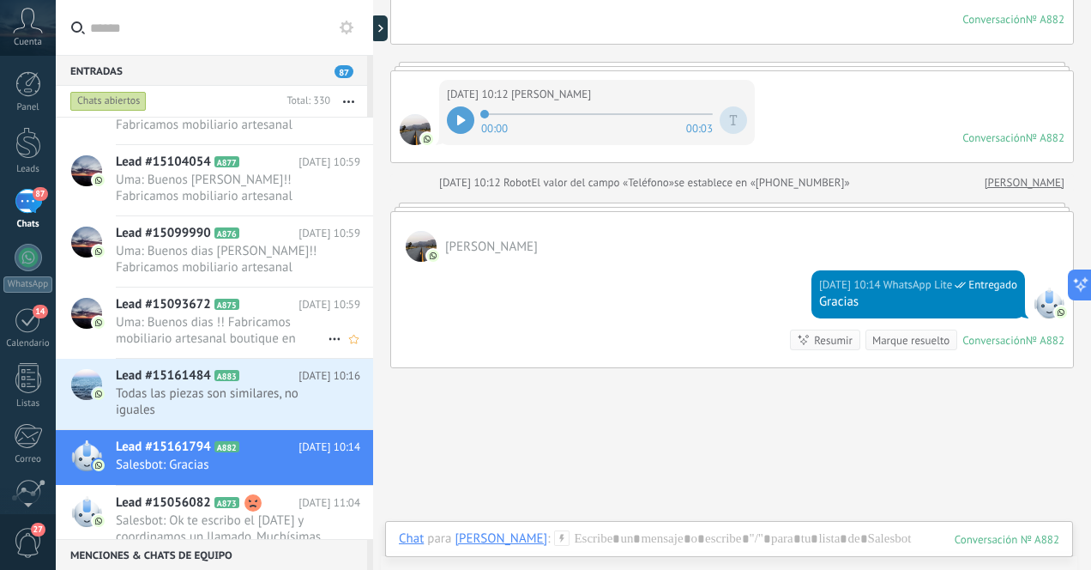
click at [190, 320] on span "Uma: Buenos dias !! Fabricamos mobiliario artesanal boutique en Indonesia, con …" at bounding box center [222, 330] width 212 height 33
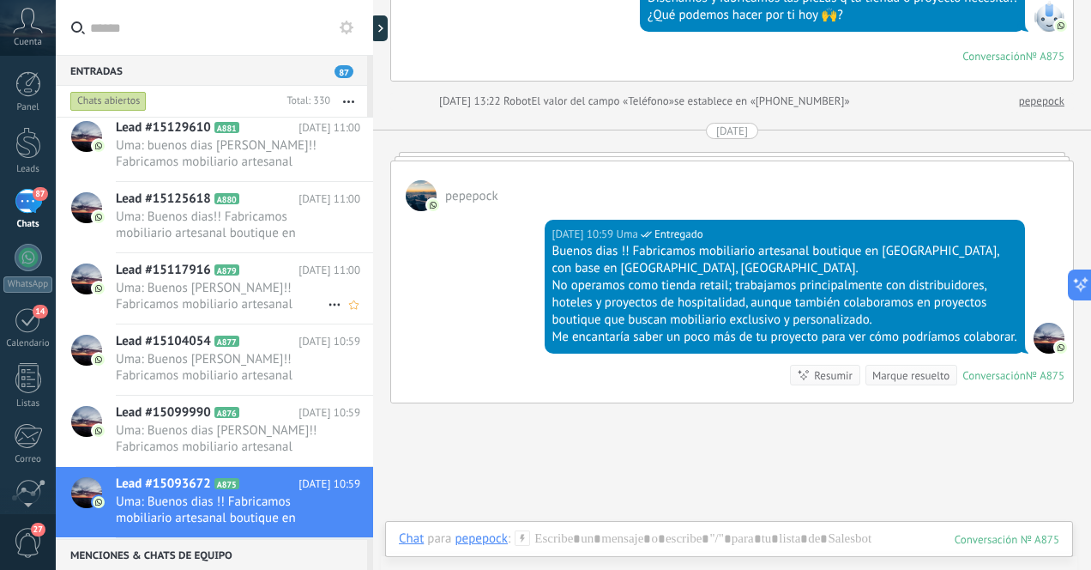
scroll to position [1484, 0]
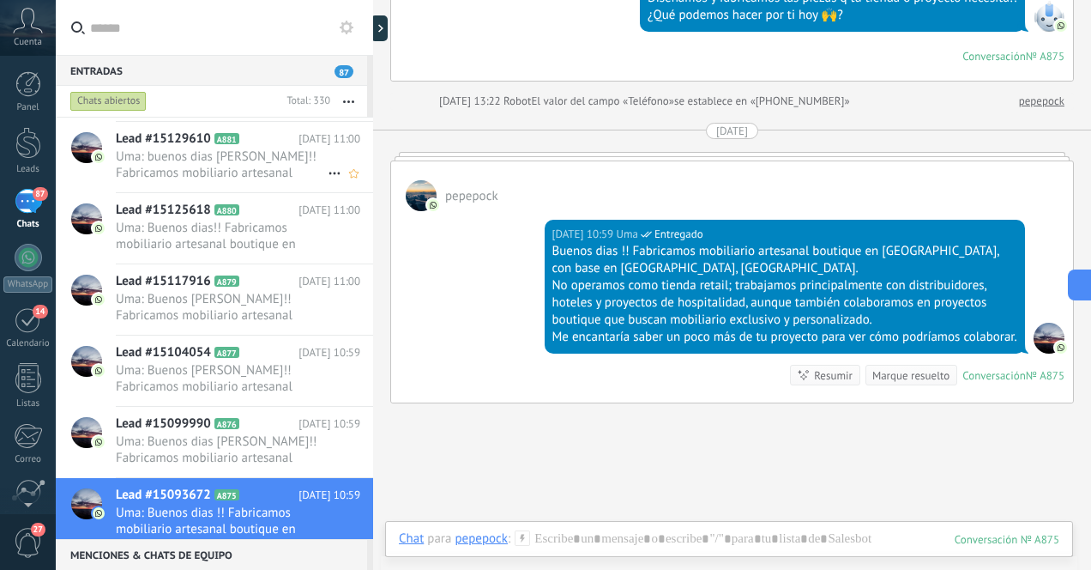
click at [208, 162] on span "Uma: buenos dias Rosa!! Fabricamos mobiliario artesanal boutique en Indonesia, …" at bounding box center [222, 164] width 212 height 33
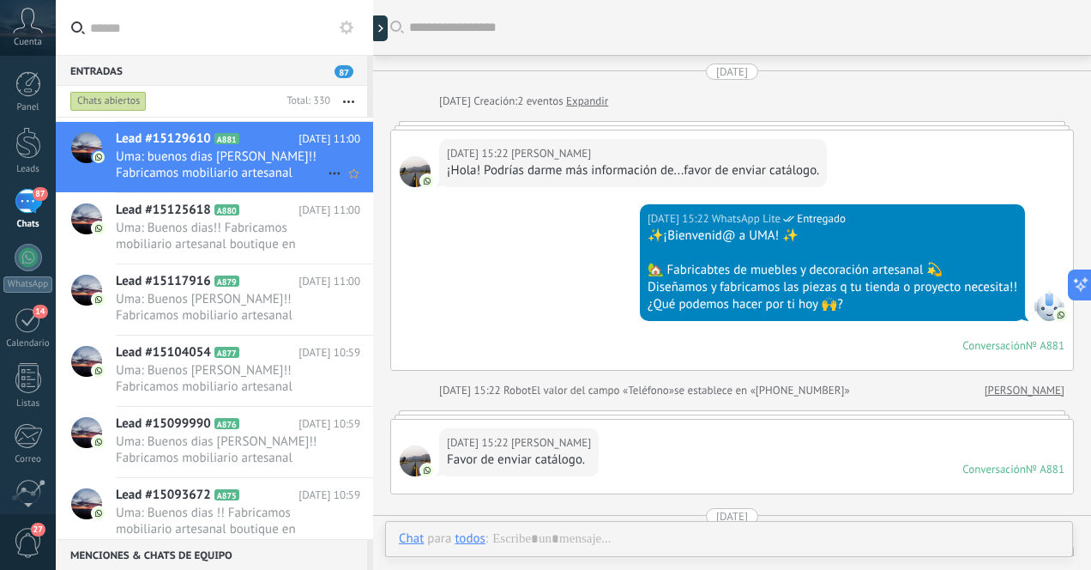
scroll to position [385, 0]
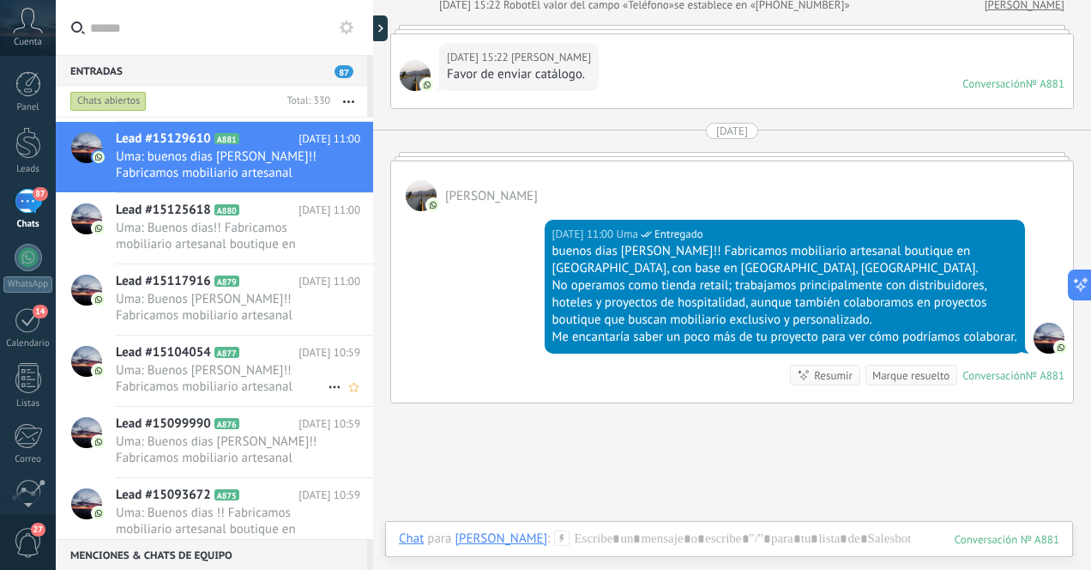
click at [175, 373] on span "Uma: Buenos dias Gustavo!! Fabricamos mobiliario artesanal boutique en Indonesi…" at bounding box center [222, 378] width 212 height 33
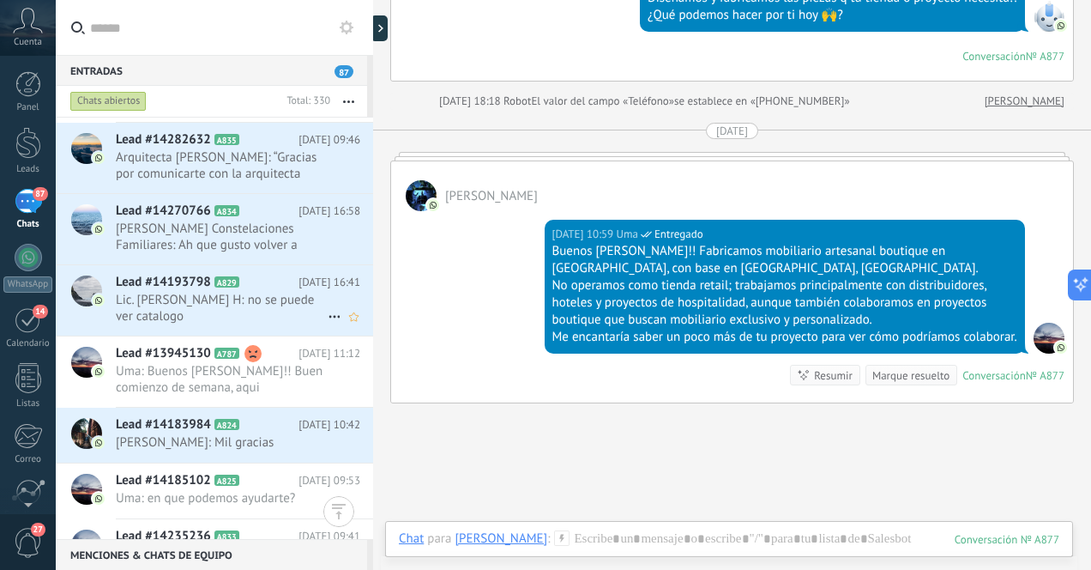
scroll to position [4438, 0]
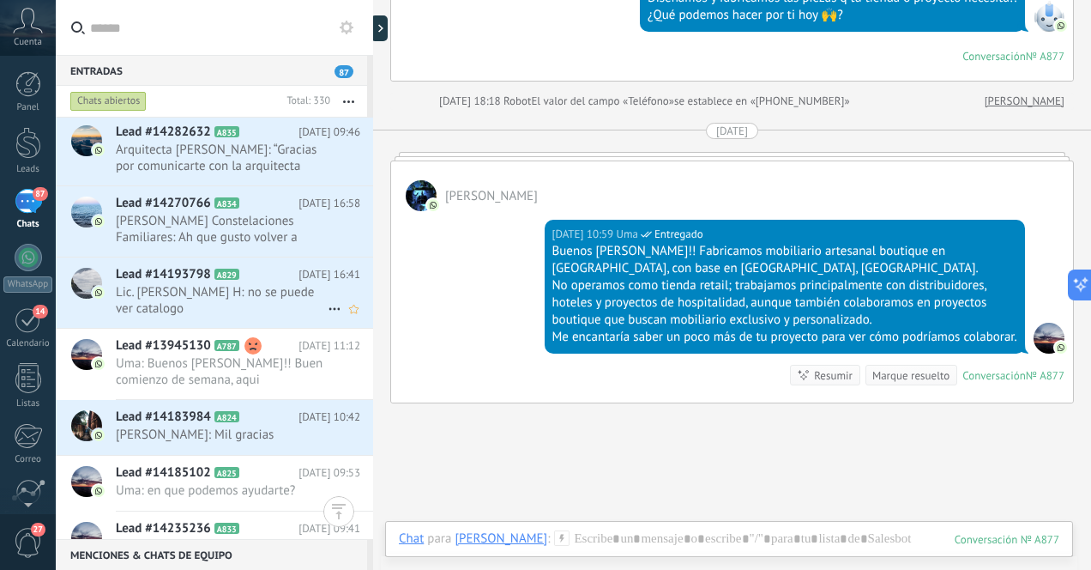
click at [270, 302] on span "Lic. Patricia A. Morato H: no se puede ver catalogo" at bounding box center [222, 300] width 212 height 33
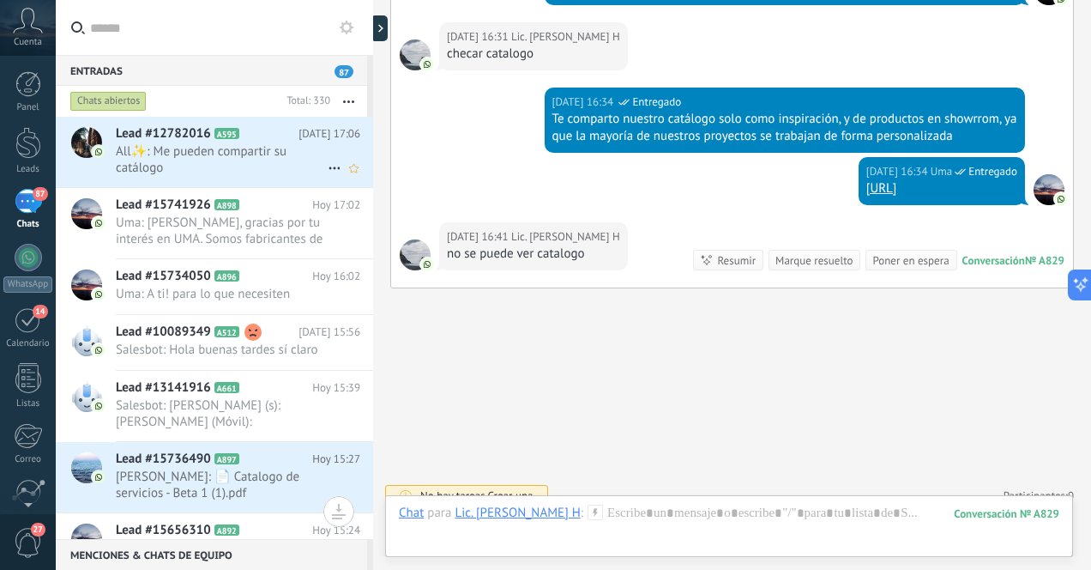
click at [230, 157] on span "All✨: Me pueden compartir su catálogo" at bounding box center [222, 159] width 212 height 33
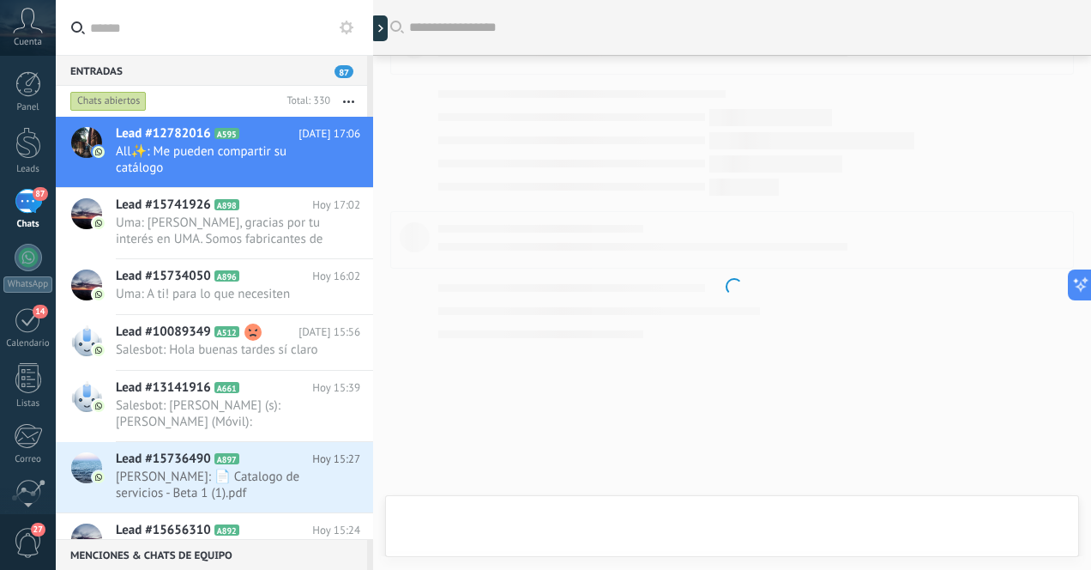
scroll to position [955, 0]
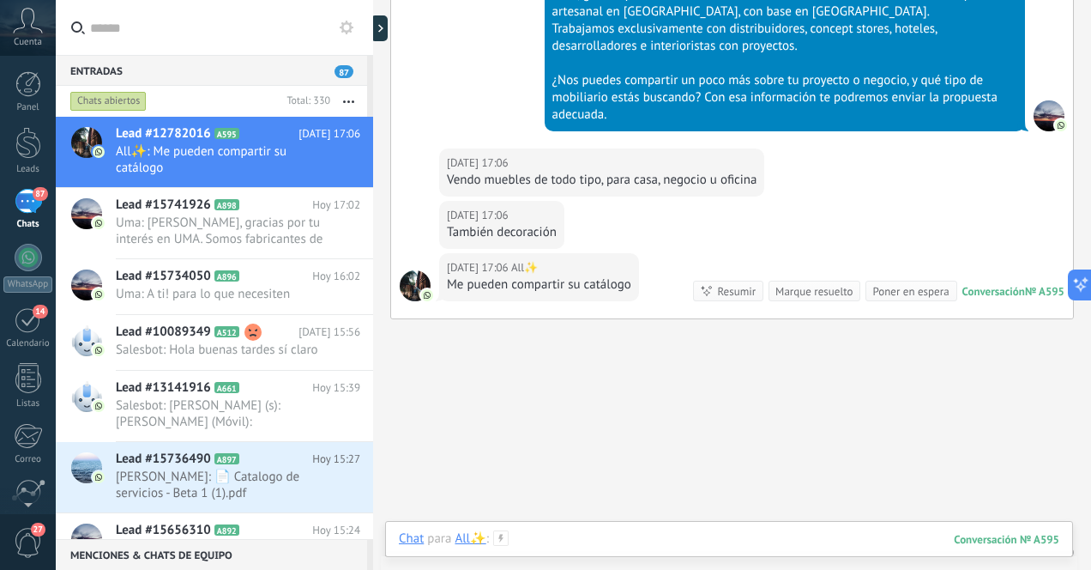
click at [593, 540] on div at bounding box center [729, 555] width 660 height 51
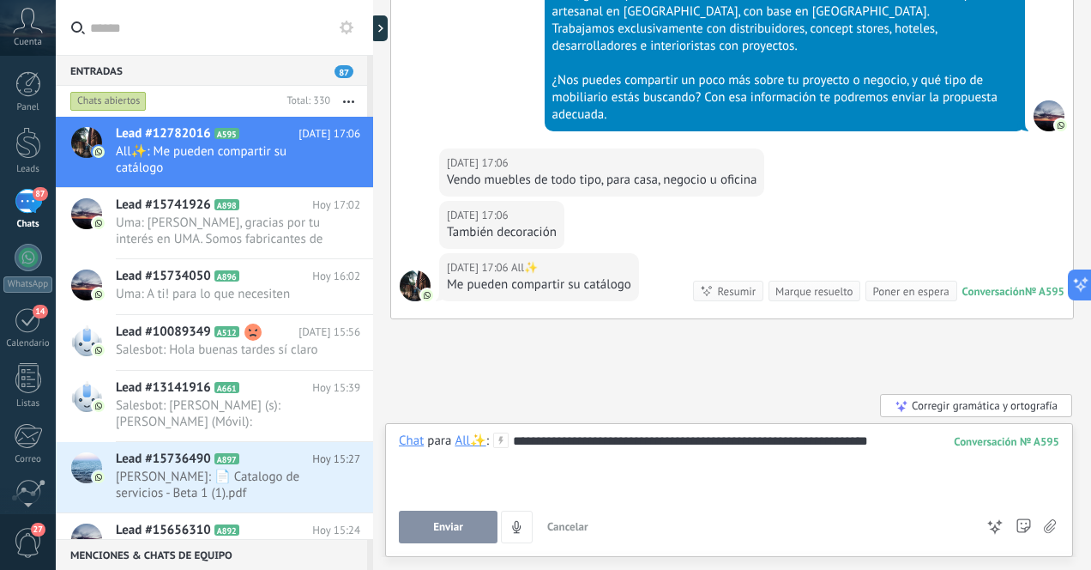
click at [448, 523] on span "Enviar" at bounding box center [448, 527] width 30 height 12
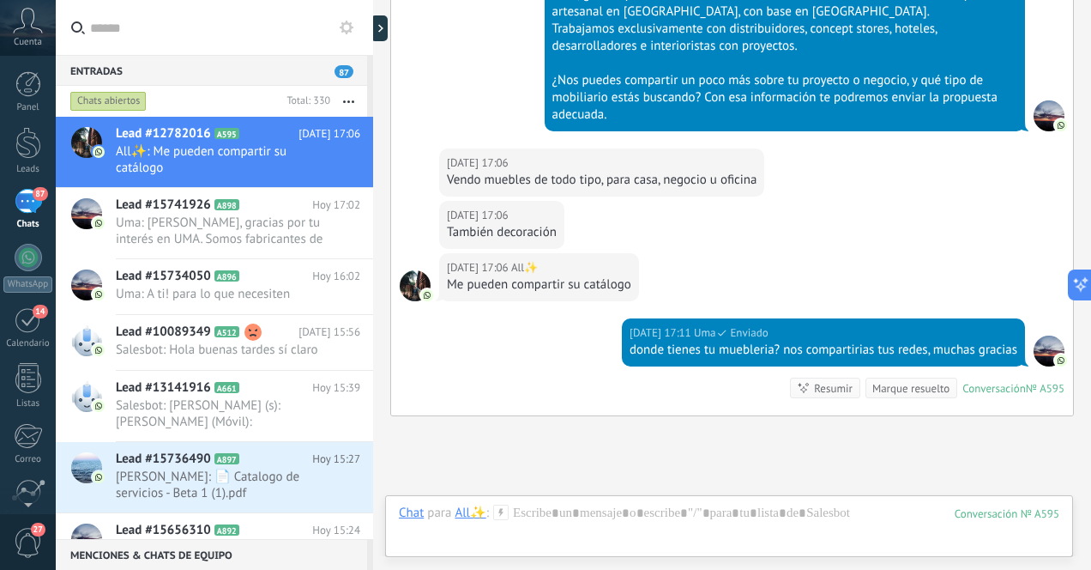
scroll to position [1100, 0]
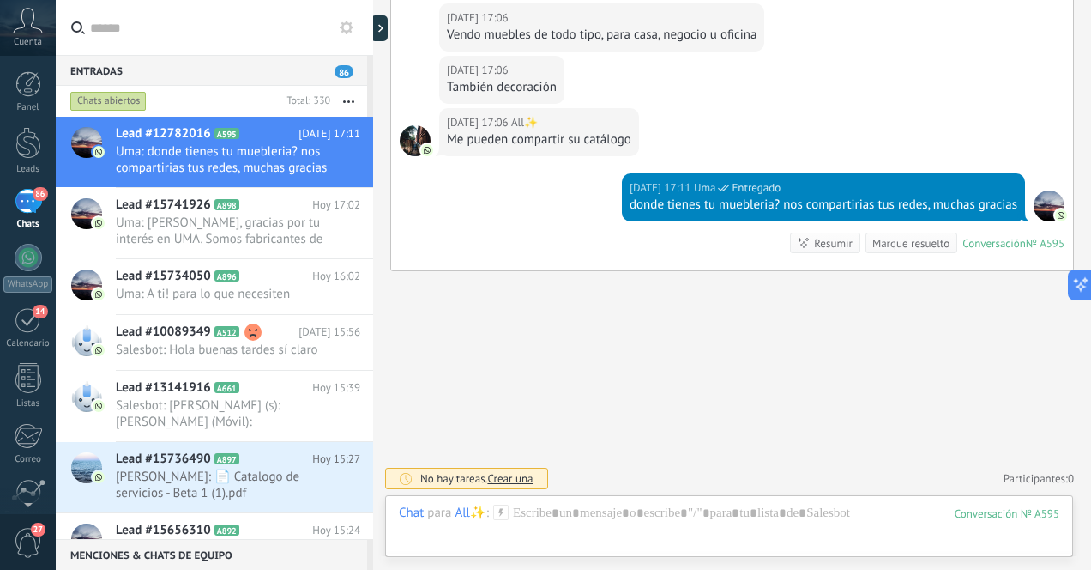
click at [24, 202] on div "86" at bounding box center [28, 201] width 27 height 25
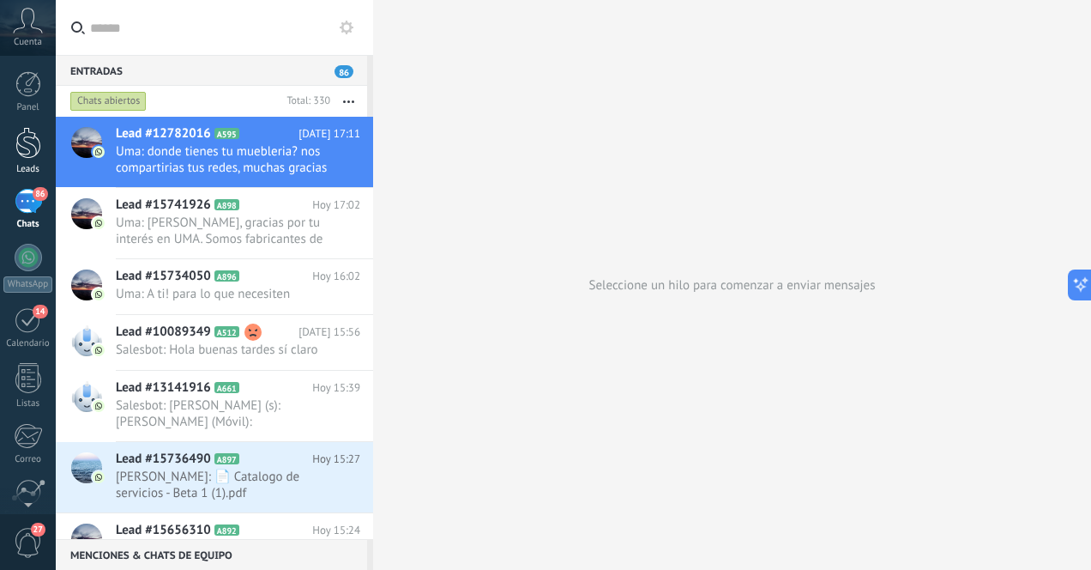
click at [30, 141] on div at bounding box center [28, 143] width 26 height 32
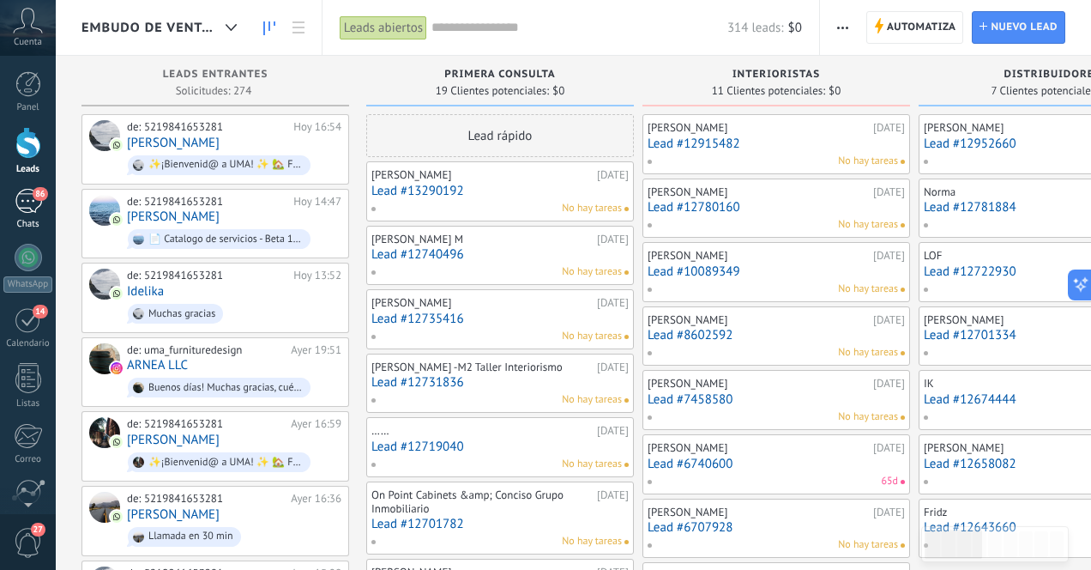
click at [27, 207] on div "86" at bounding box center [28, 201] width 27 height 25
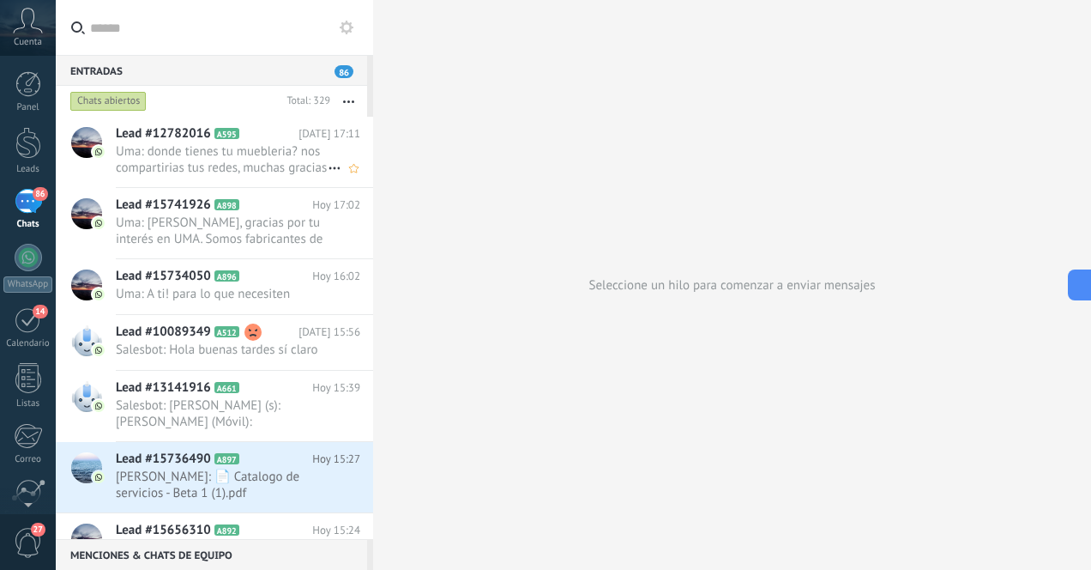
click at [154, 167] on span "Uma: donde tienes tu muebleria? nos compartirias tus redes, muchas gracias" at bounding box center [222, 159] width 212 height 33
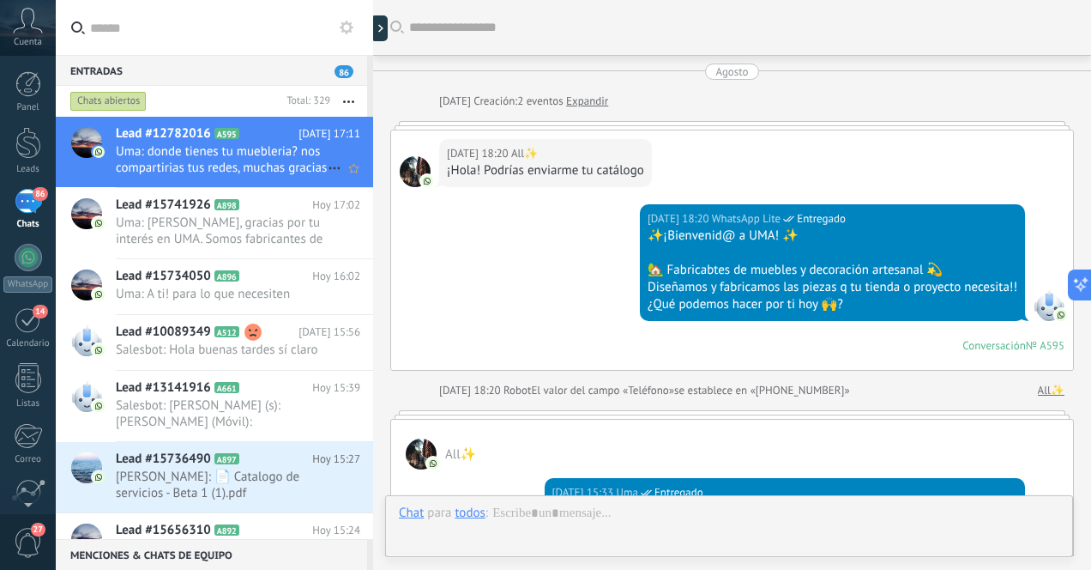
scroll to position [1100, 0]
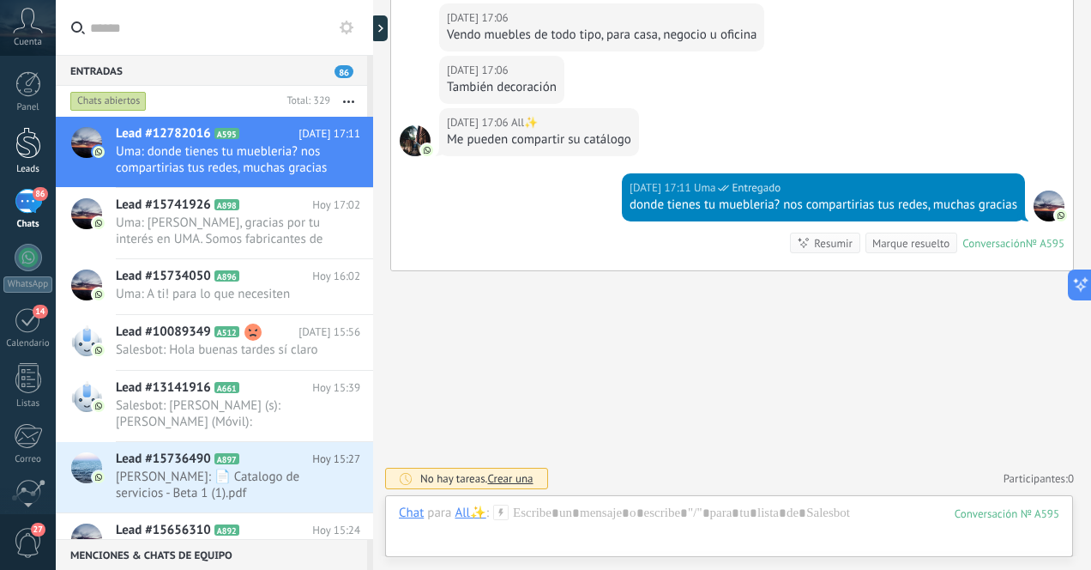
click at [29, 154] on div at bounding box center [28, 143] width 26 height 32
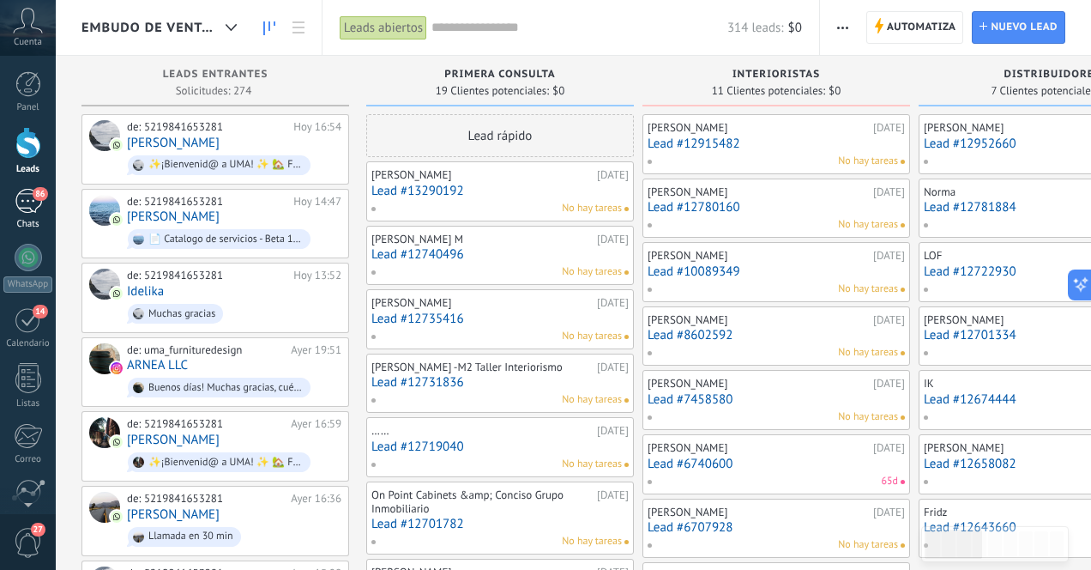
click at [25, 193] on div "86" at bounding box center [28, 201] width 27 height 25
